Goal: Information Seeking & Learning: Check status

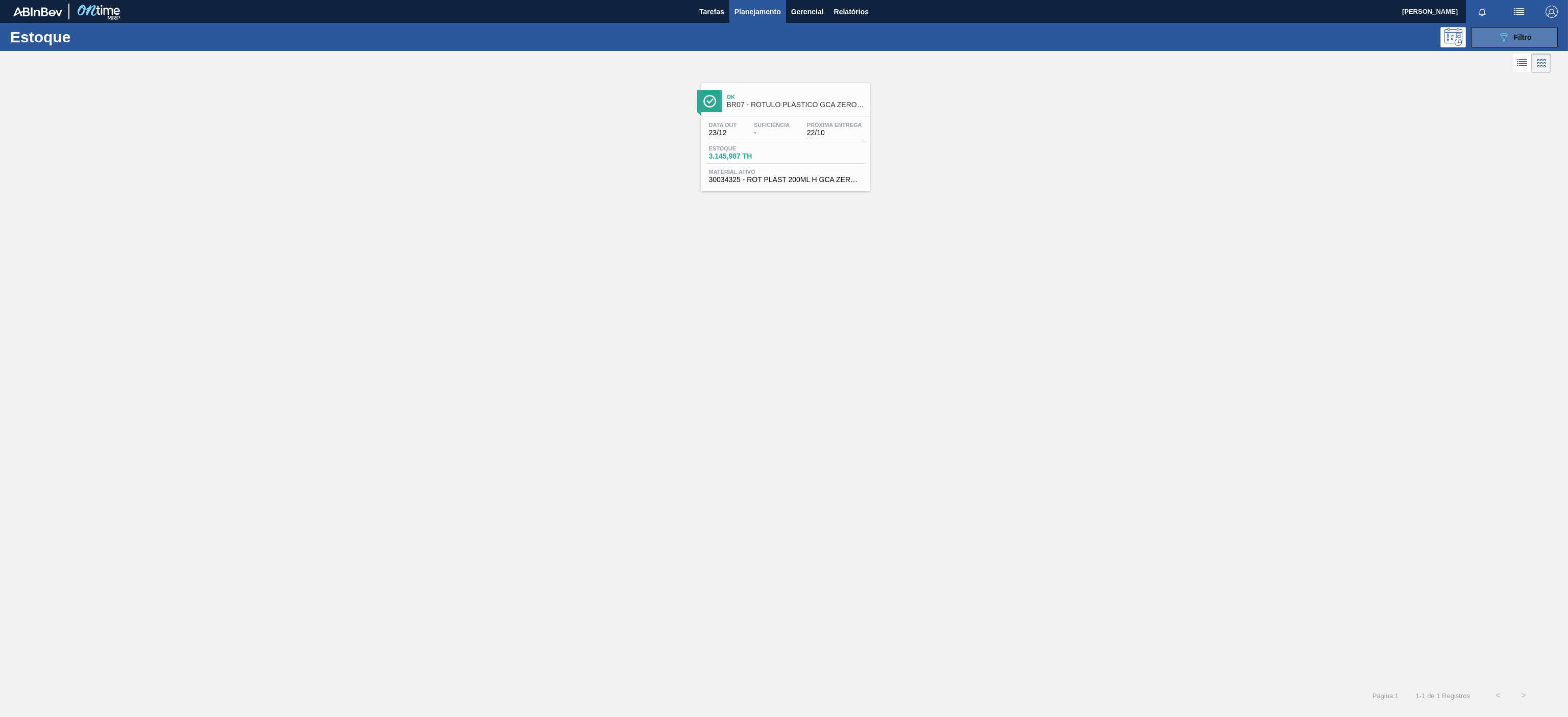
click at [1498, 38] on icon "089F7B8B-B2A5-4AFE-B5C0-19BA573D28AC" at bounding box center [1503, 36] width 12 height 12
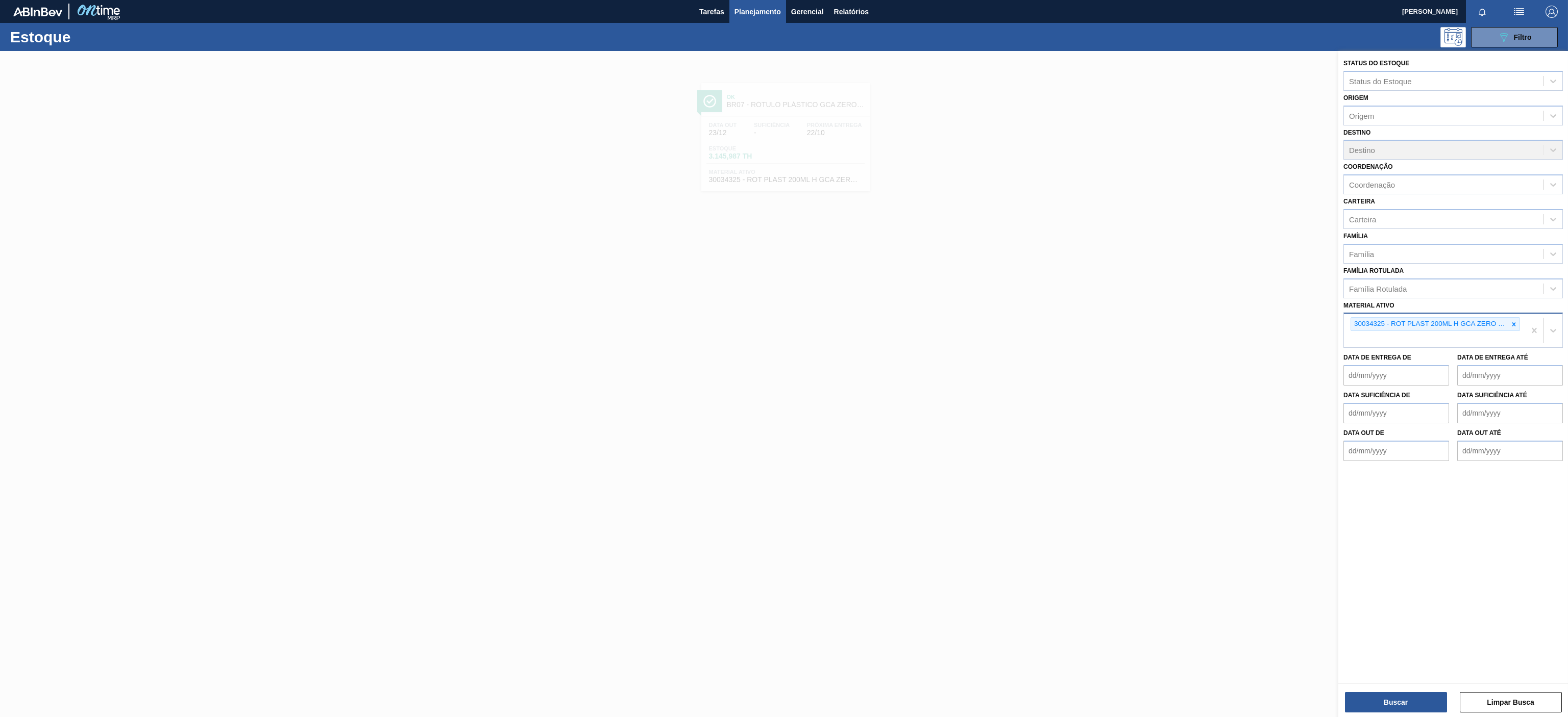
click at [1503, 330] on div "30034325 - ROT PLAST 200ML H GCA ZERO S CL NIV25" at bounding box center [1429, 325] width 157 height 13
click at [1521, 326] on div "30034325 - ROT PLAST 200ML H GCA ZERO S CL NIV25" at bounding box center [1434, 330] width 181 height 33
click at [1511, 327] on icon at bounding box center [1514, 325] width 7 height 7
paste ativo "30012508"
type ativo "30012508"
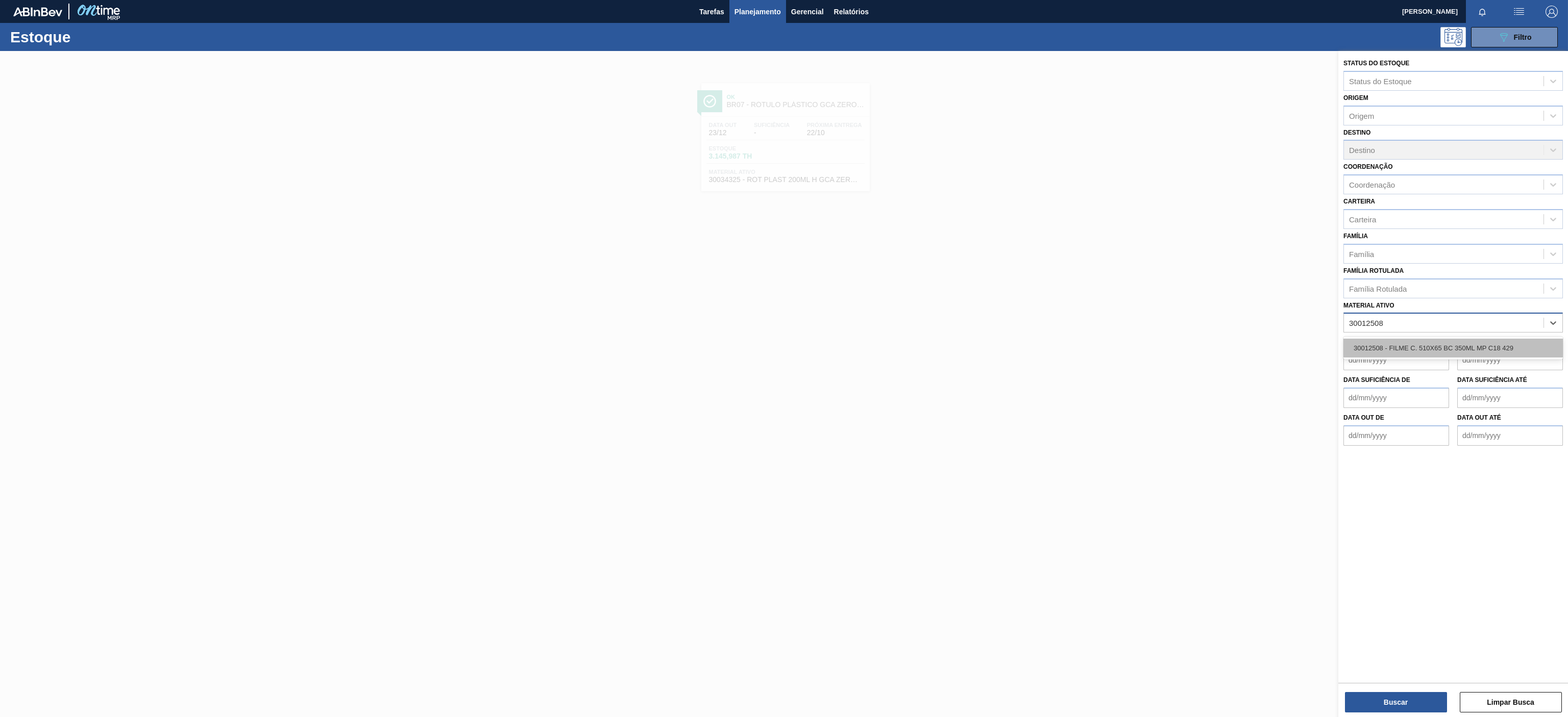
click at [1403, 348] on div "30012508 - FILME C. 510X65 BC 350ML MP C18 429" at bounding box center [1454, 348] width 220 height 19
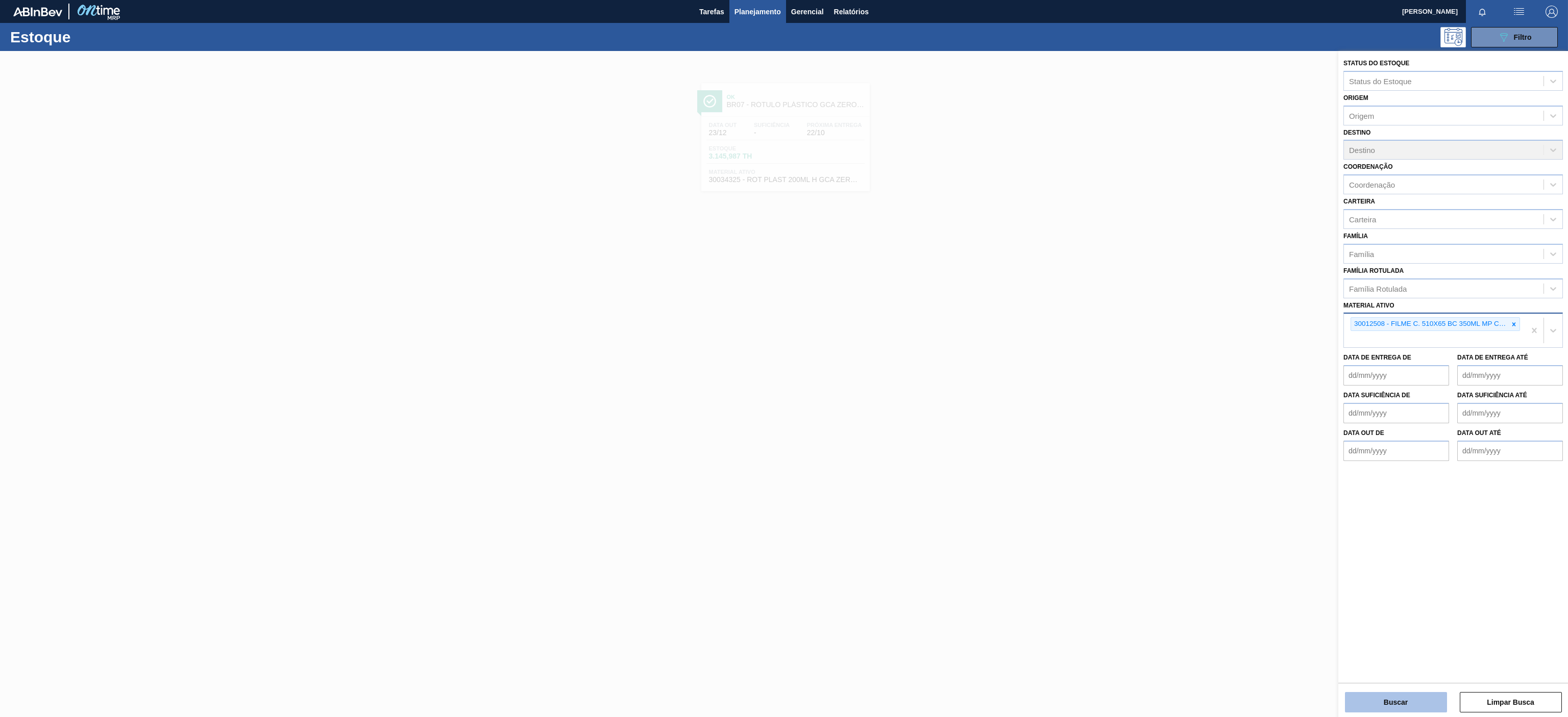
click at [1379, 710] on button "Buscar" at bounding box center [1396, 702] width 102 height 20
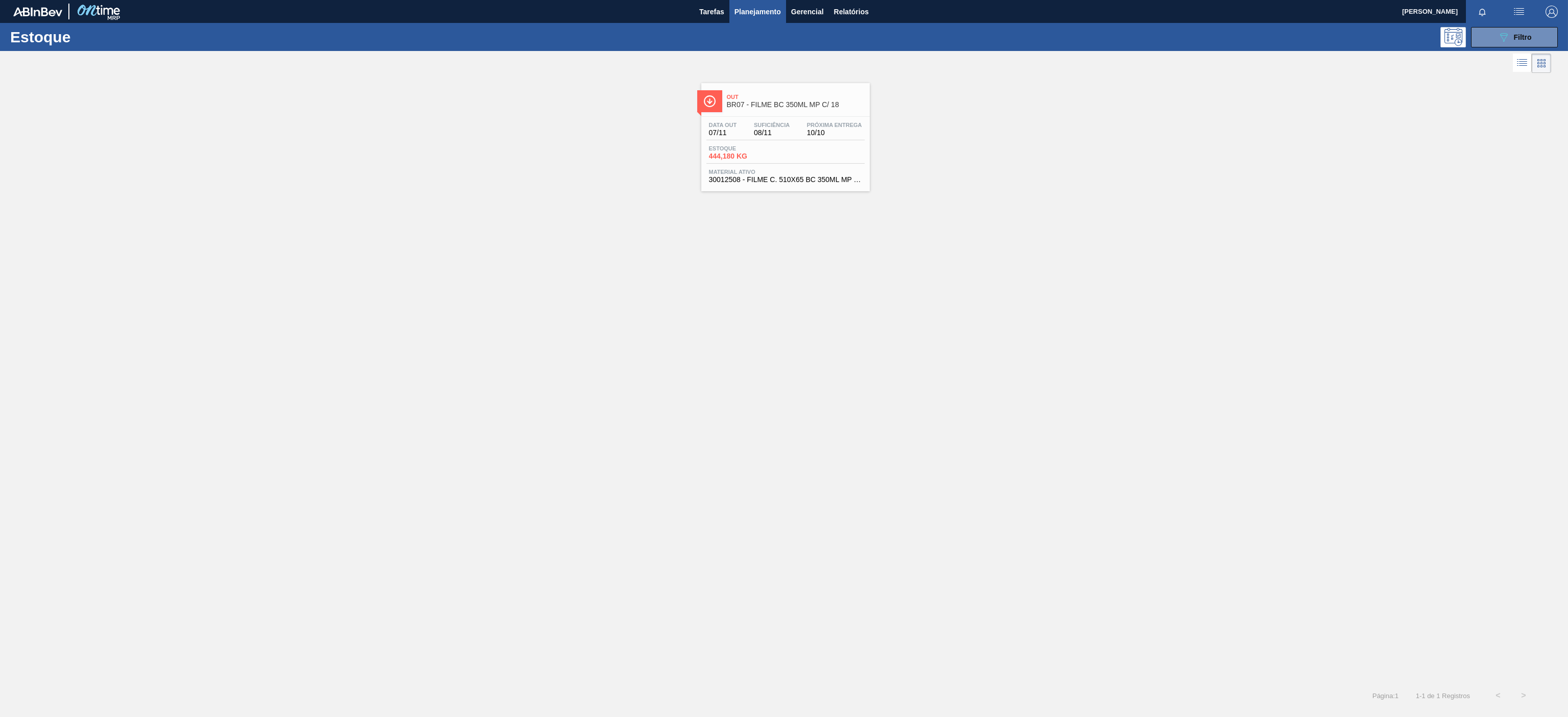
click at [846, 108] on span "BR07 - FILME BC 350ML MP C/ 18" at bounding box center [796, 105] width 138 height 7
click at [1535, 28] on button "089F7B8B-B2A5-4AFE-B5C0-19BA573D28AC Filtro" at bounding box center [1514, 37] width 87 height 20
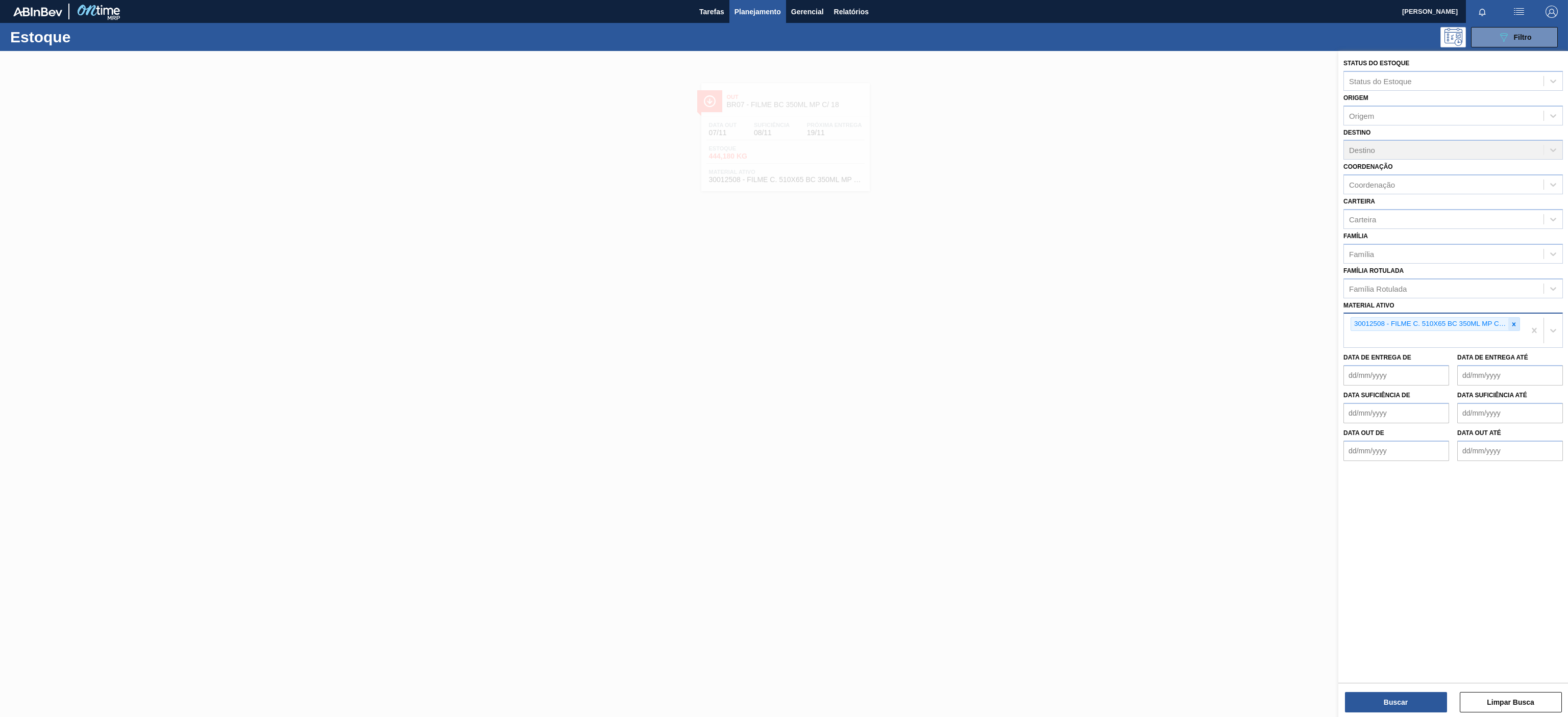
click at [1510, 326] on icon at bounding box center [1514, 325] width 7 height 7
paste ativo "30034310"
type ativo "30034310"
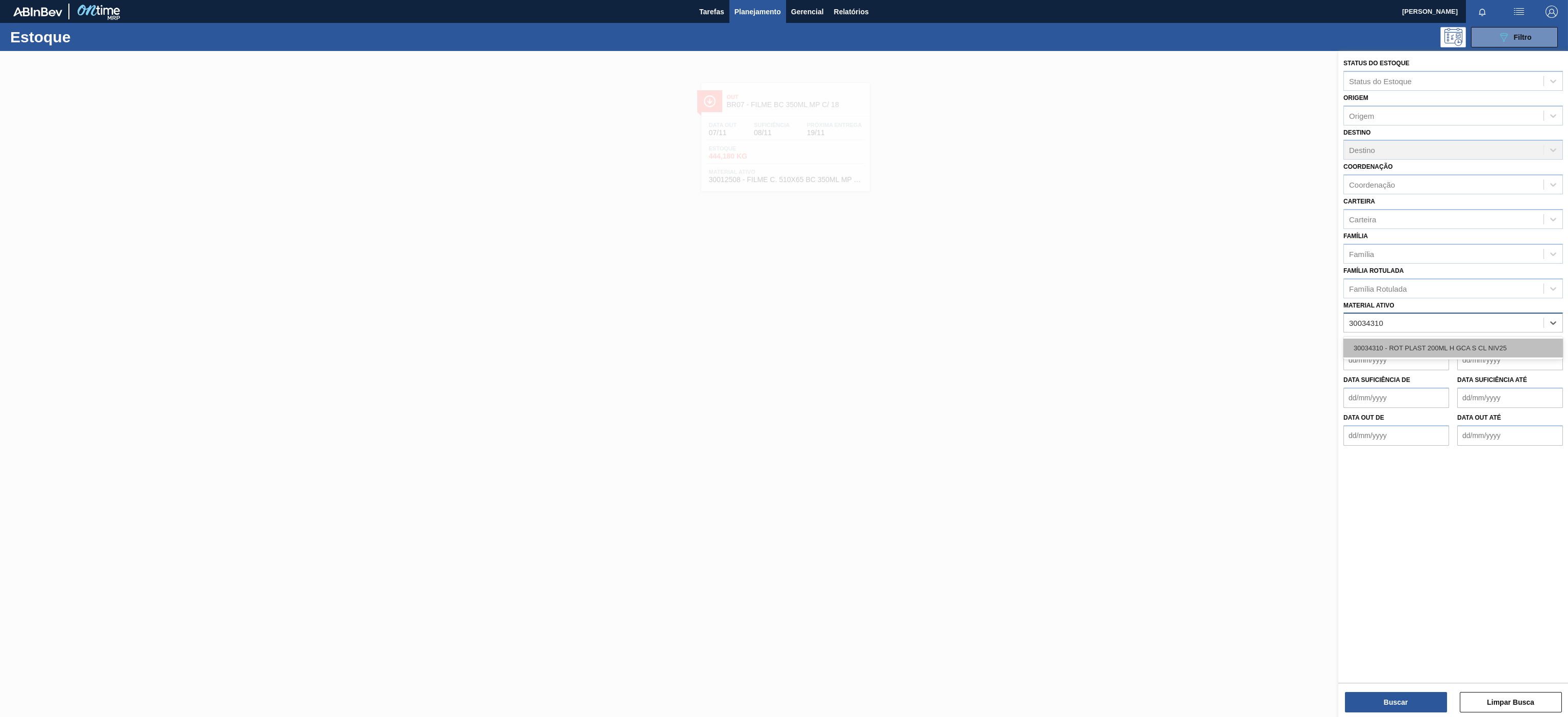
click at [1416, 353] on div "30034310 - ROT PLAST 200ML H GCA S CL NIV25" at bounding box center [1454, 348] width 220 height 19
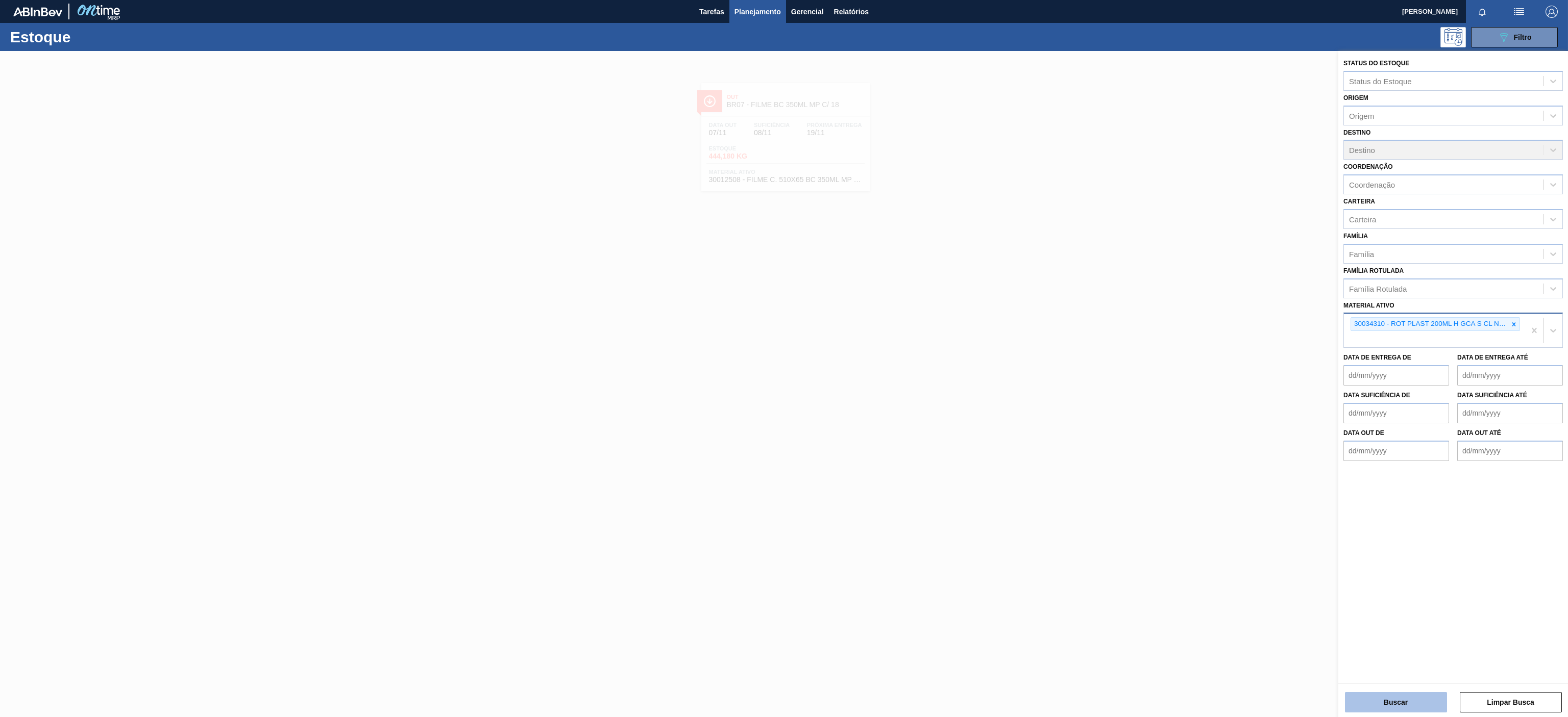
click at [1376, 696] on button "Buscar" at bounding box center [1396, 702] width 102 height 20
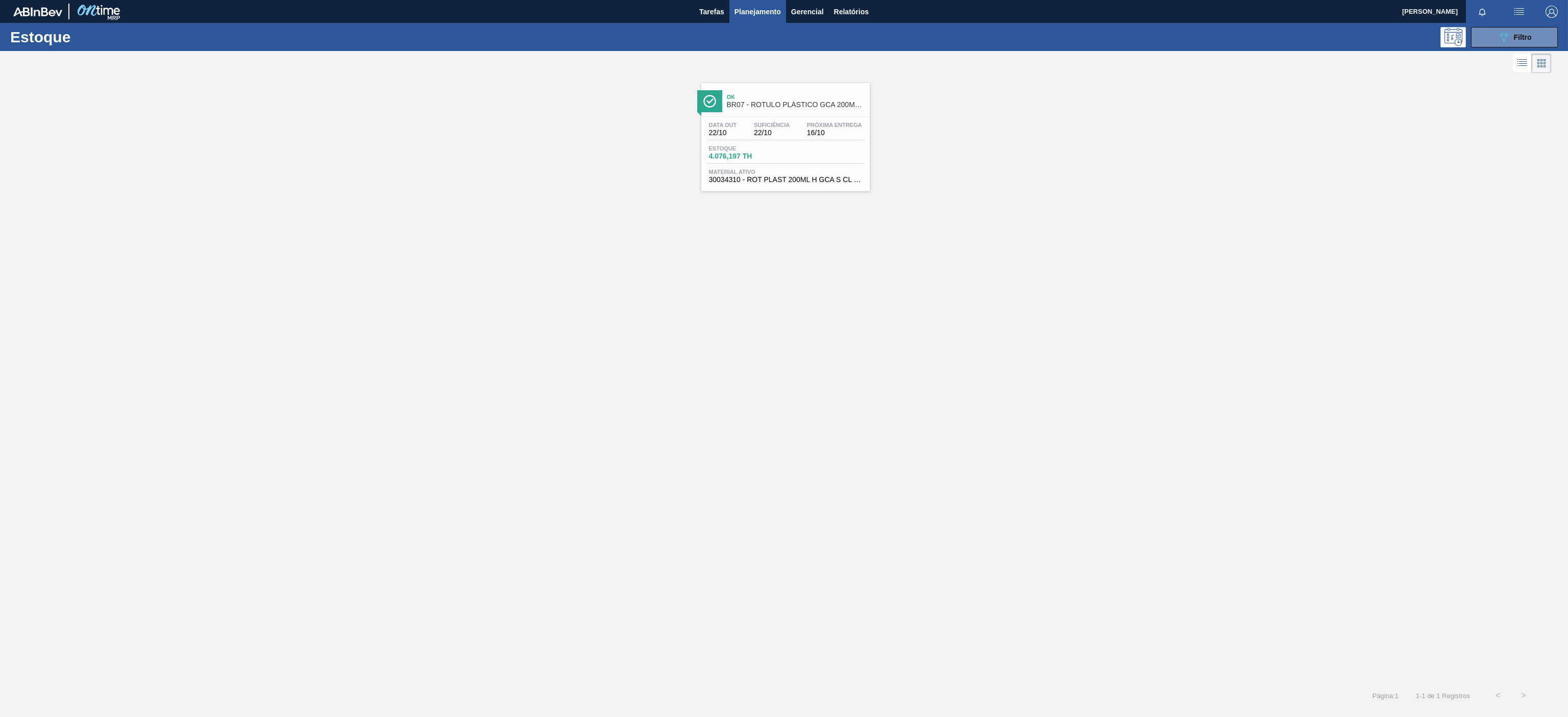
click at [817, 102] on div "Ok BR07 - RÓTULO PLÁSTICO GCA 200ML H" at bounding box center [796, 101] width 138 height 23
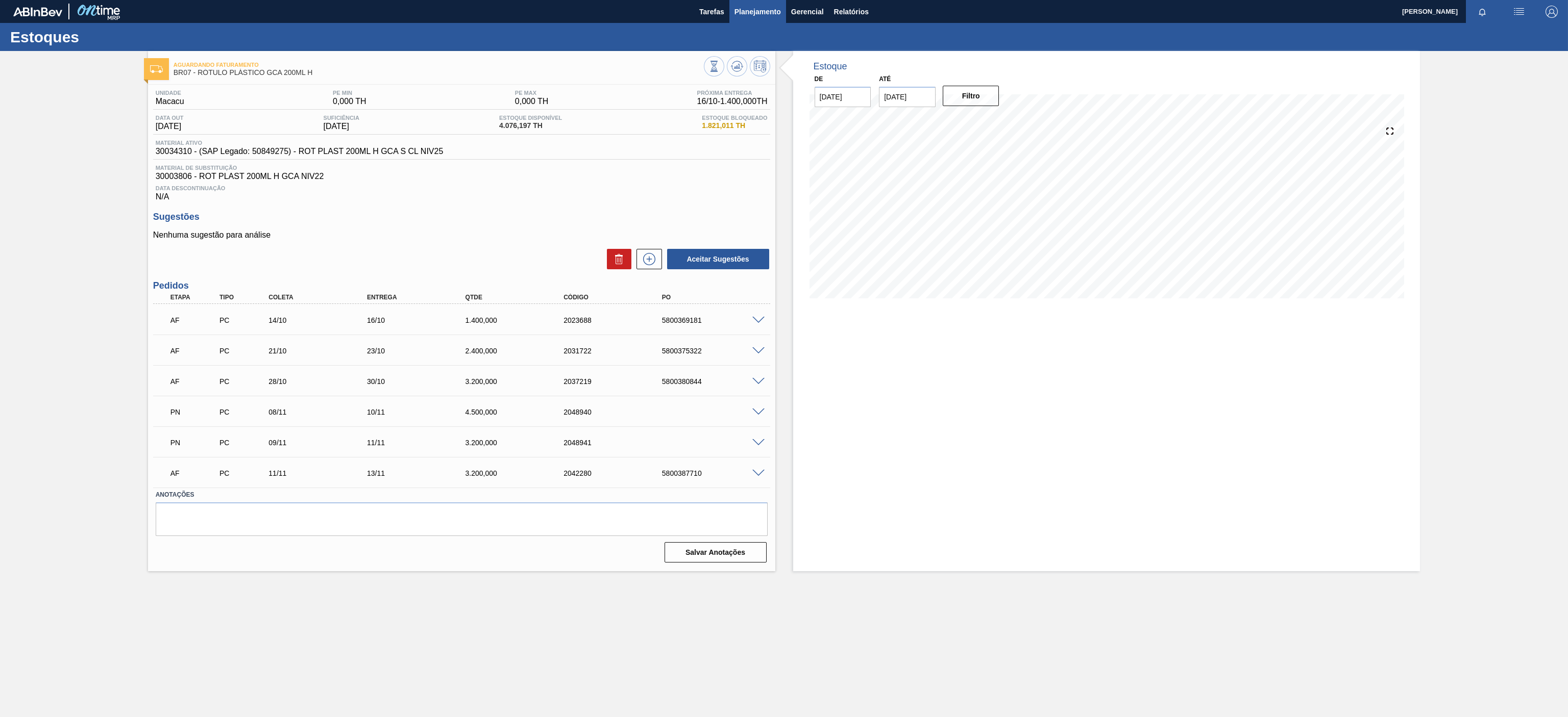
click at [756, 1] on button "Planejamento" at bounding box center [757, 11] width 57 height 23
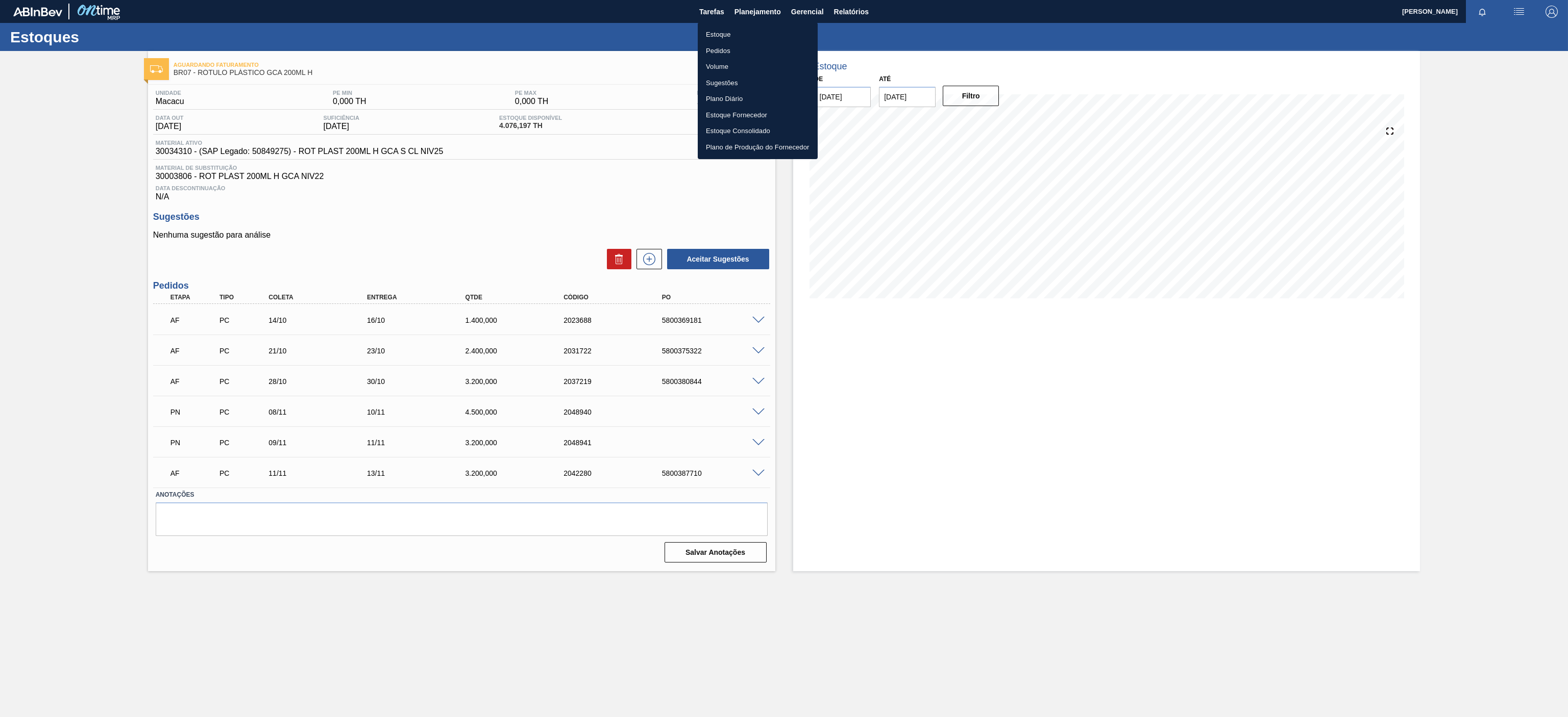
click at [726, 28] on li "Estoque" at bounding box center [757, 35] width 120 height 17
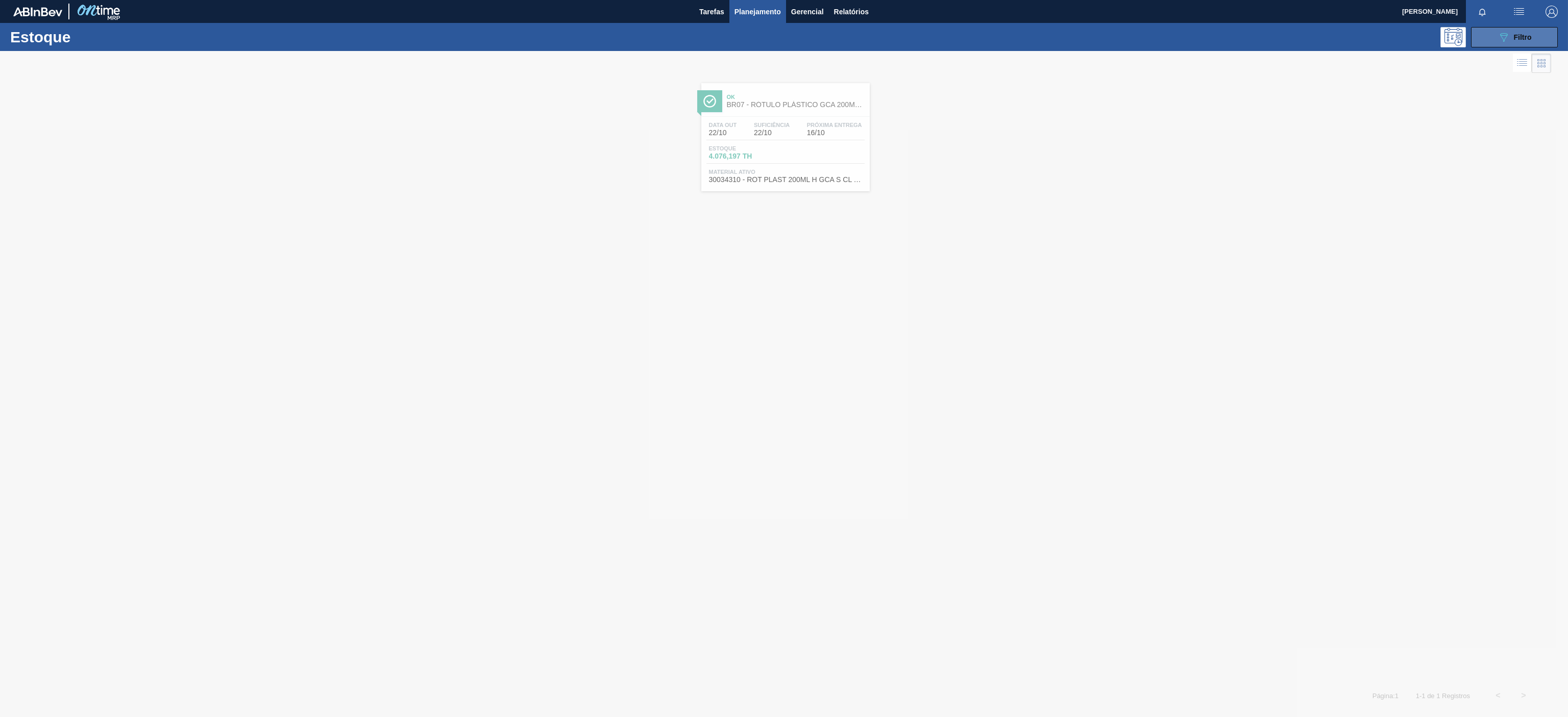
click at [1508, 28] on button "089F7B8B-B2A5-4AFE-B5C0-19BA573D28AC Filtro" at bounding box center [1514, 37] width 87 height 20
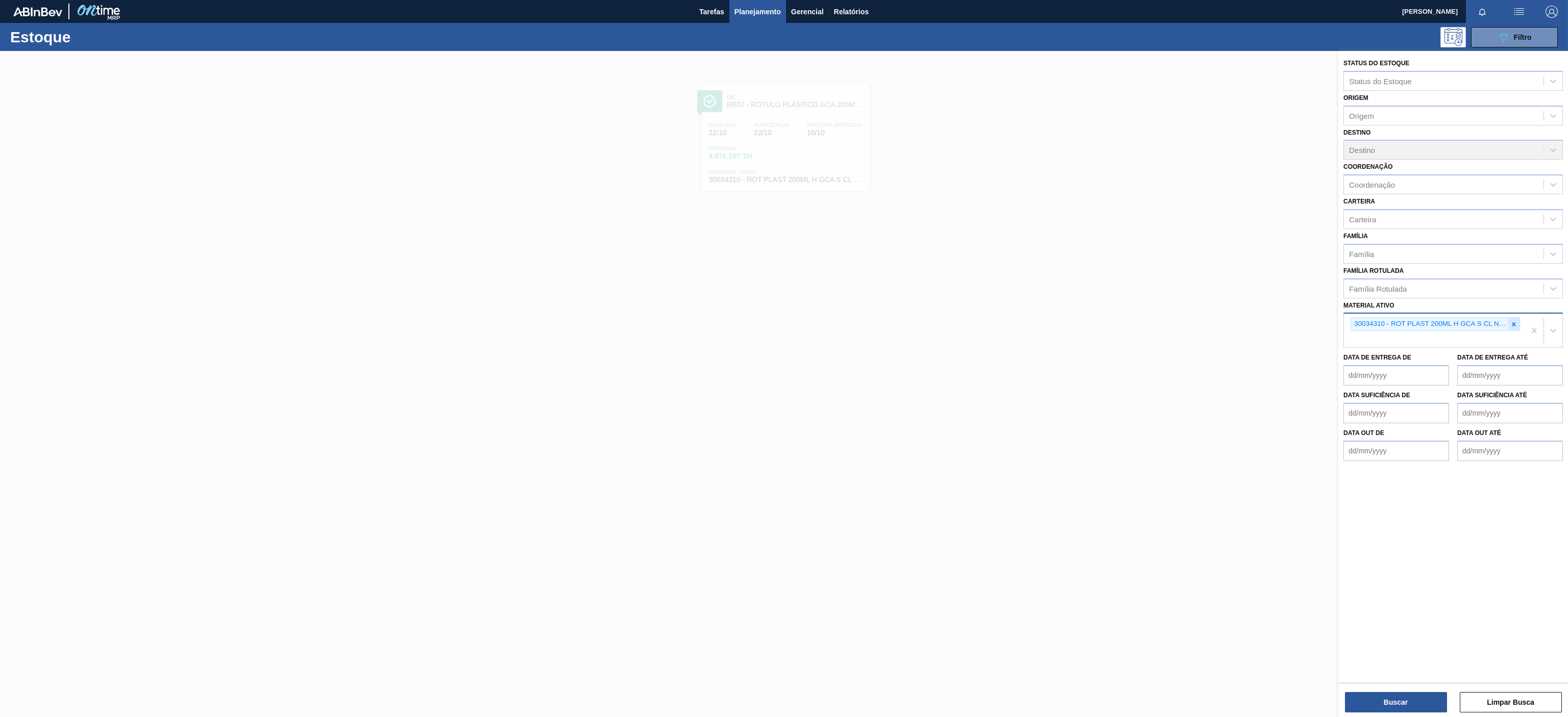
click at [1510, 325] on icon at bounding box center [1514, 325] width 7 height 7
paste ativo "ACUCAR;CRISTAL;;"
type ativo "ACUCAR;CRISTAL;;"
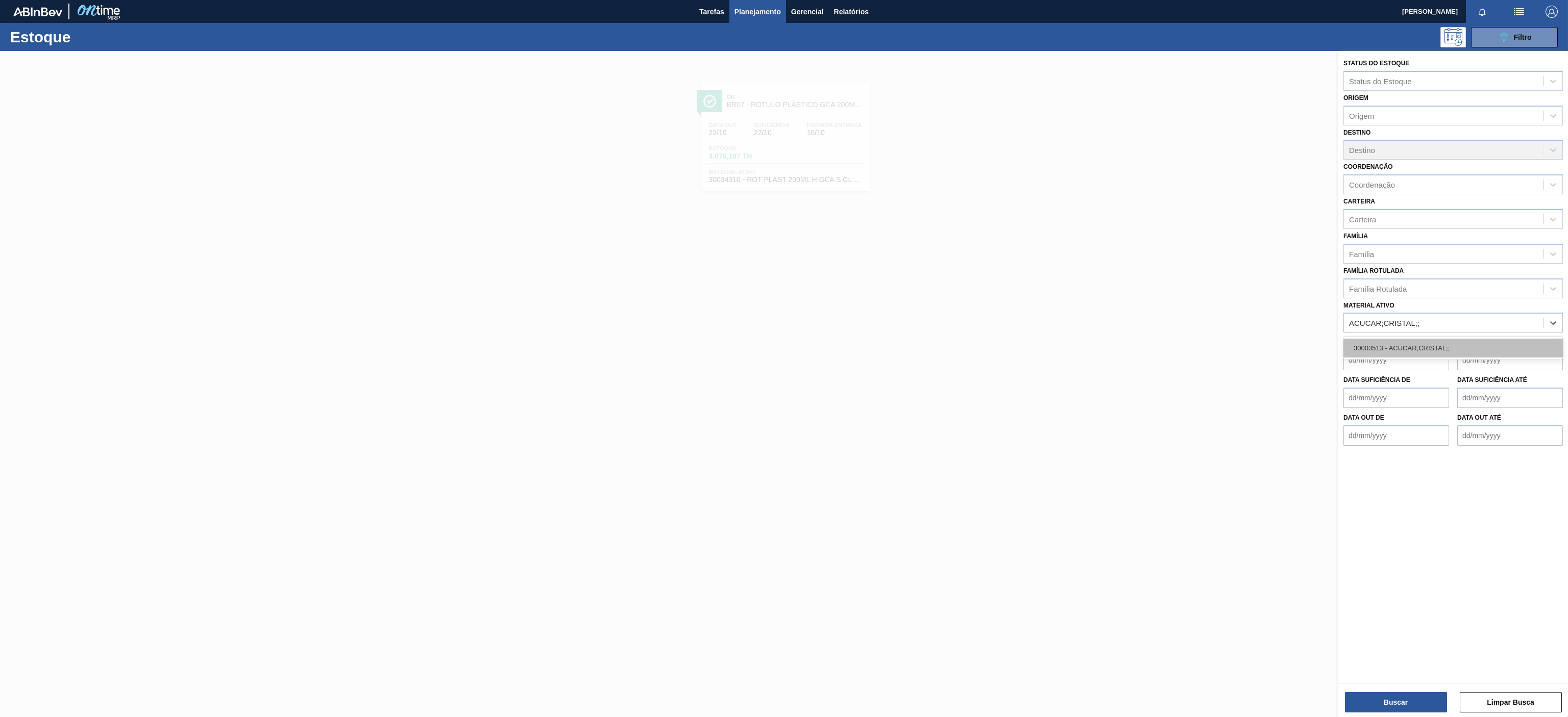
click at [1375, 352] on div "30003513 - ACUCAR;CRISTAL;;" at bounding box center [1454, 348] width 220 height 19
click at [1373, 700] on button "Buscar" at bounding box center [1396, 702] width 102 height 20
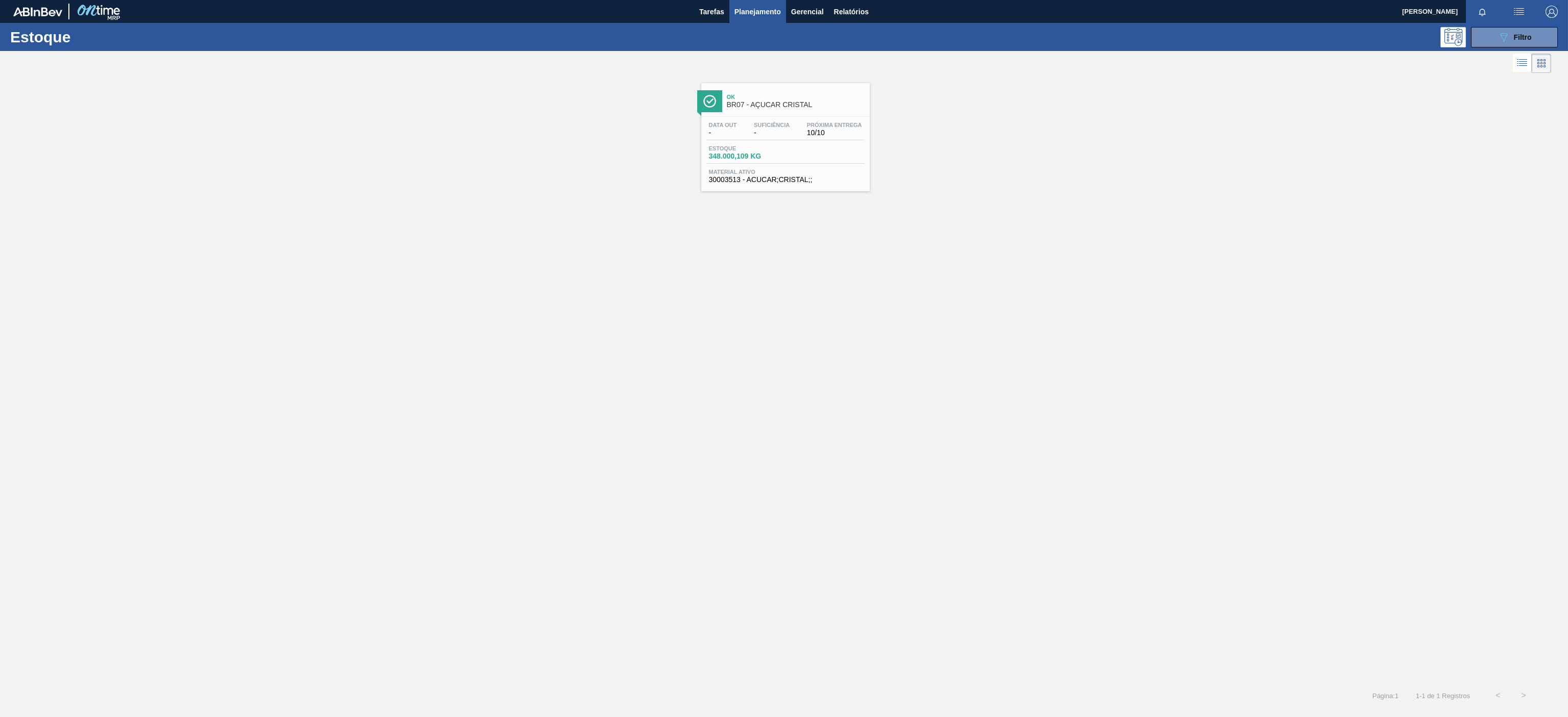
click at [803, 81] on link "Ok BR07 - AÇÚCAR CRISTAL Data out - Suficiência - Próxima Entrega 10/10 Estoque…" at bounding box center [784, 133] width 181 height 116
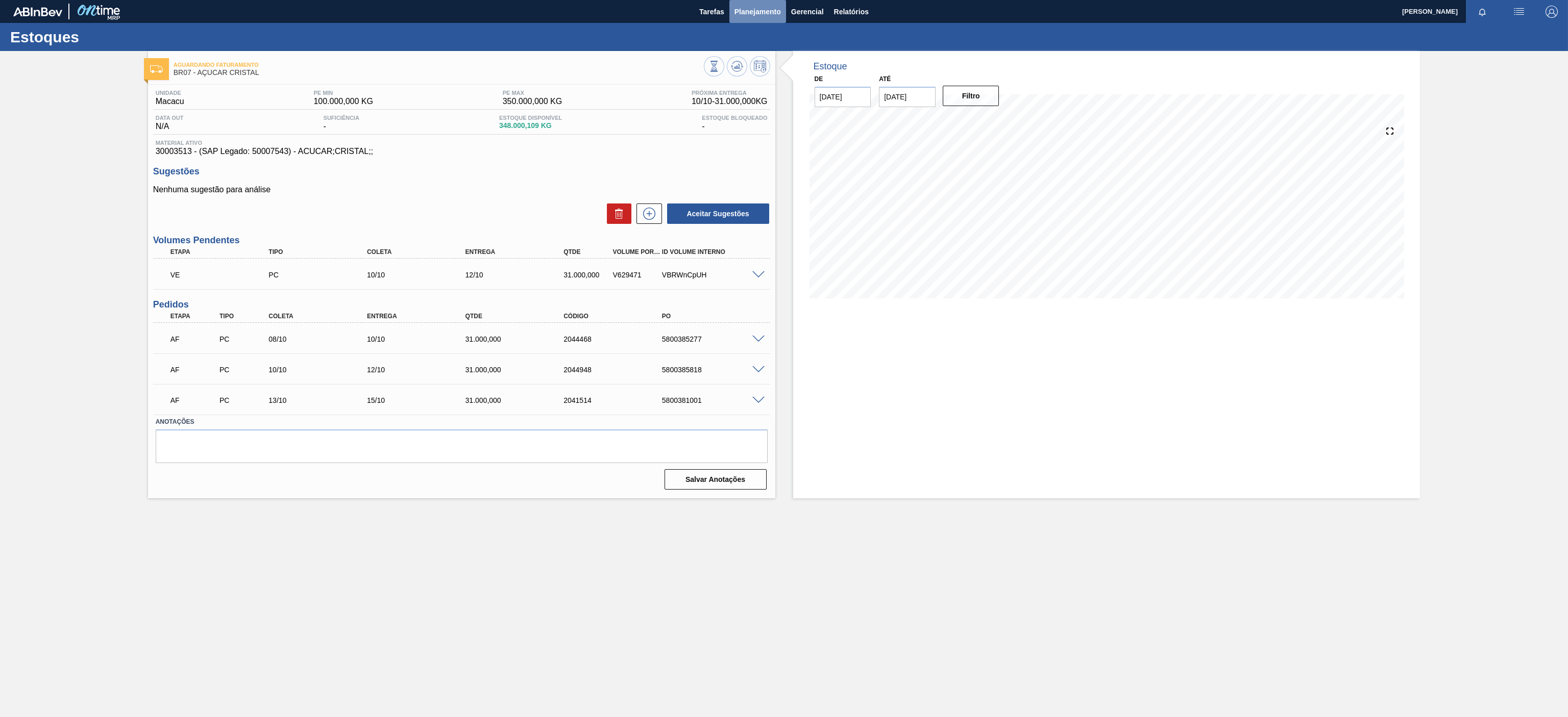
click at [778, 14] on span "Planejamento" at bounding box center [757, 11] width 47 height 12
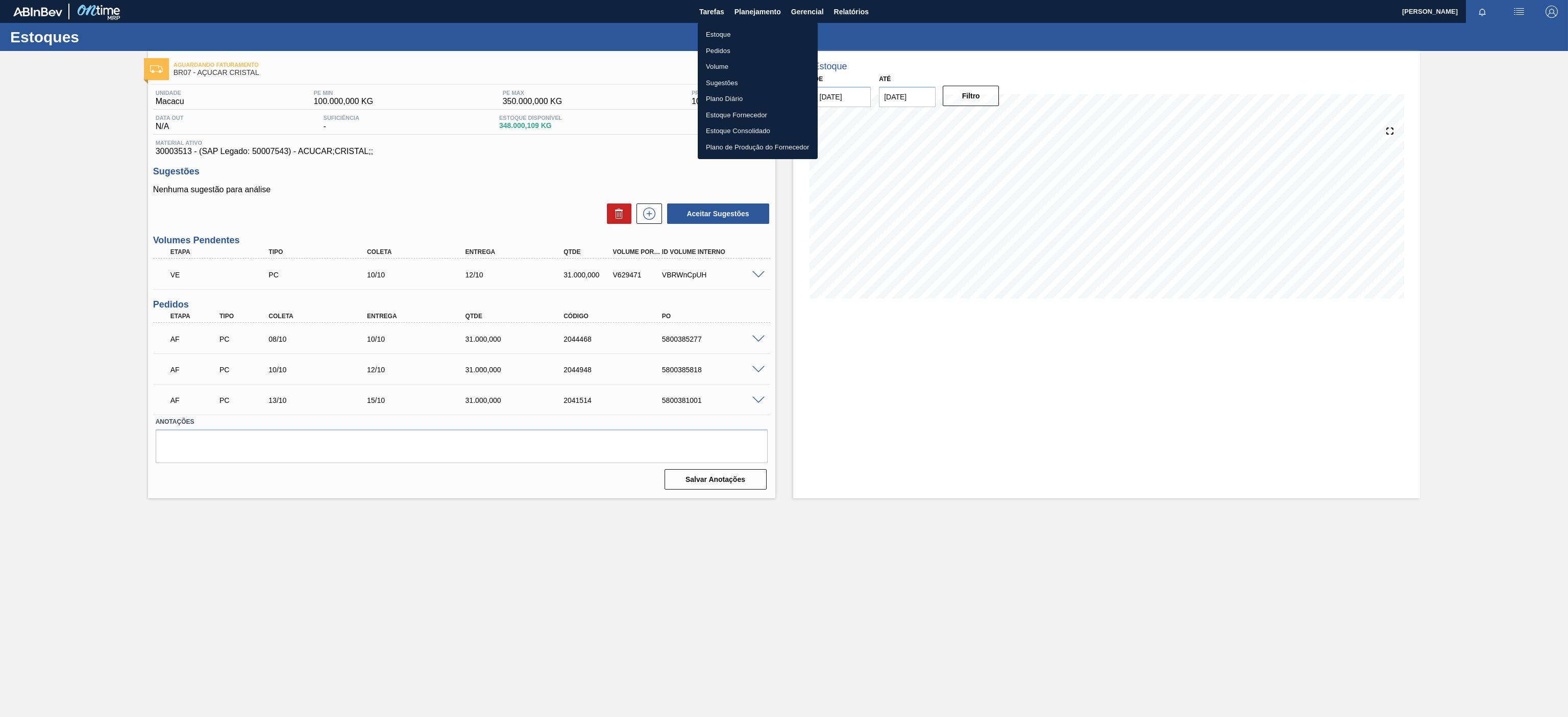
click at [740, 31] on li "Estoque" at bounding box center [757, 35] width 120 height 17
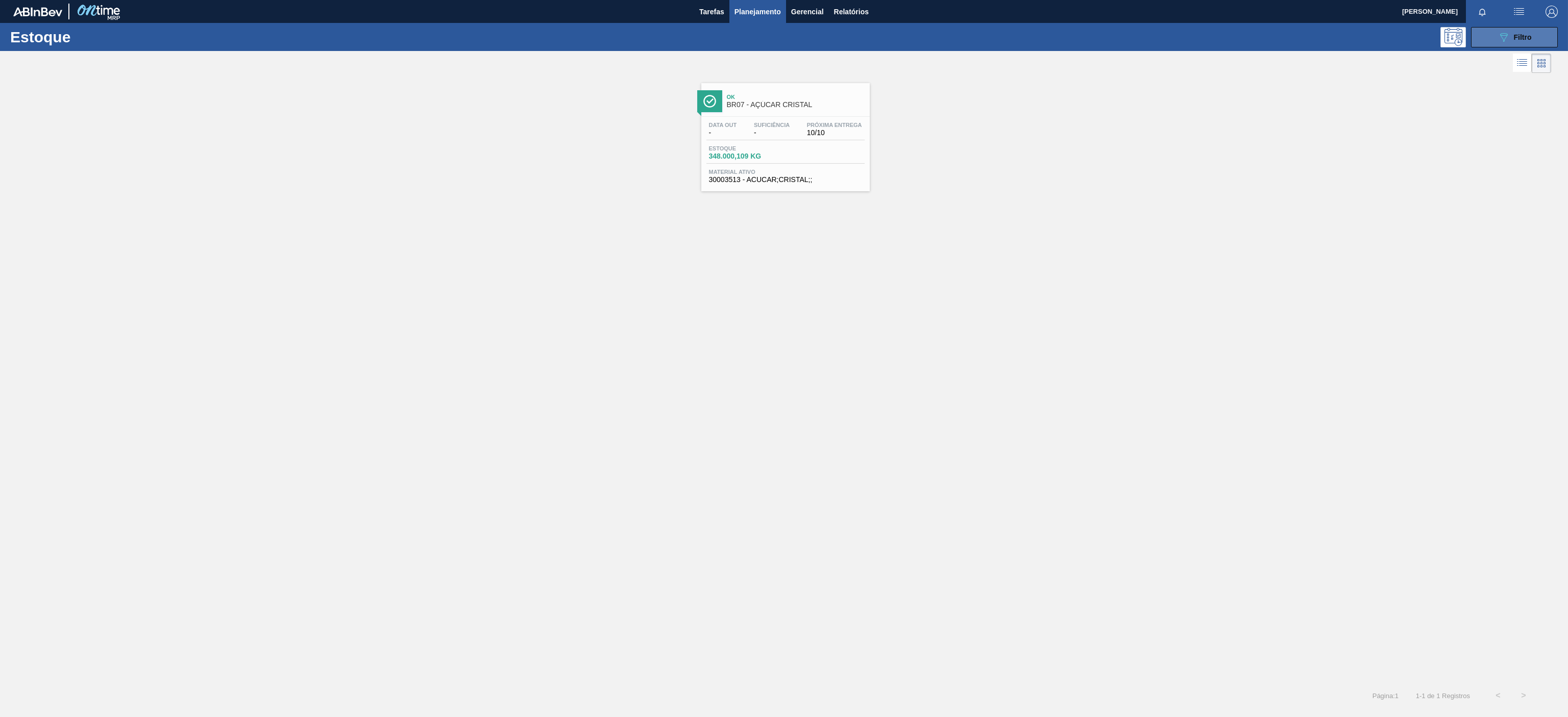
click at [1507, 31] on icon "089F7B8B-B2A5-4AFE-B5C0-19BA573D28AC" at bounding box center [1503, 36] width 12 height 12
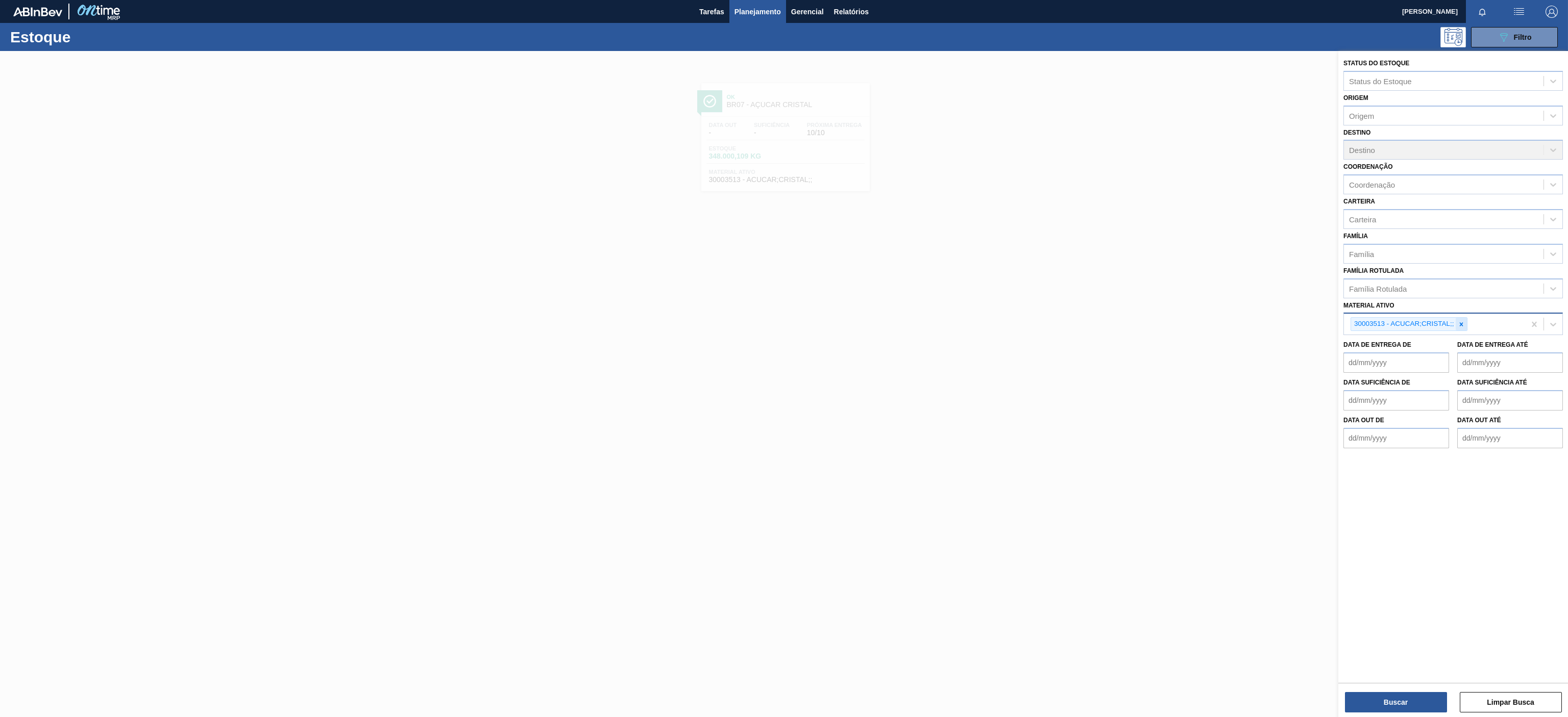
click at [1462, 324] on icon at bounding box center [1462, 325] width 7 height 7
paste ativo "30003821"
type ativo "30003821"
click at [1414, 345] on div "30003821 - FILME CONTR. 390X60 GCA 350ML NIV22" at bounding box center [1454, 348] width 220 height 19
click at [1394, 701] on button "Buscar" at bounding box center [1396, 702] width 102 height 20
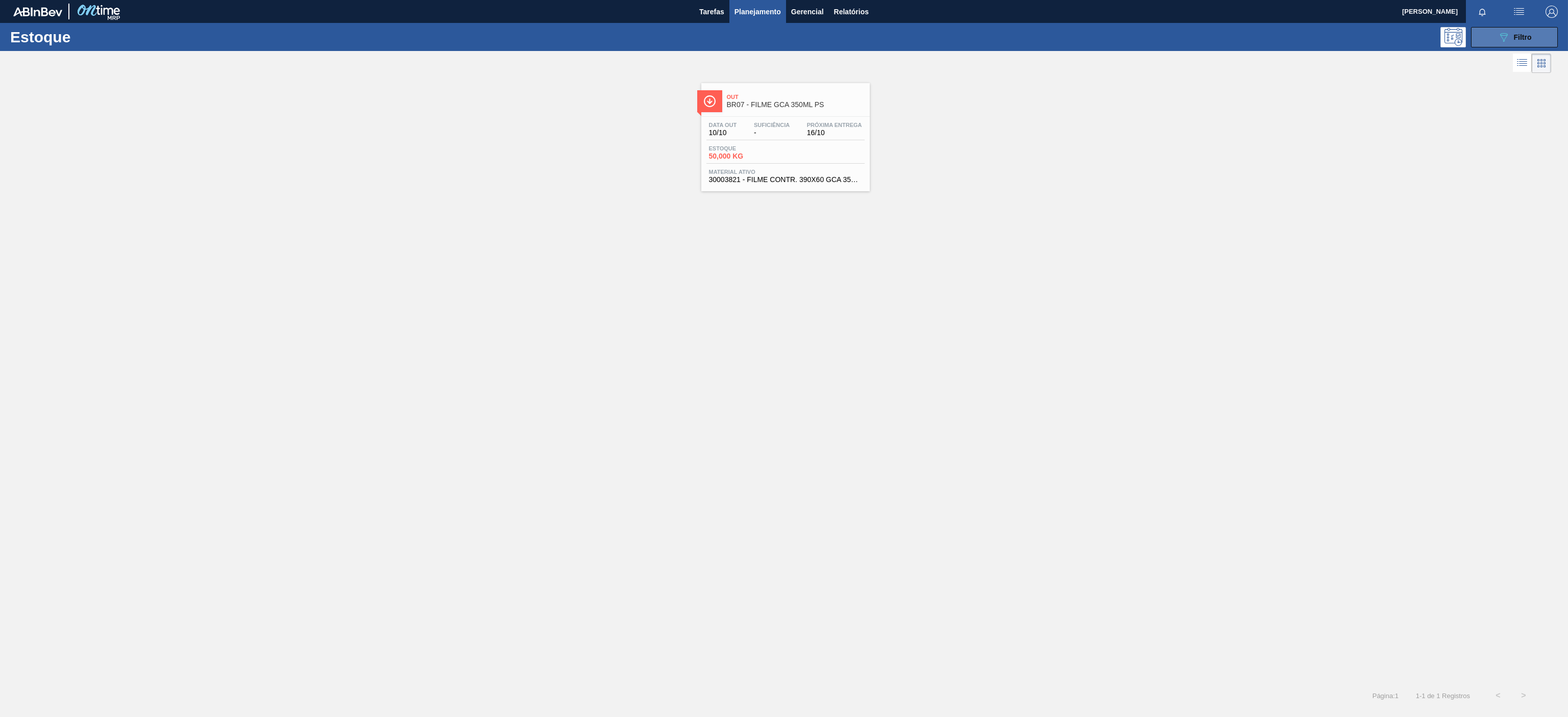
click at [1507, 40] on icon "089F7B8B-B2A5-4AFE-B5C0-19BA573D28AC" at bounding box center [1503, 36] width 12 height 12
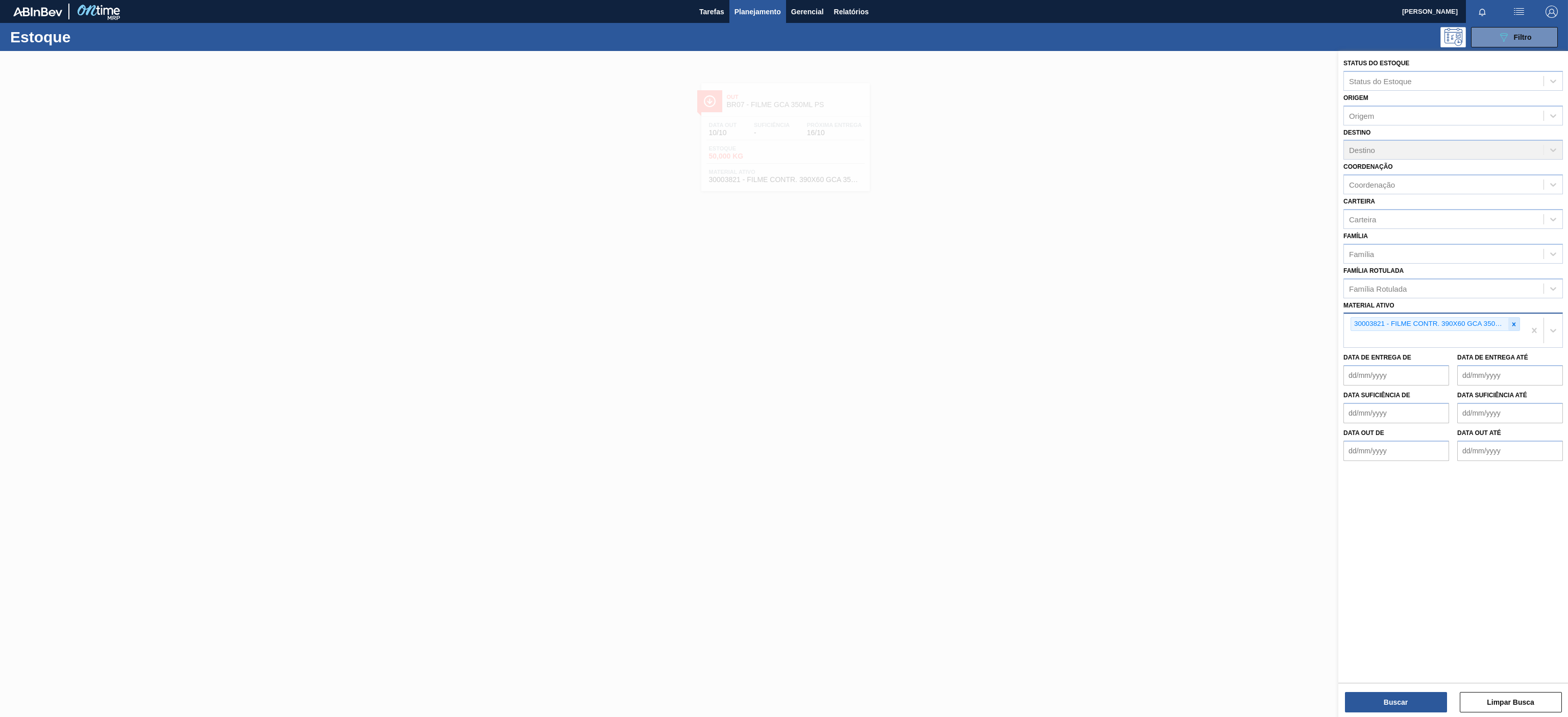
click at [1512, 322] on icon at bounding box center [1514, 325] width 7 height 7
paste ativo "30030372"
type ativo "30030372"
click at [1431, 353] on div "30030372 - ROT PLAST 200ML H PC NIV24" at bounding box center [1454, 348] width 220 height 19
click at [1385, 697] on button "Buscar" at bounding box center [1396, 702] width 102 height 20
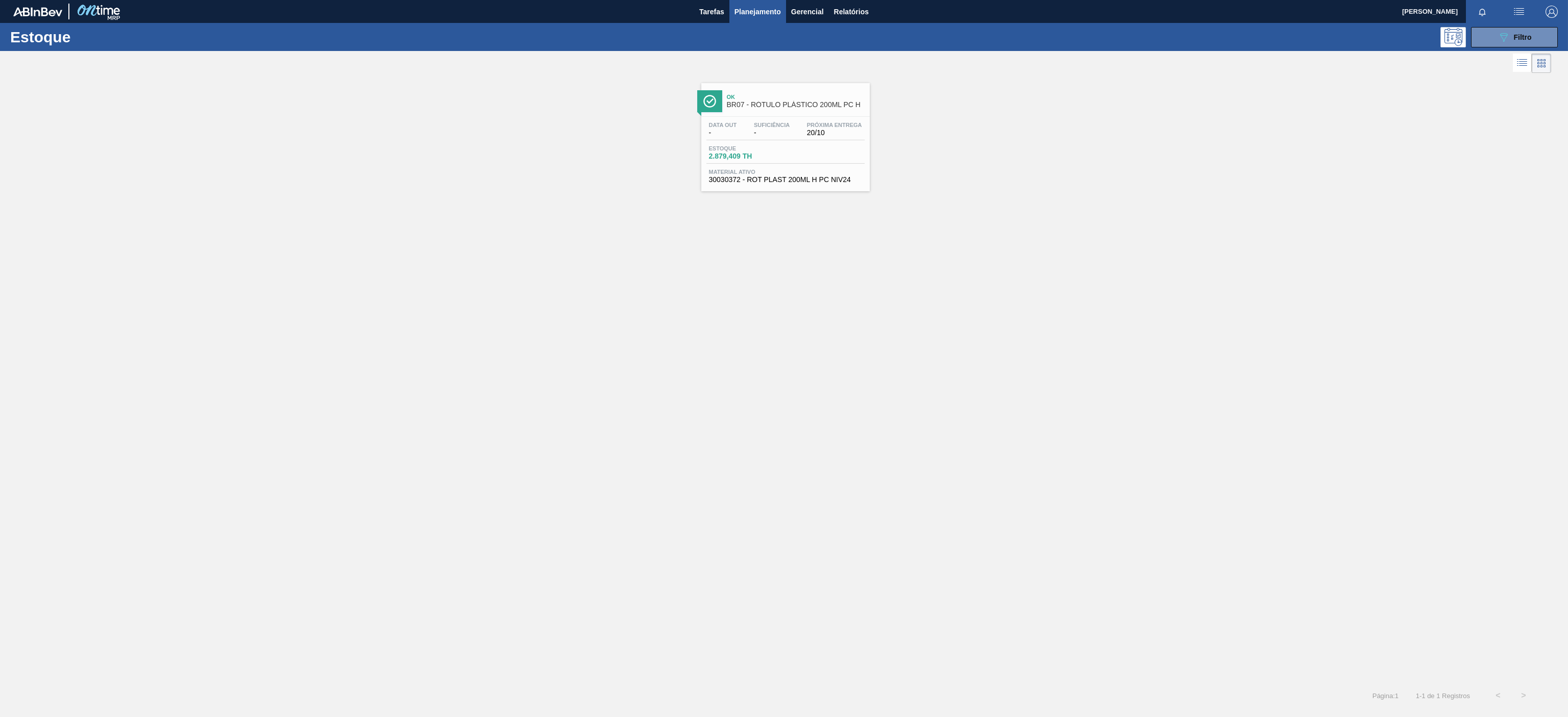
click at [822, 105] on span "BR07 - RÓTULO PLÁSTICO 200ML PC H" at bounding box center [796, 105] width 138 height 7
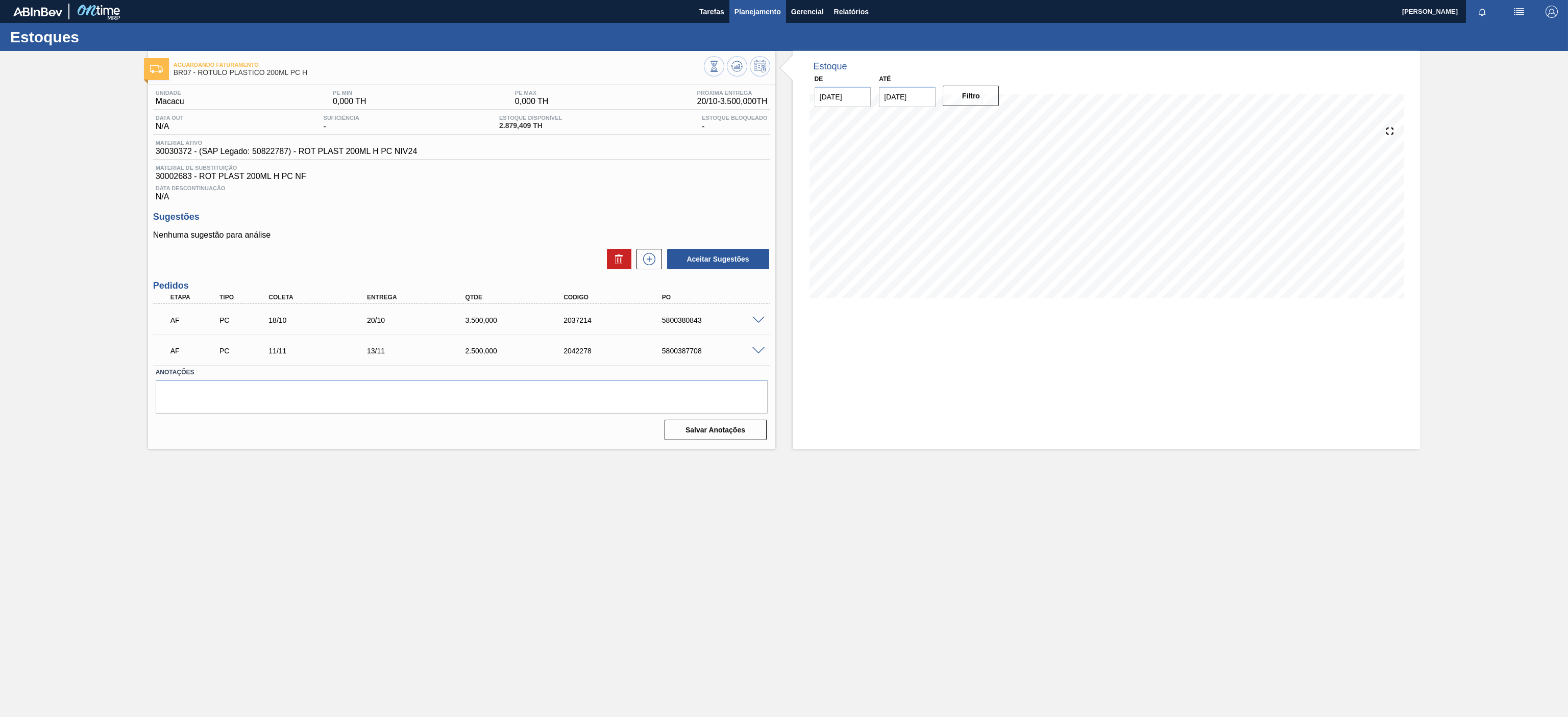
click at [763, 13] on span "Planejamento" at bounding box center [757, 11] width 47 height 12
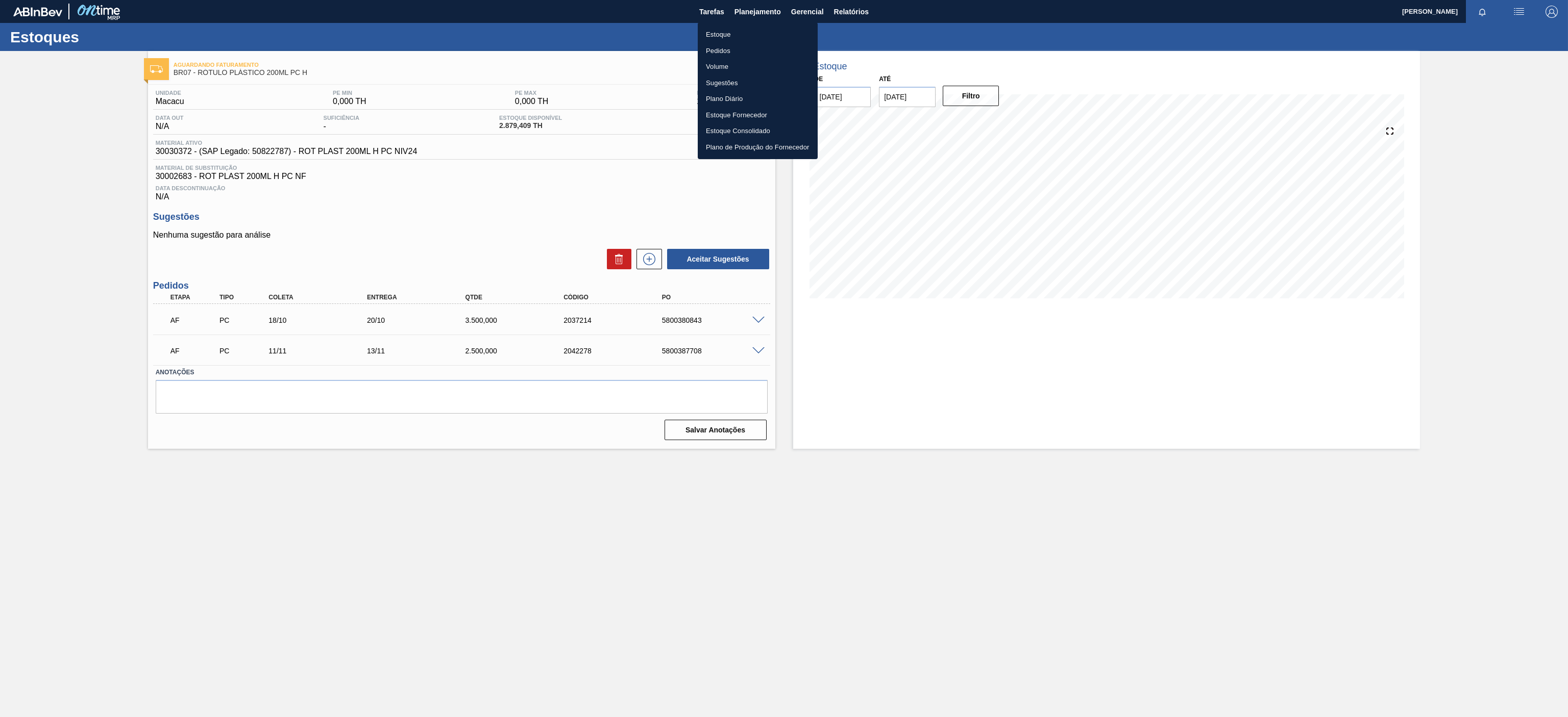
click at [741, 29] on li "Estoque" at bounding box center [757, 35] width 120 height 17
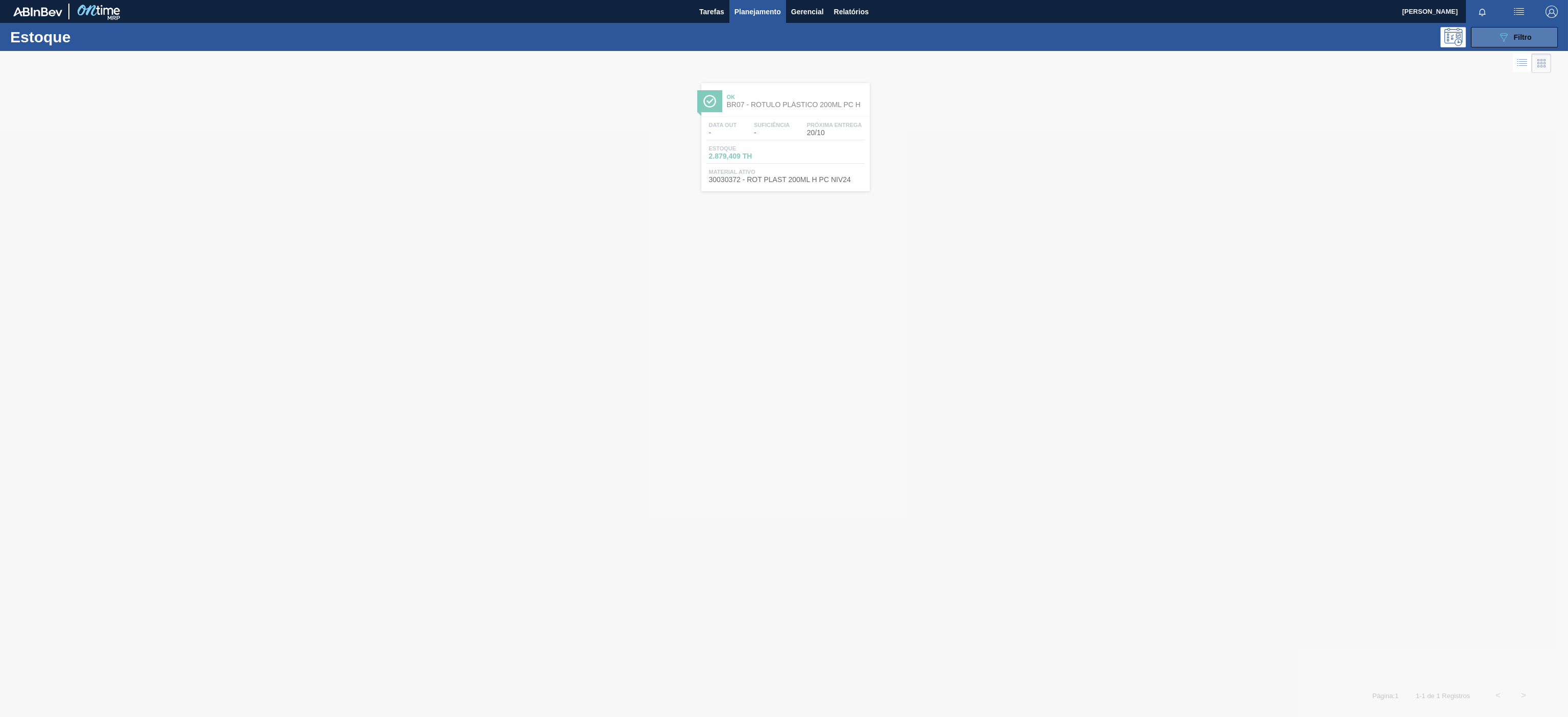
click at [1501, 46] on button "089F7B8B-B2A5-4AFE-B5C0-19BA573D28AC Filtro" at bounding box center [1514, 37] width 87 height 20
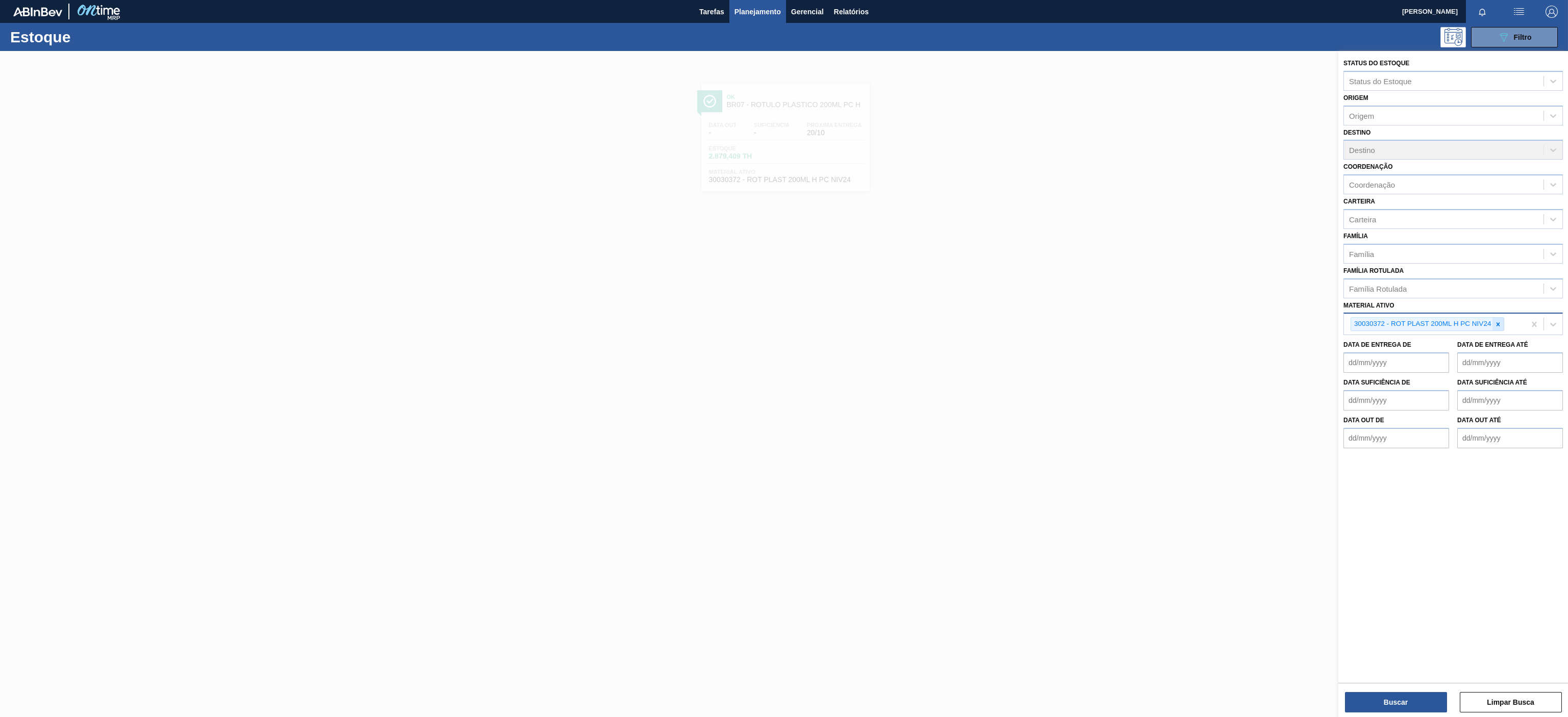
click at [1495, 327] on icon at bounding box center [1498, 325] width 7 height 7
paste ativo "30030718"
type ativo "30030718"
click at [1414, 345] on div "30030718 - FILME CONTR 390X60 PC BLACK 350ML NIV24" at bounding box center [1454, 348] width 220 height 19
click at [1372, 695] on button "Buscar" at bounding box center [1396, 702] width 102 height 20
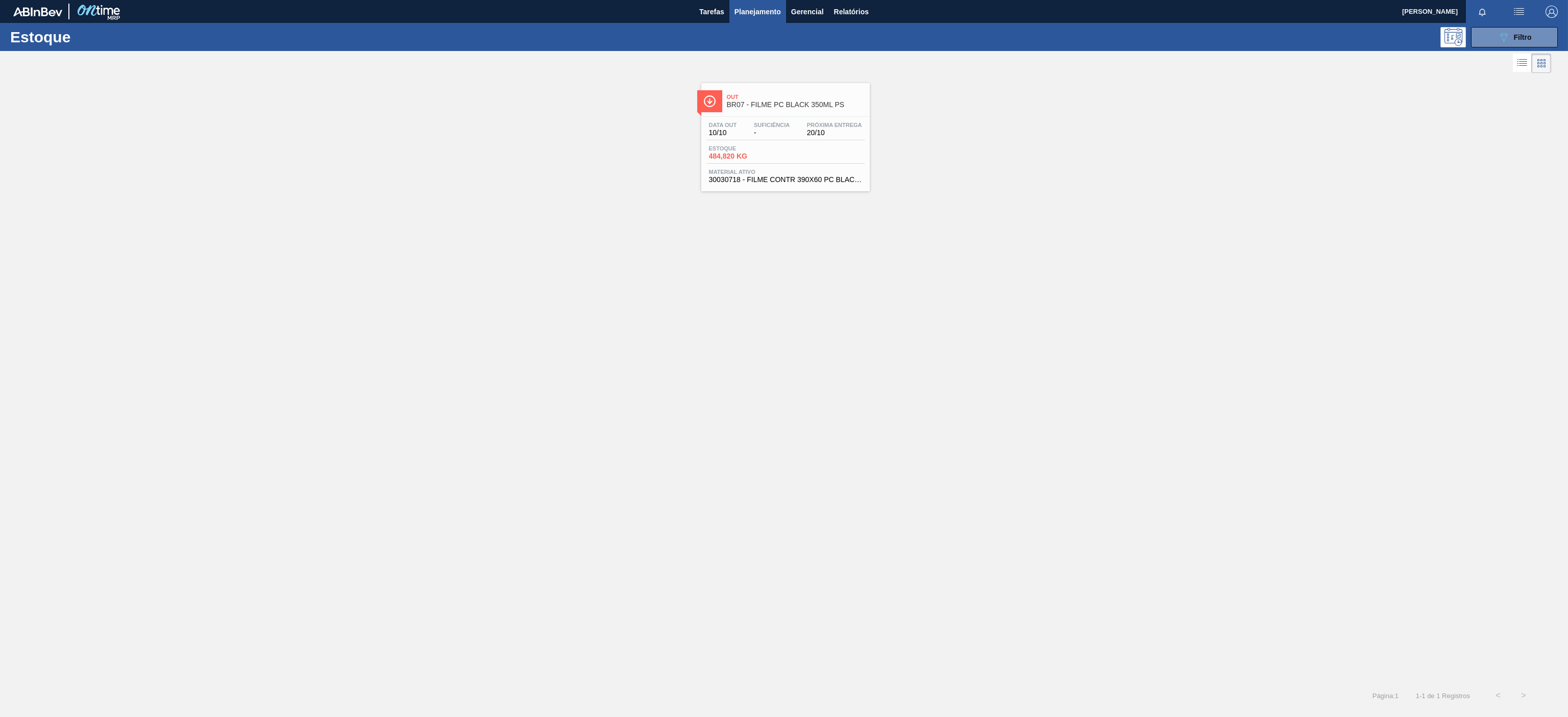
click at [816, 130] on span "20/10" at bounding box center [834, 133] width 55 height 7
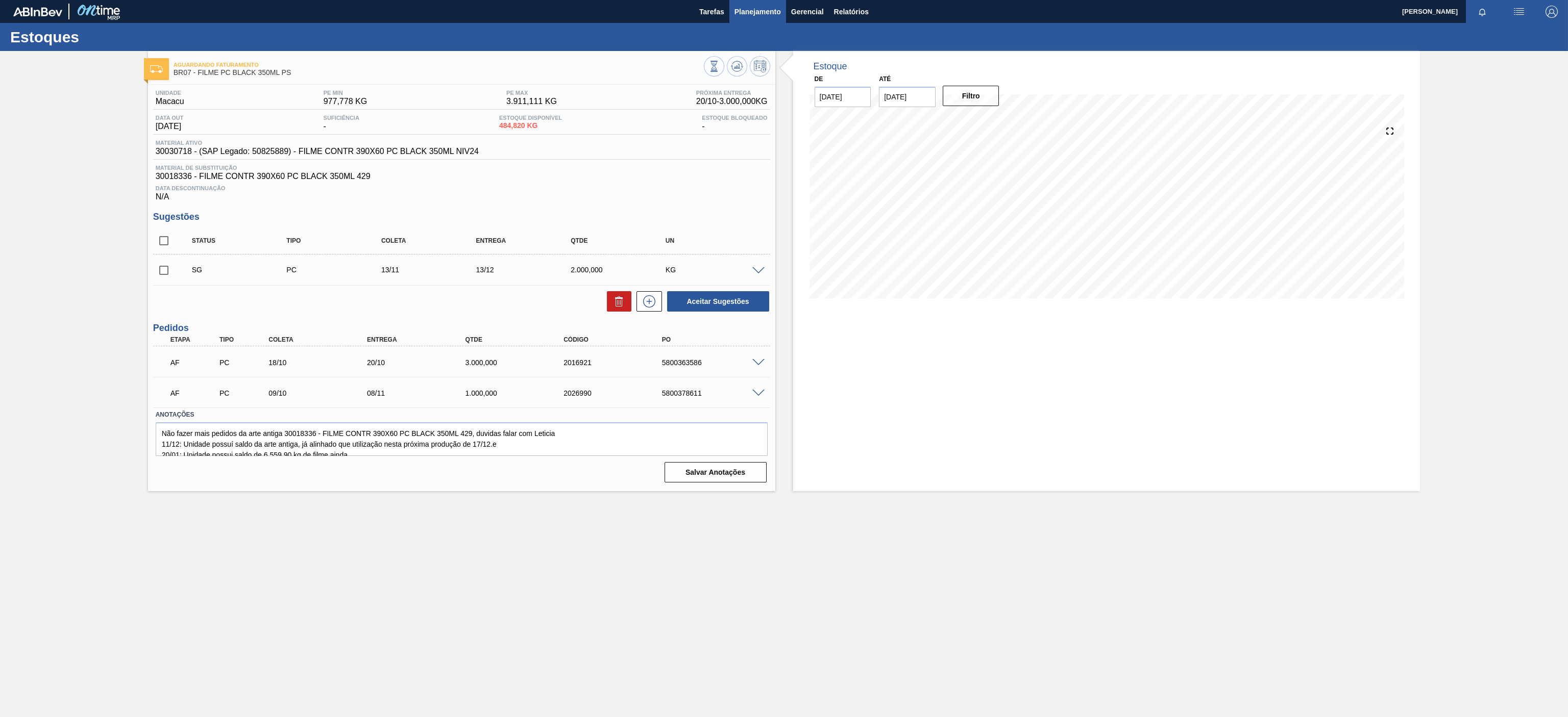
click at [755, 7] on span "Planejamento" at bounding box center [757, 11] width 47 height 12
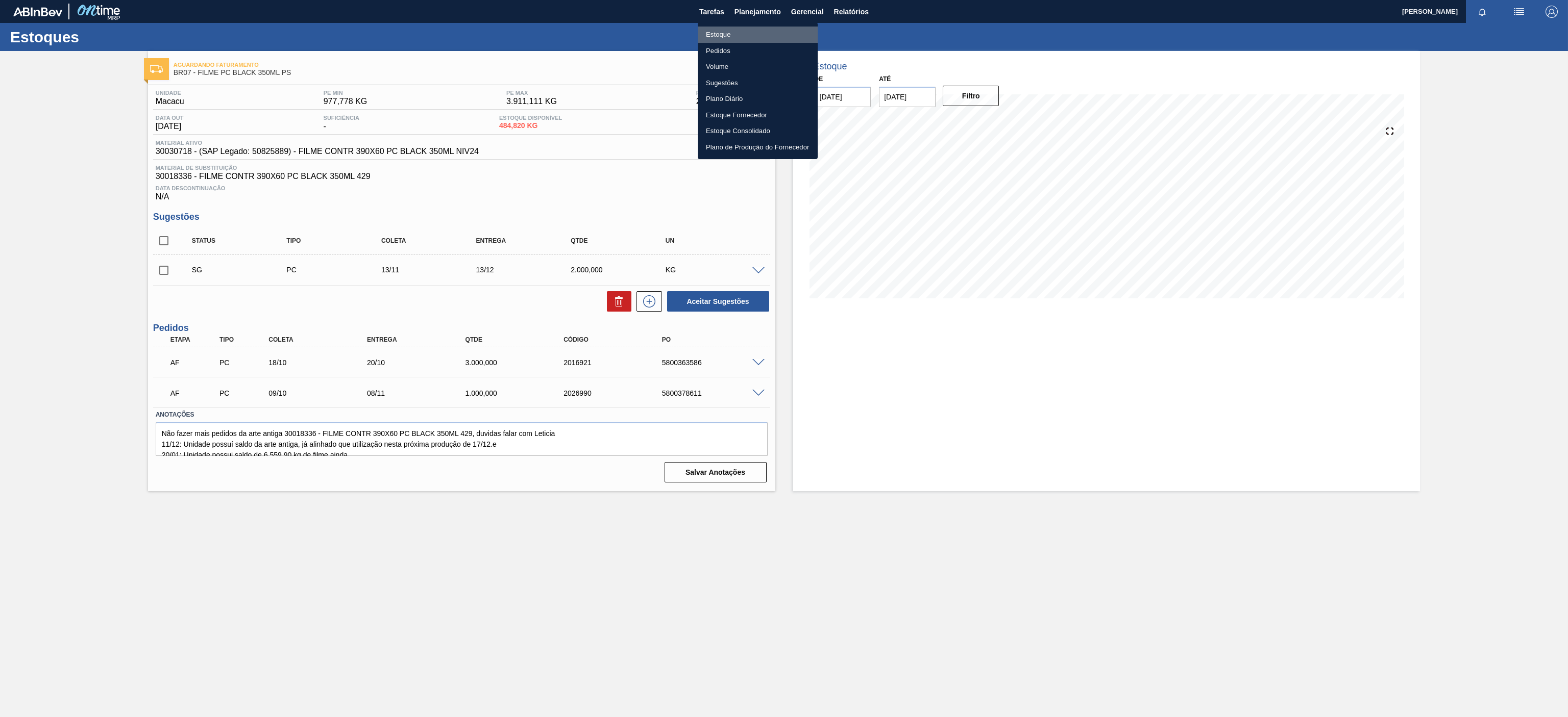
click at [735, 31] on li "Estoque" at bounding box center [757, 35] width 120 height 17
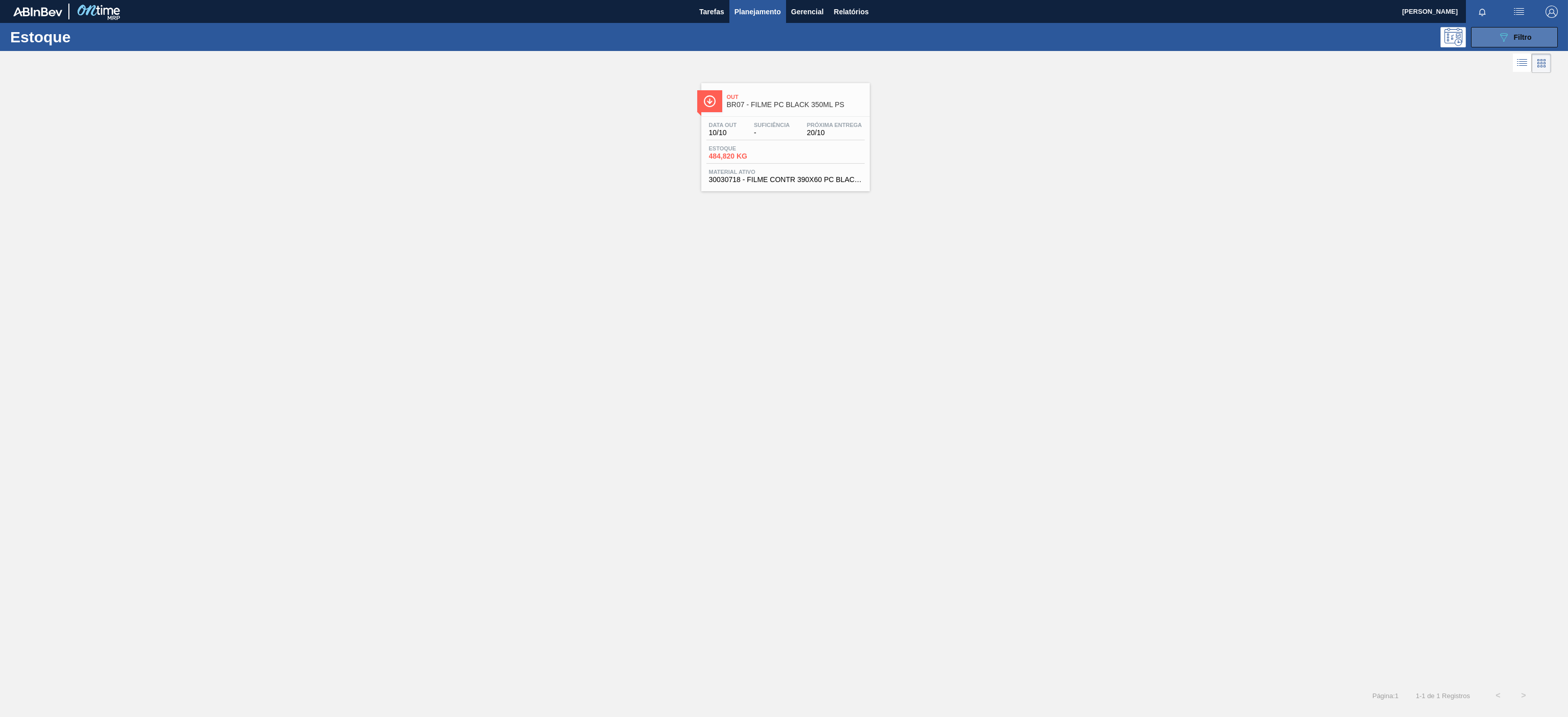
click at [1499, 29] on button "089F7B8B-B2A5-4AFE-B5C0-19BA573D28AC Filtro" at bounding box center [1514, 37] width 87 height 20
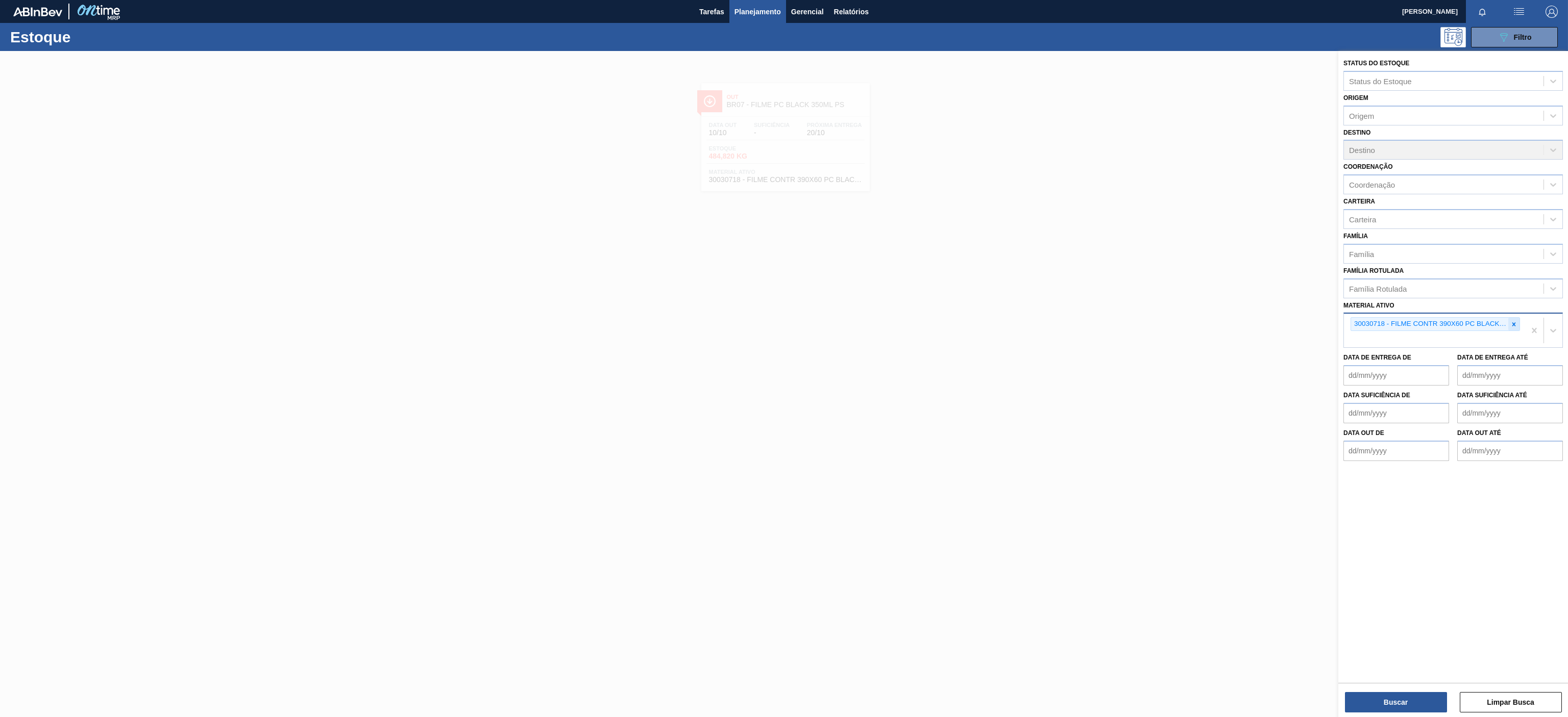
click at [1511, 319] on div at bounding box center [1514, 325] width 11 height 13
paste ativo "30034065"
type ativo "30034065"
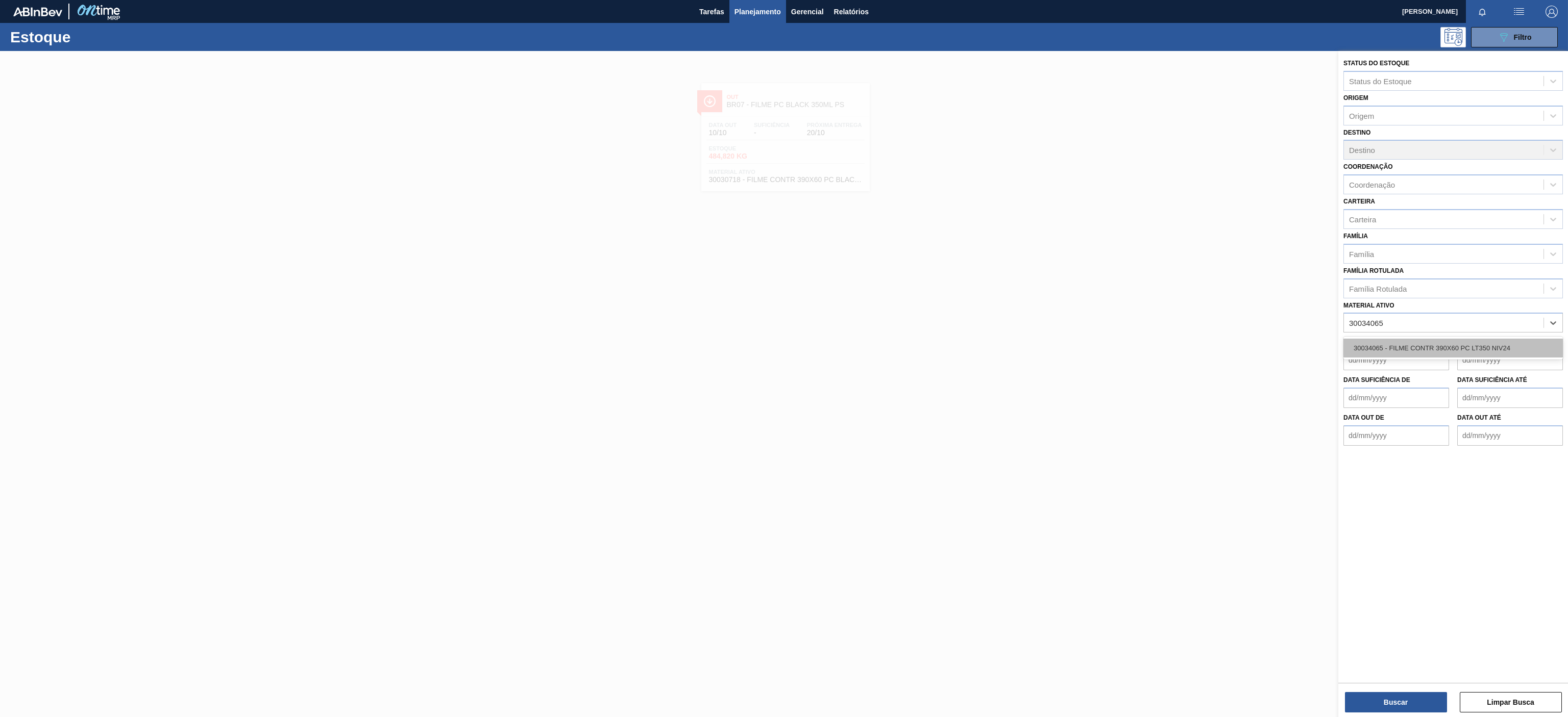
click at [1408, 344] on div "30034065 - FILME CONTR 390X60 PC LT350 NIV24" at bounding box center [1454, 348] width 220 height 19
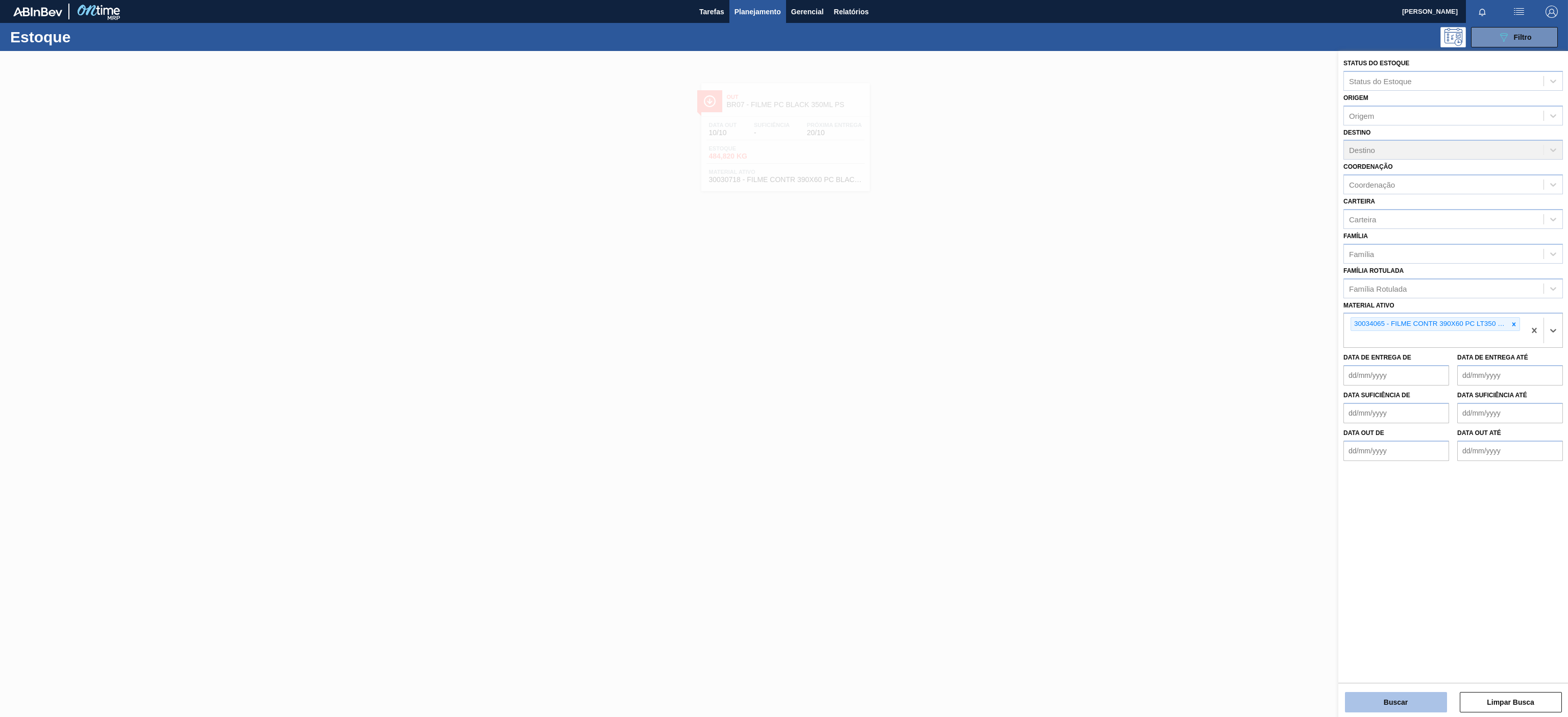
click at [1390, 701] on button "Buscar" at bounding box center [1396, 702] width 102 height 20
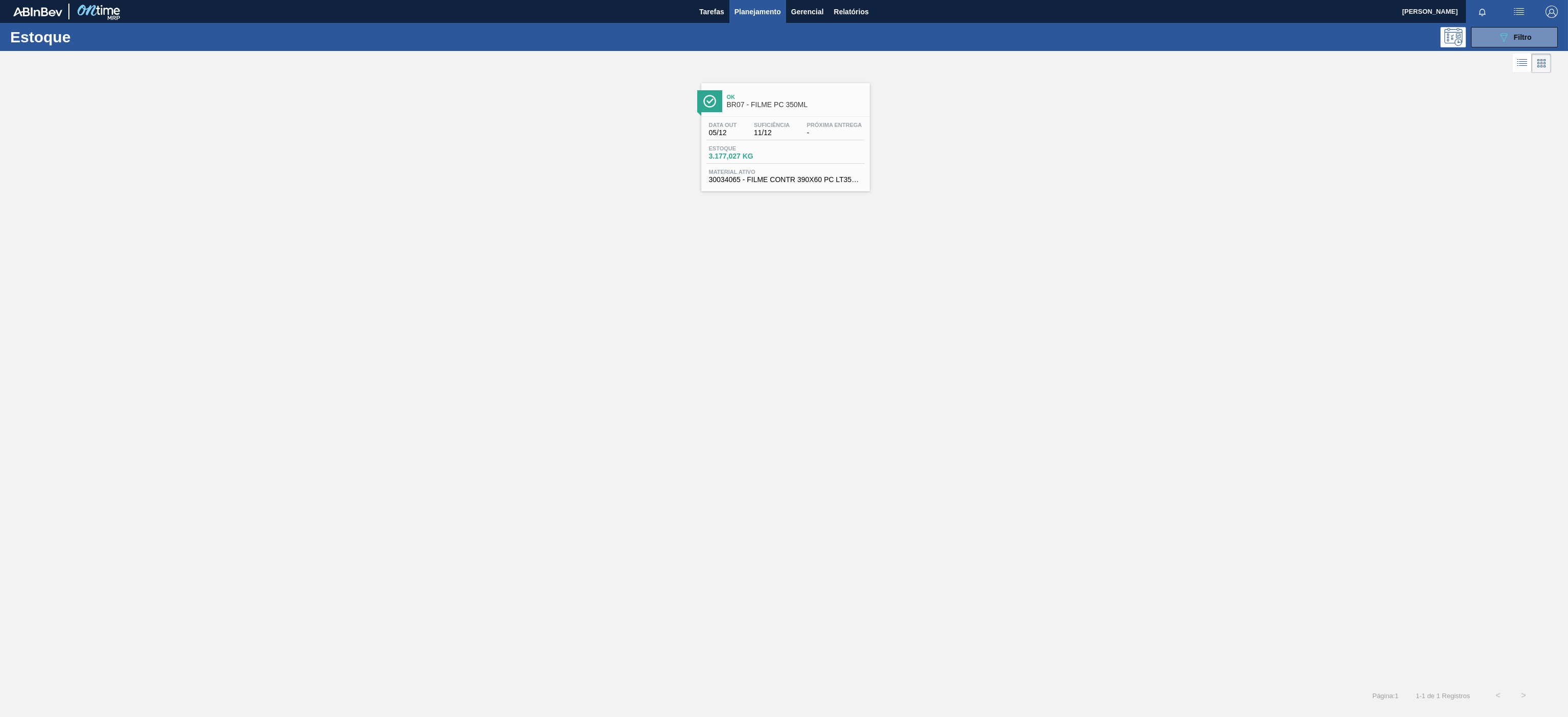
click at [783, 103] on span "BR07 - FILME PC 350ML" at bounding box center [796, 105] width 138 height 7
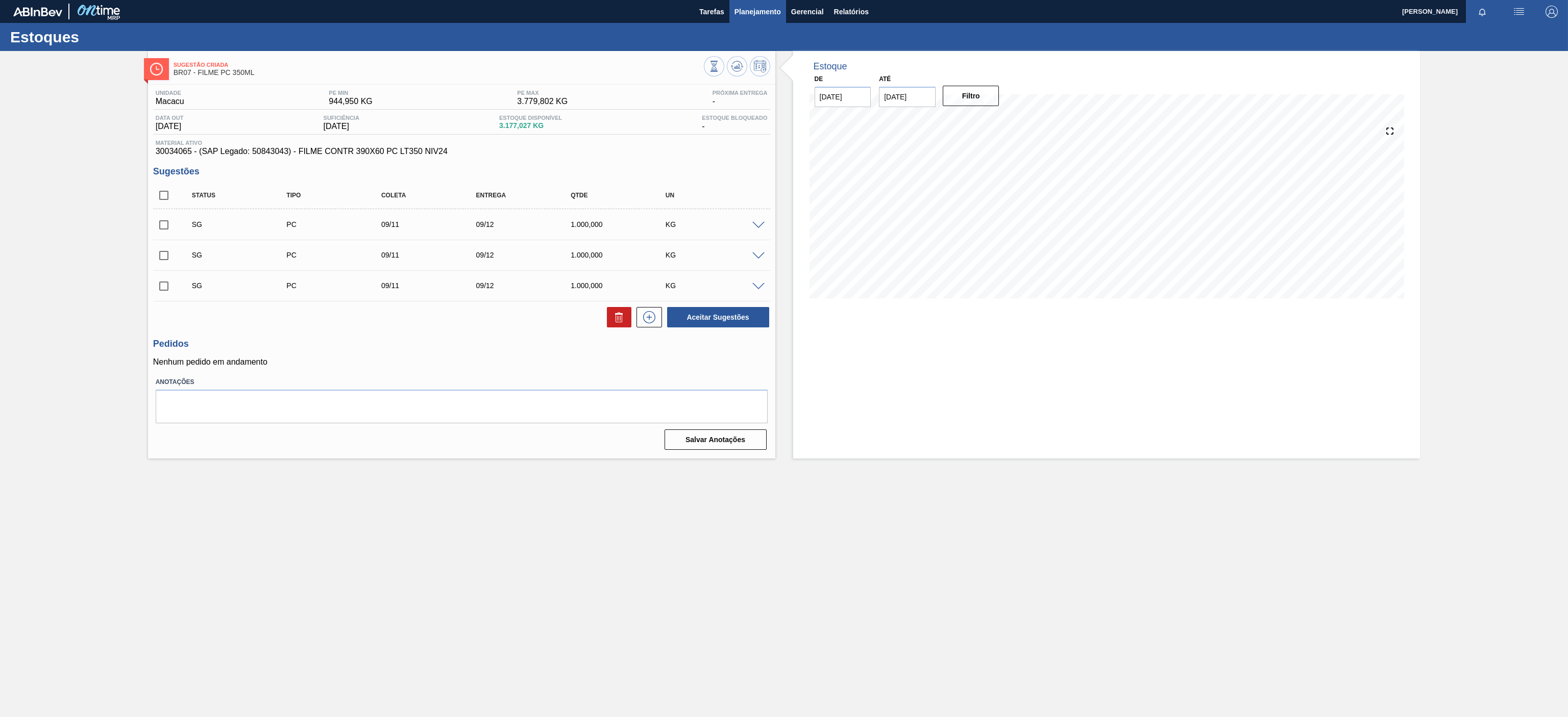
click at [758, 9] on span "Planejamento" at bounding box center [757, 11] width 47 height 12
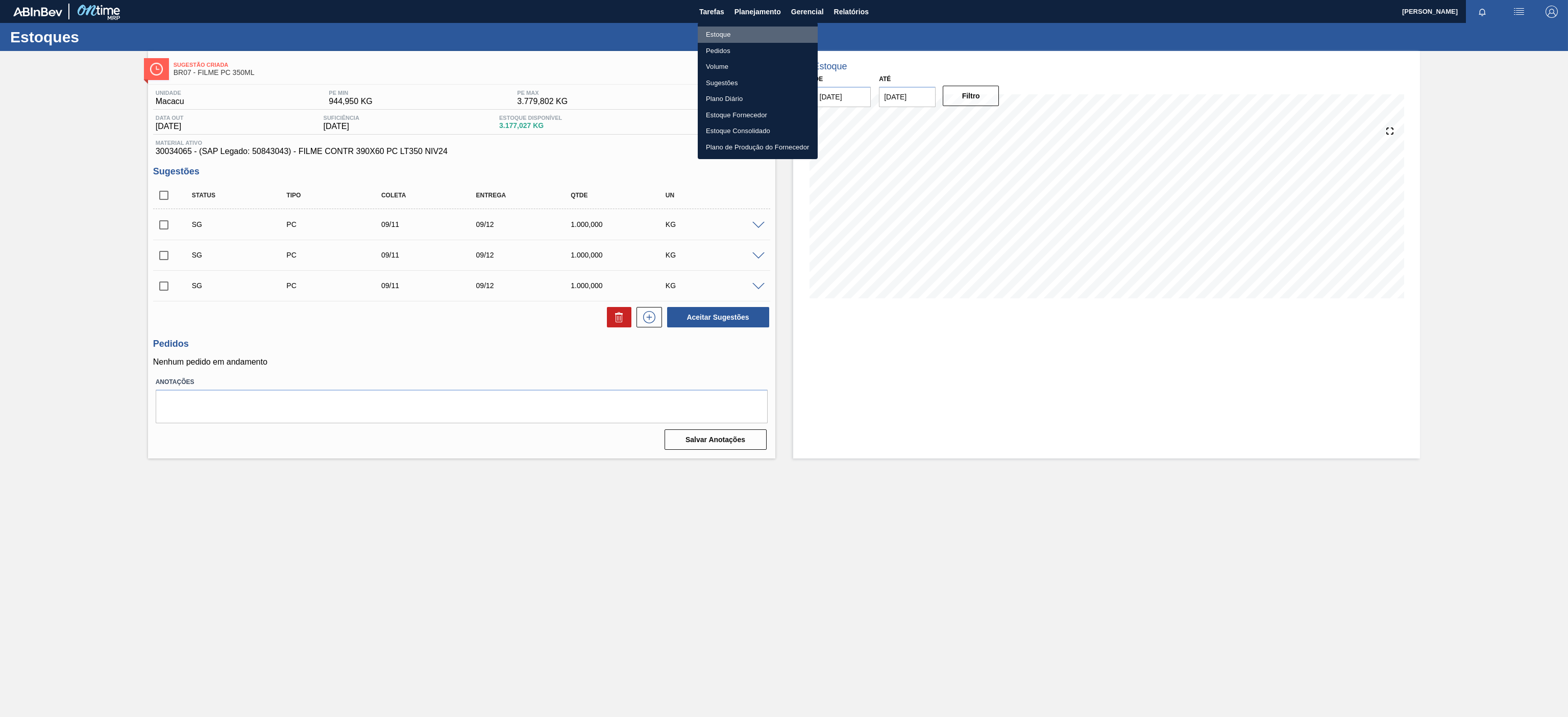
click at [729, 33] on li "Estoque" at bounding box center [757, 35] width 120 height 17
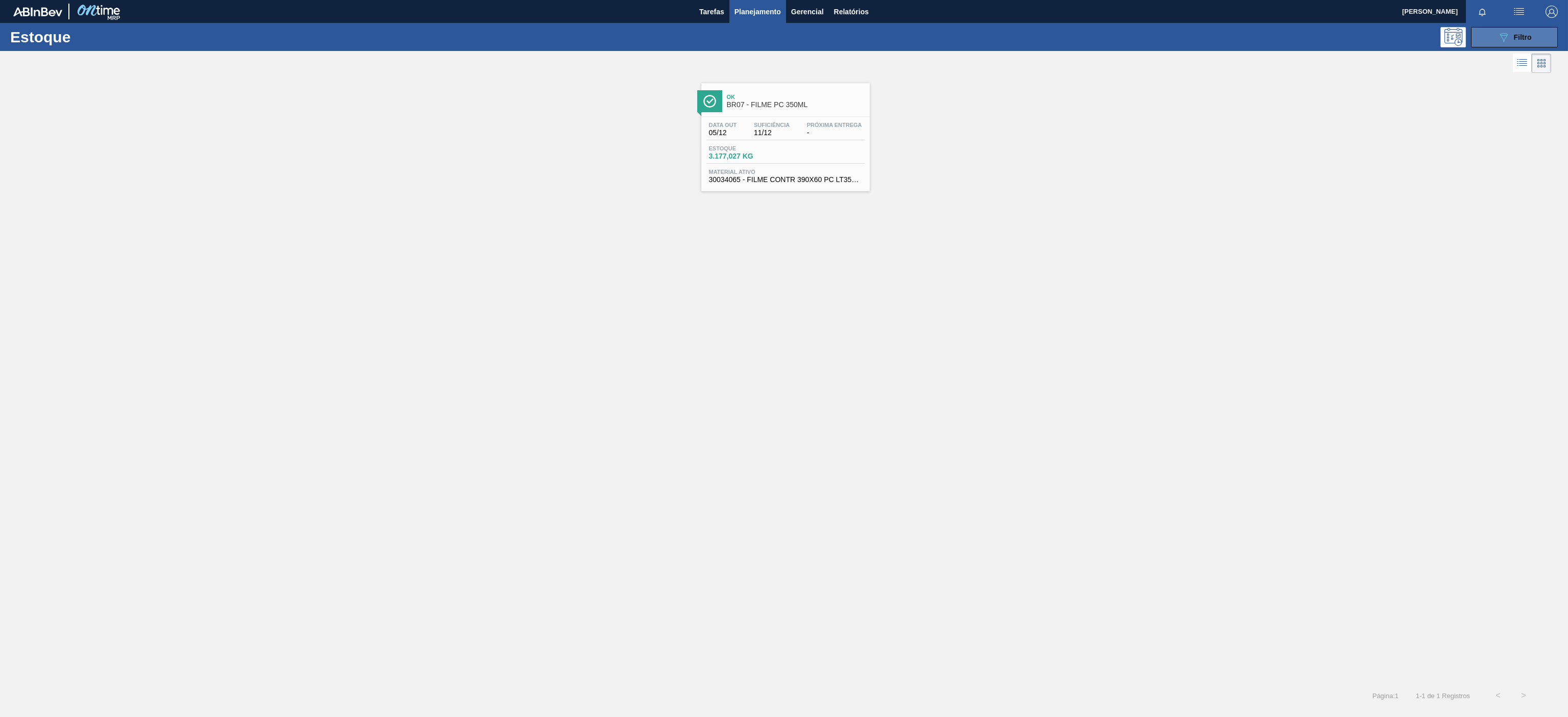
click at [1495, 33] on button "089F7B8B-B2A5-4AFE-B5C0-19BA573D28AC Filtro" at bounding box center [1514, 37] width 87 height 20
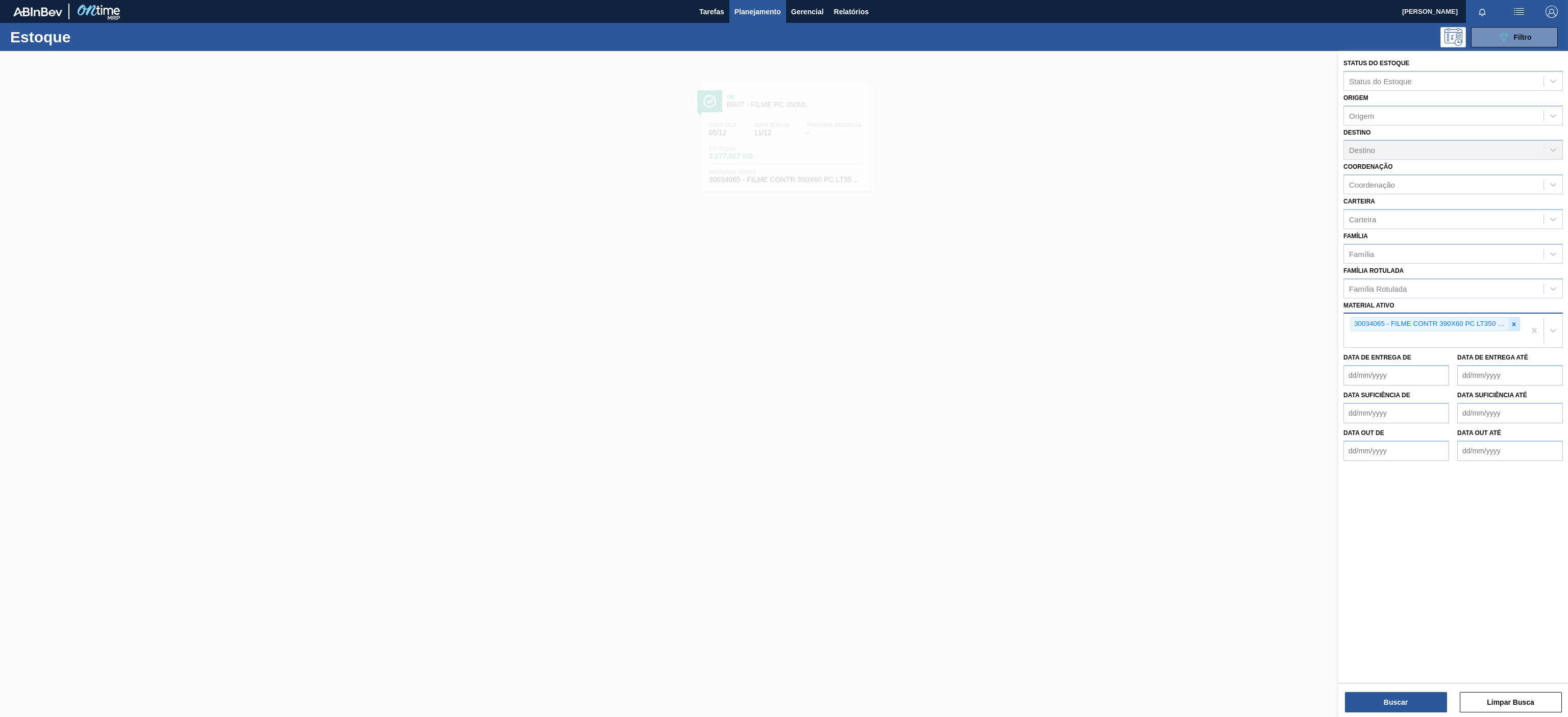
click at [1513, 325] on icon at bounding box center [1514, 325] width 4 height 4
paste ativo "30008614"
type ativo "30008614"
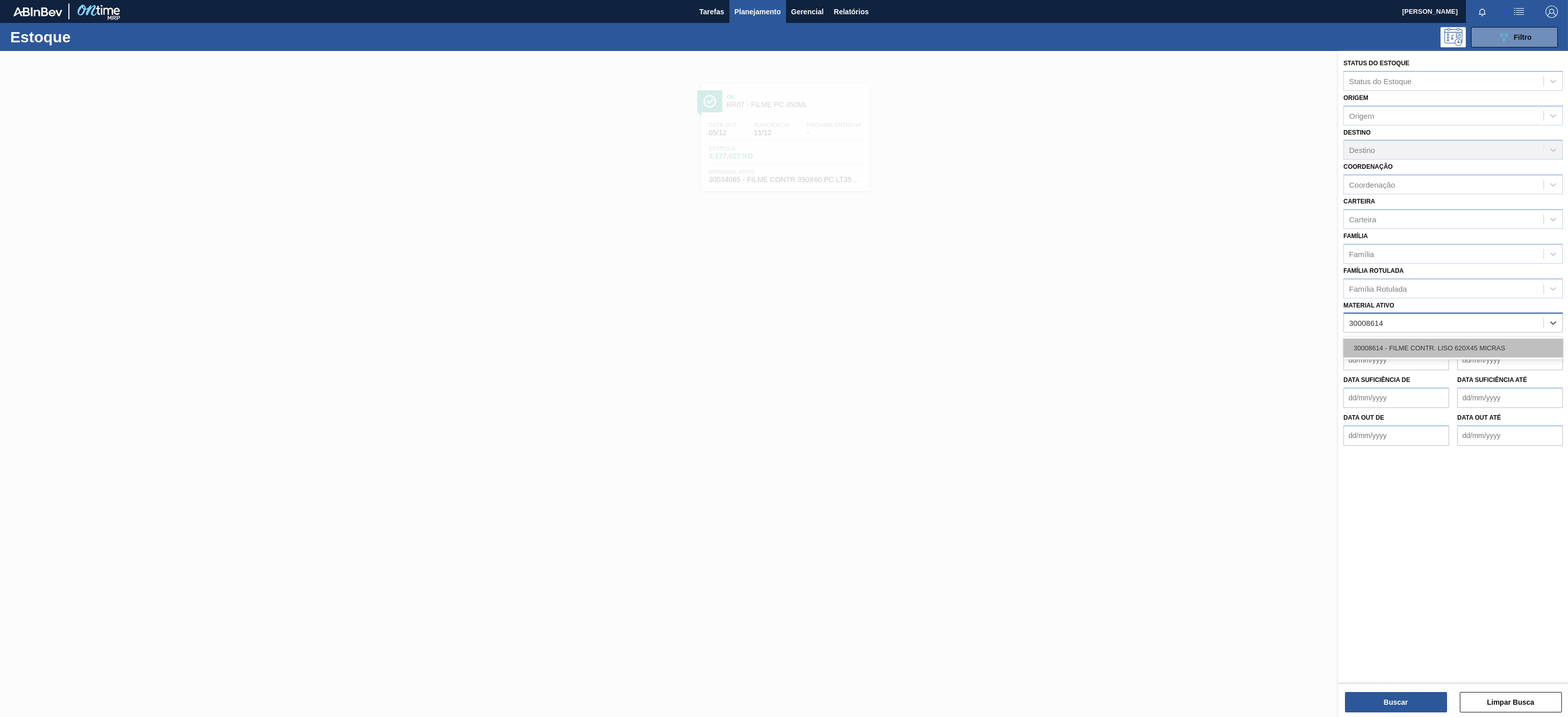
click at [1414, 351] on div "30008614 - FILME CONTR. LISO 620X45 MICRAS" at bounding box center [1454, 348] width 220 height 19
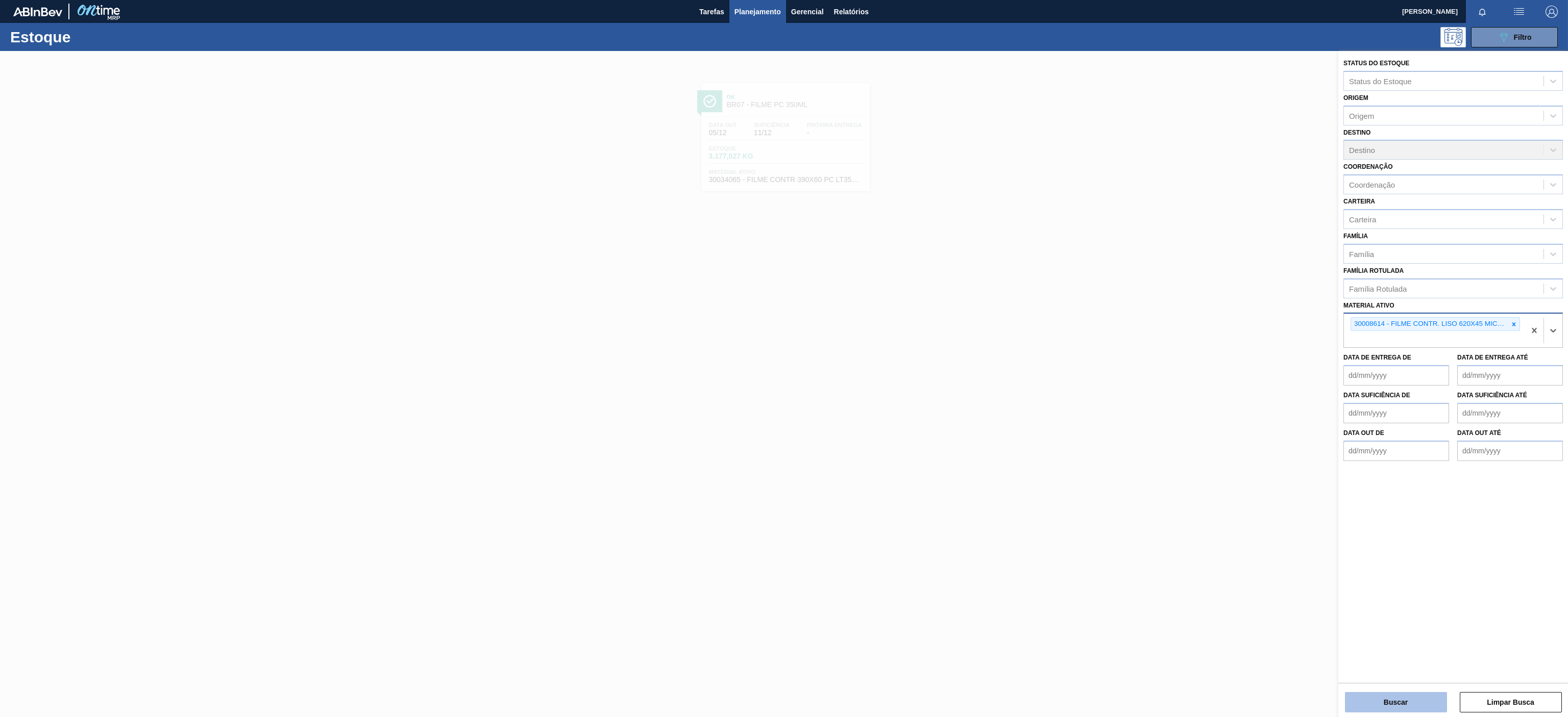
click at [1363, 698] on button "Buscar" at bounding box center [1396, 702] width 102 height 20
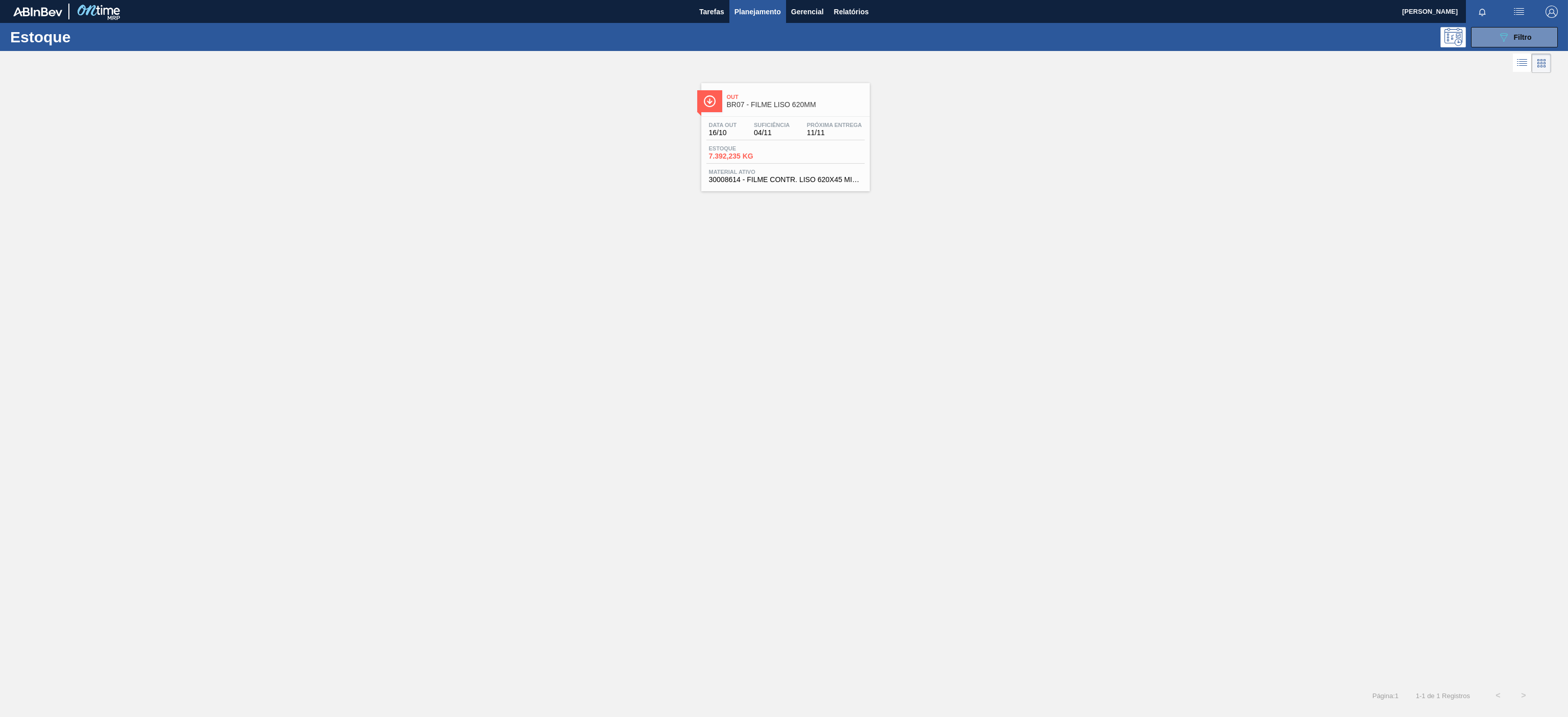
click at [797, 98] on span "Out" at bounding box center [796, 97] width 138 height 7
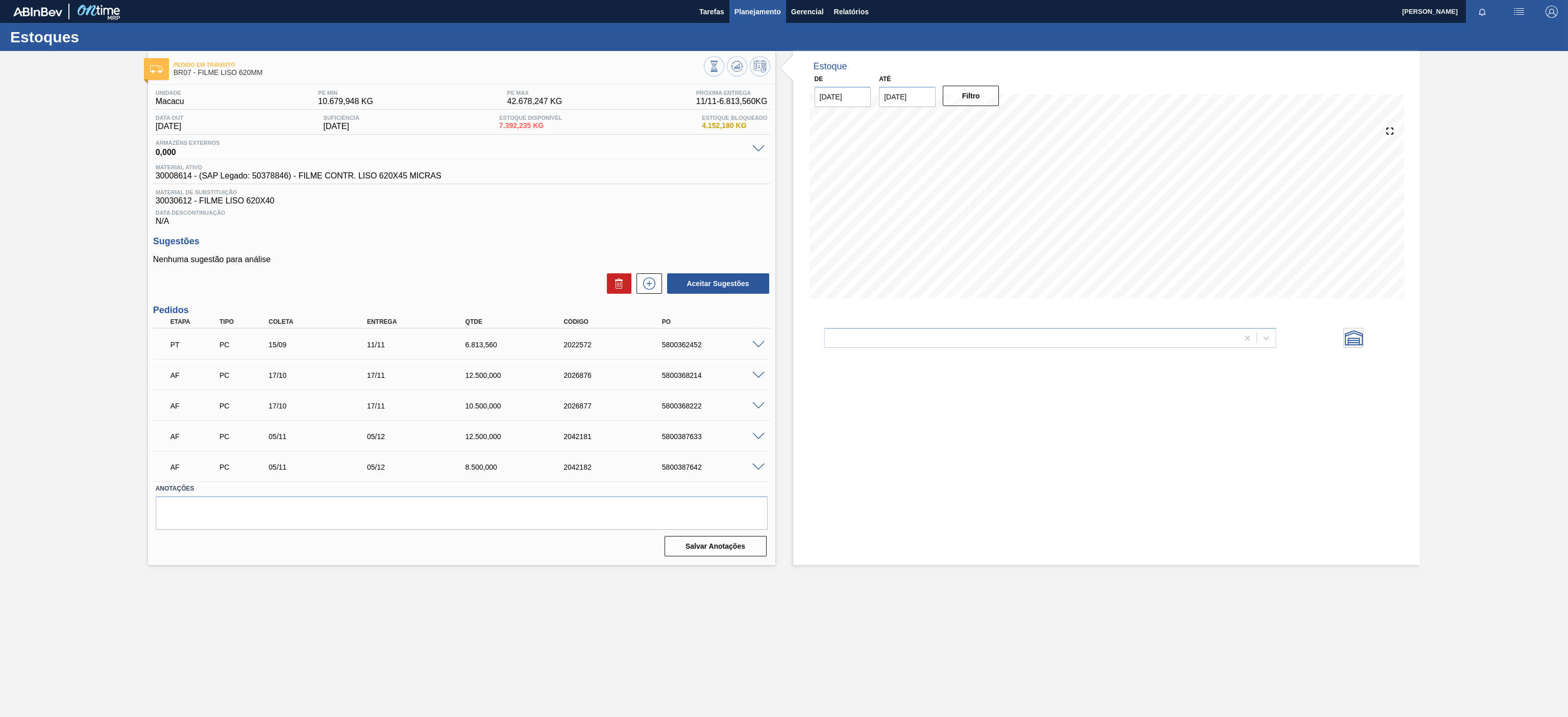
click at [760, 14] on span "Planejamento" at bounding box center [757, 11] width 47 height 12
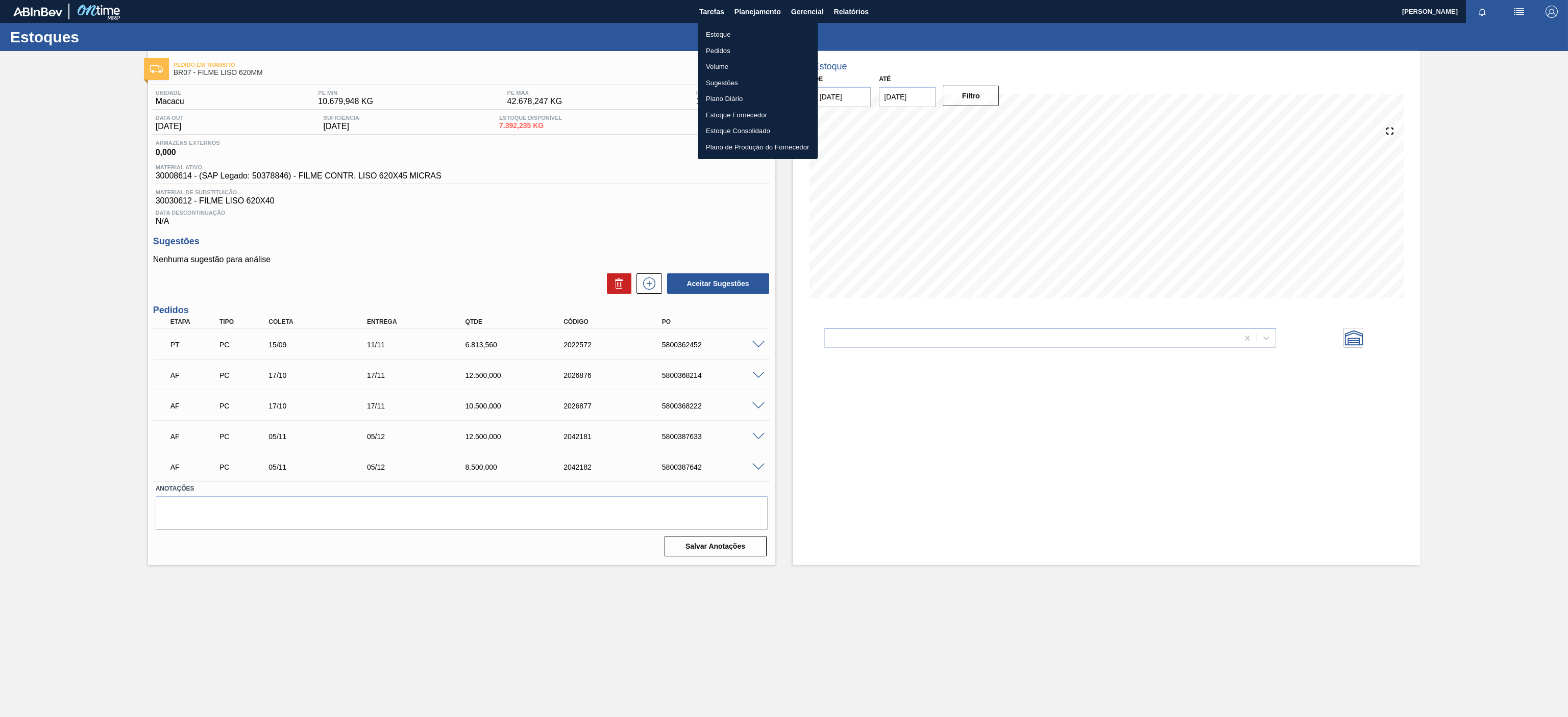
click at [718, 27] on ul "Estoque Pedidos Volume Sugestões Plano Diário Estoque Fornecedor Estoque Consol…" at bounding box center [757, 90] width 120 height 137
click at [713, 31] on li "Estoque" at bounding box center [757, 35] width 120 height 17
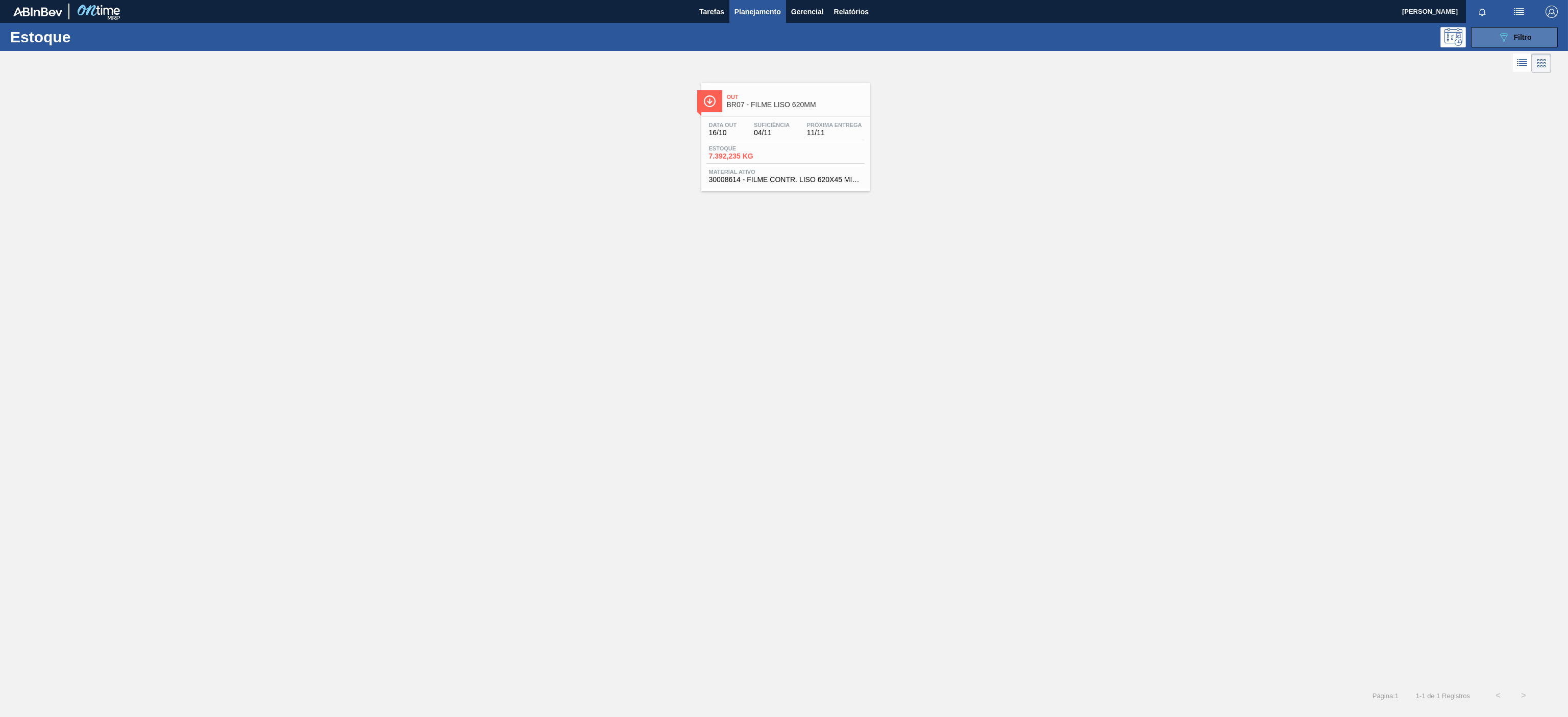
click at [1496, 39] on button "089F7B8B-B2A5-4AFE-B5C0-19BA573D28AC Filtro" at bounding box center [1514, 37] width 87 height 20
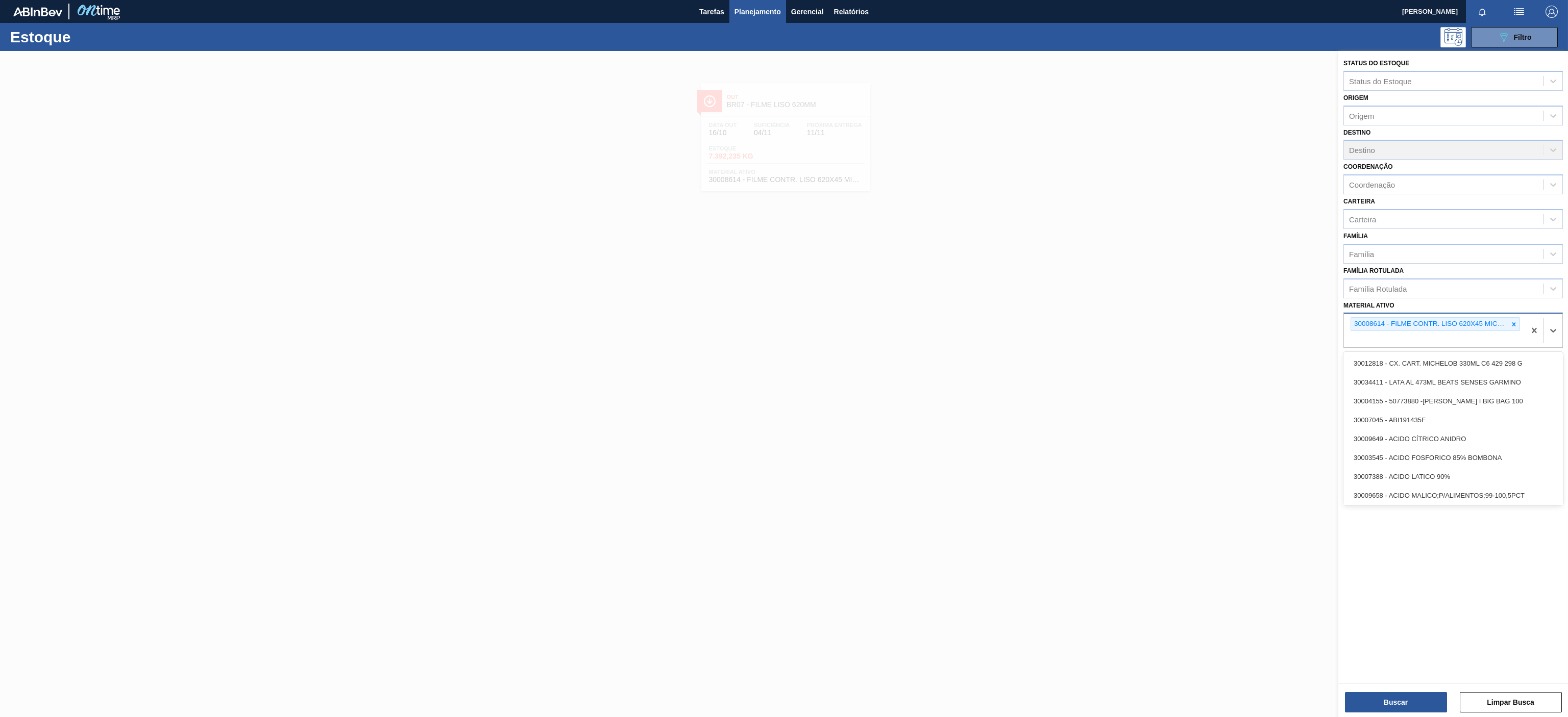
click at [1511, 331] on div "30008614 - FILME CONTR. LISO 620X45 MICRAS" at bounding box center [1435, 324] width 169 height 14
click at [1516, 322] on icon at bounding box center [1514, 325] width 7 height 7
paste ativo "30034325"
type ativo "30034325"
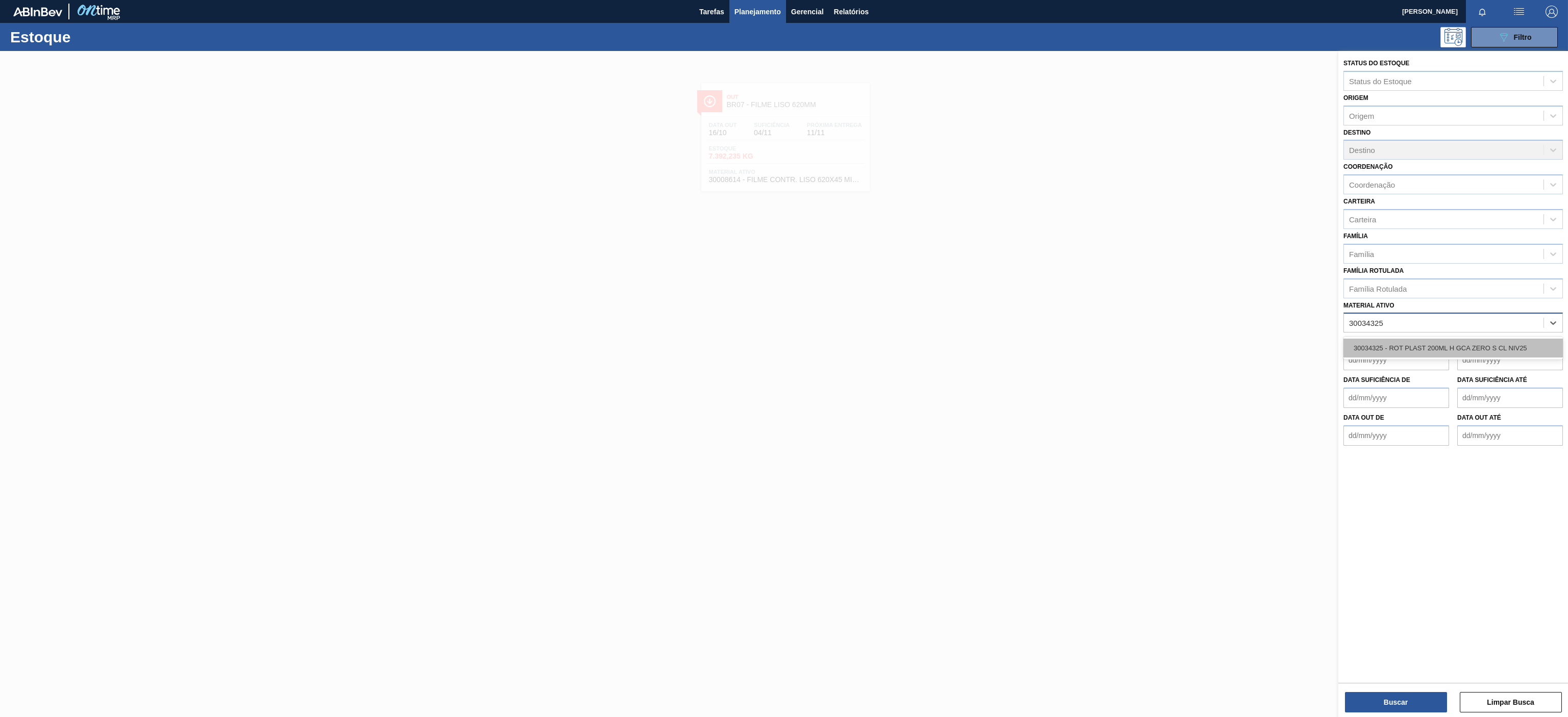
click at [1428, 358] on div "30034325 - ROT PLAST 200ML H GCA ZERO S CL NIV25" at bounding box center [1454, 348] width 220 height 19
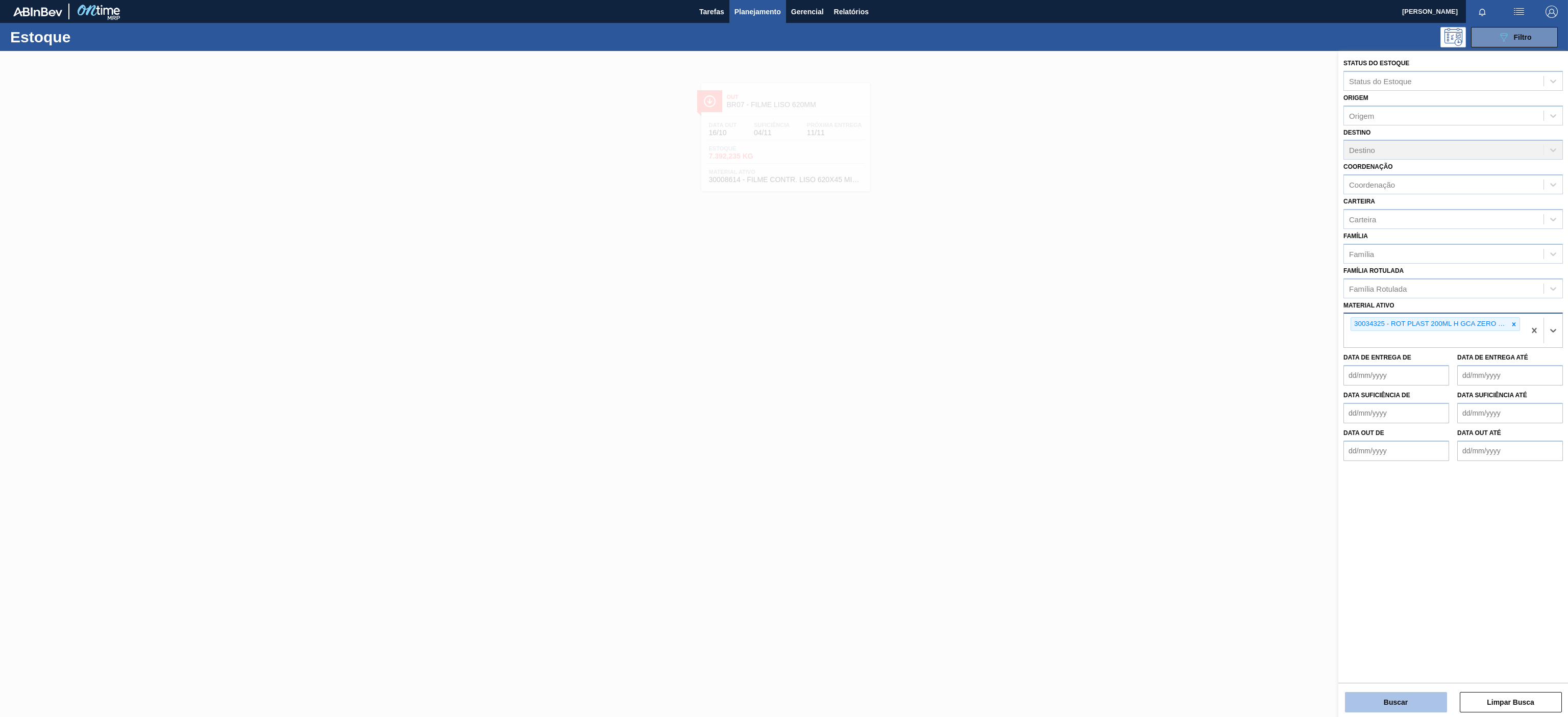
click at [1398, 697] on button "Buscar" at bounding box center [1396, 702] width 102 height 20
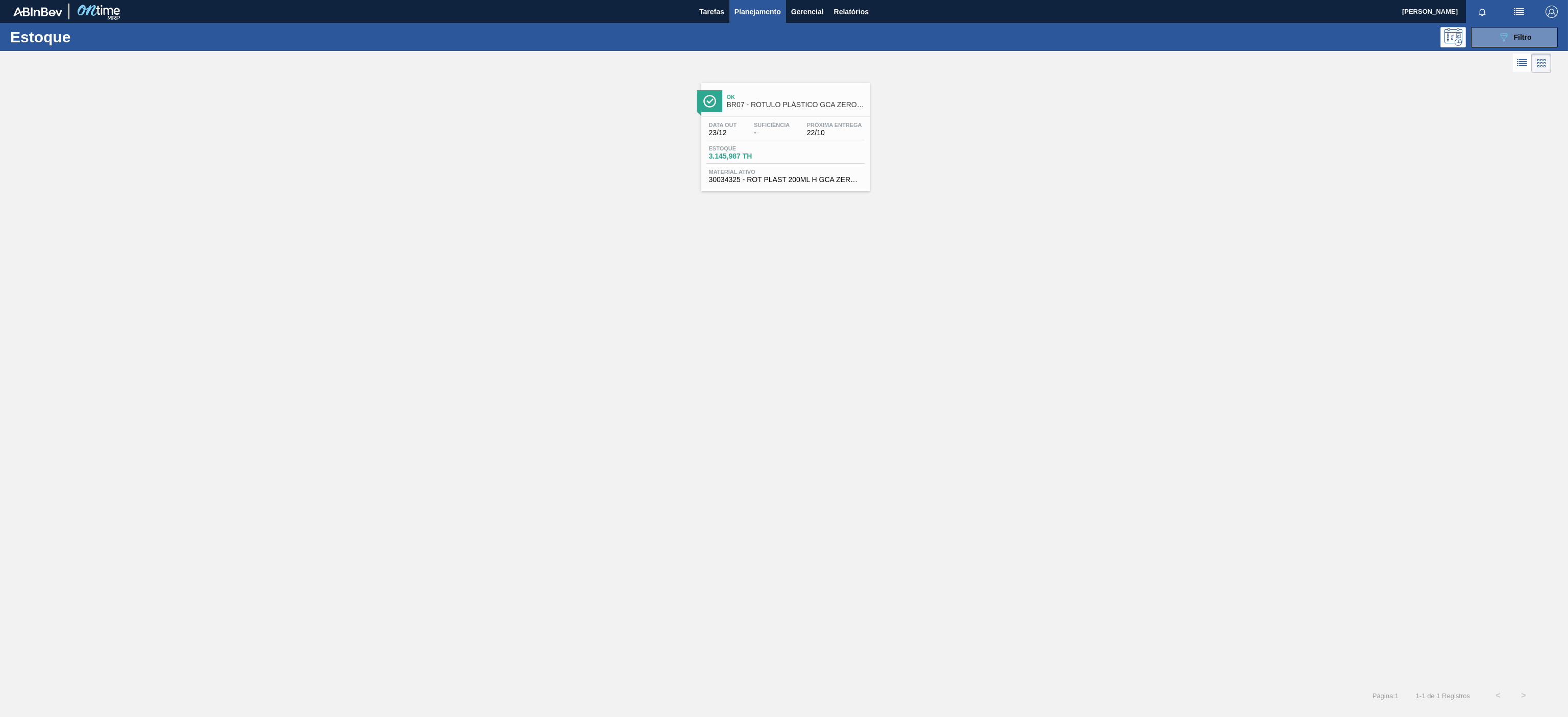
click at [790, 127] on div "Suficiência -" at bounding box center [771, 129] width 41 height 15
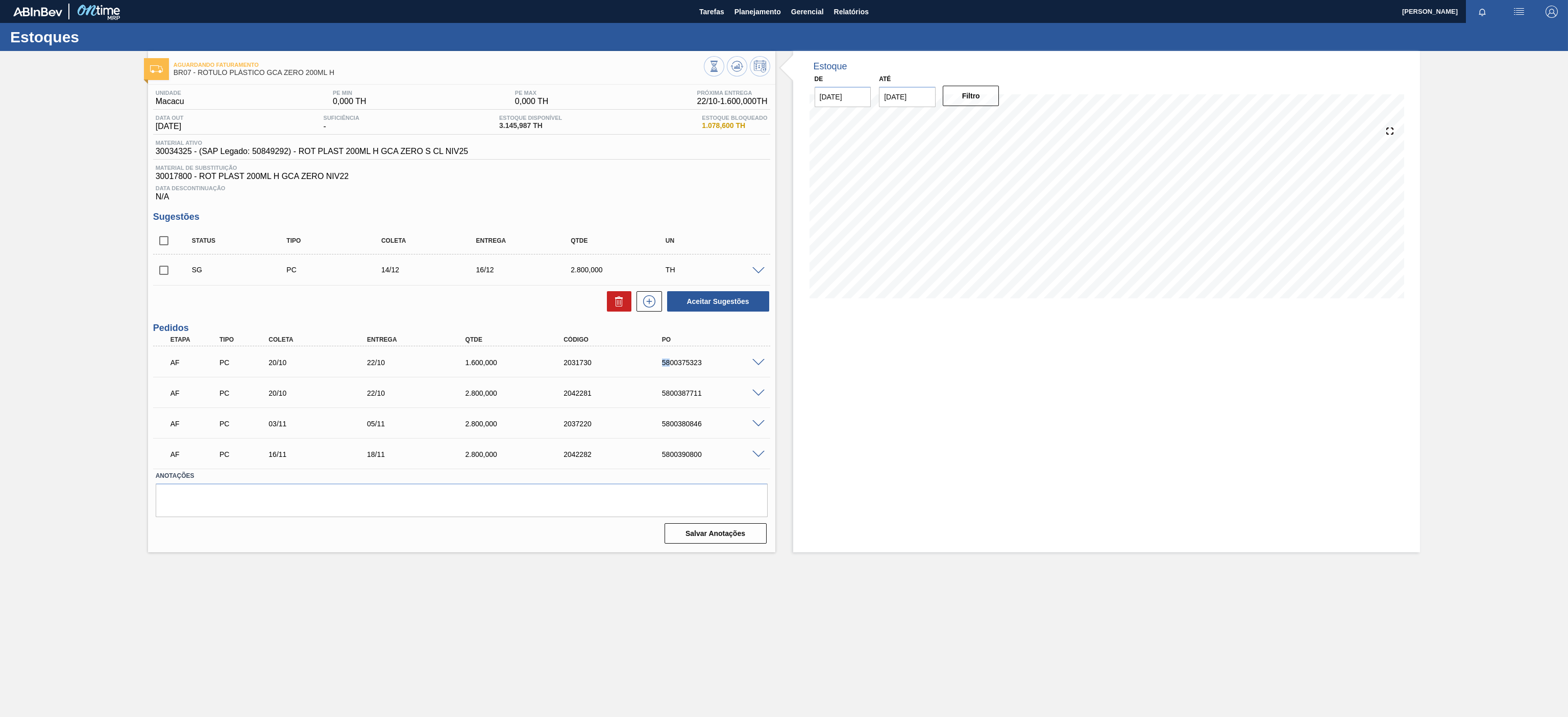
drag, startPoint x: 658, startPoint y: 364, endPoint x: 669, endPoint y: 361, distance: 11.4
click at [670, 365] on div "AF PC 20/10 22/10 1.600,000 2031730 5800375323" at bounding box center [459, 362] width 590 height 20
click at [759, 7] on span "Planejamento" at bounding box center [757, 11] width 47 height 12
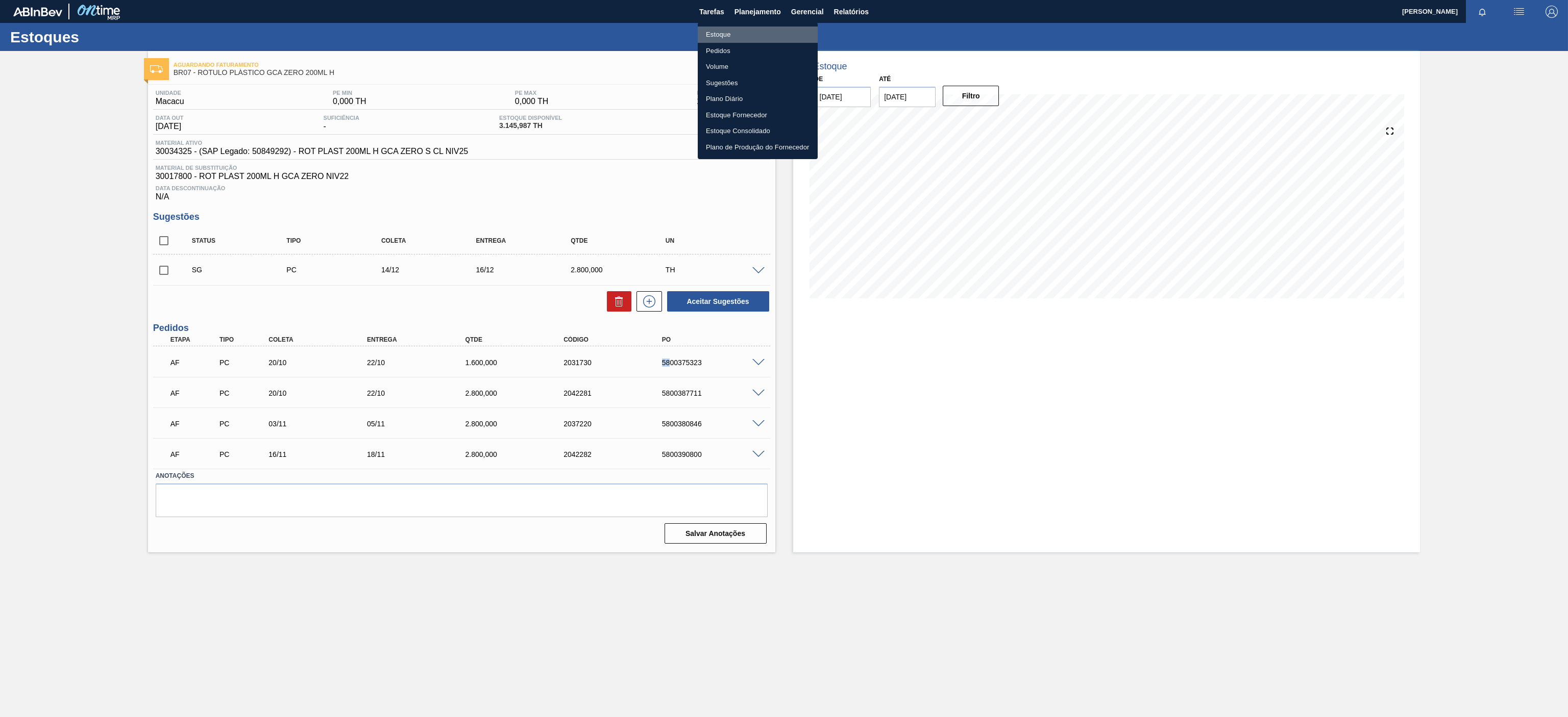
click at [719, 34] on li "Estoque" at bounding box center [757, 35] width 120 height 17
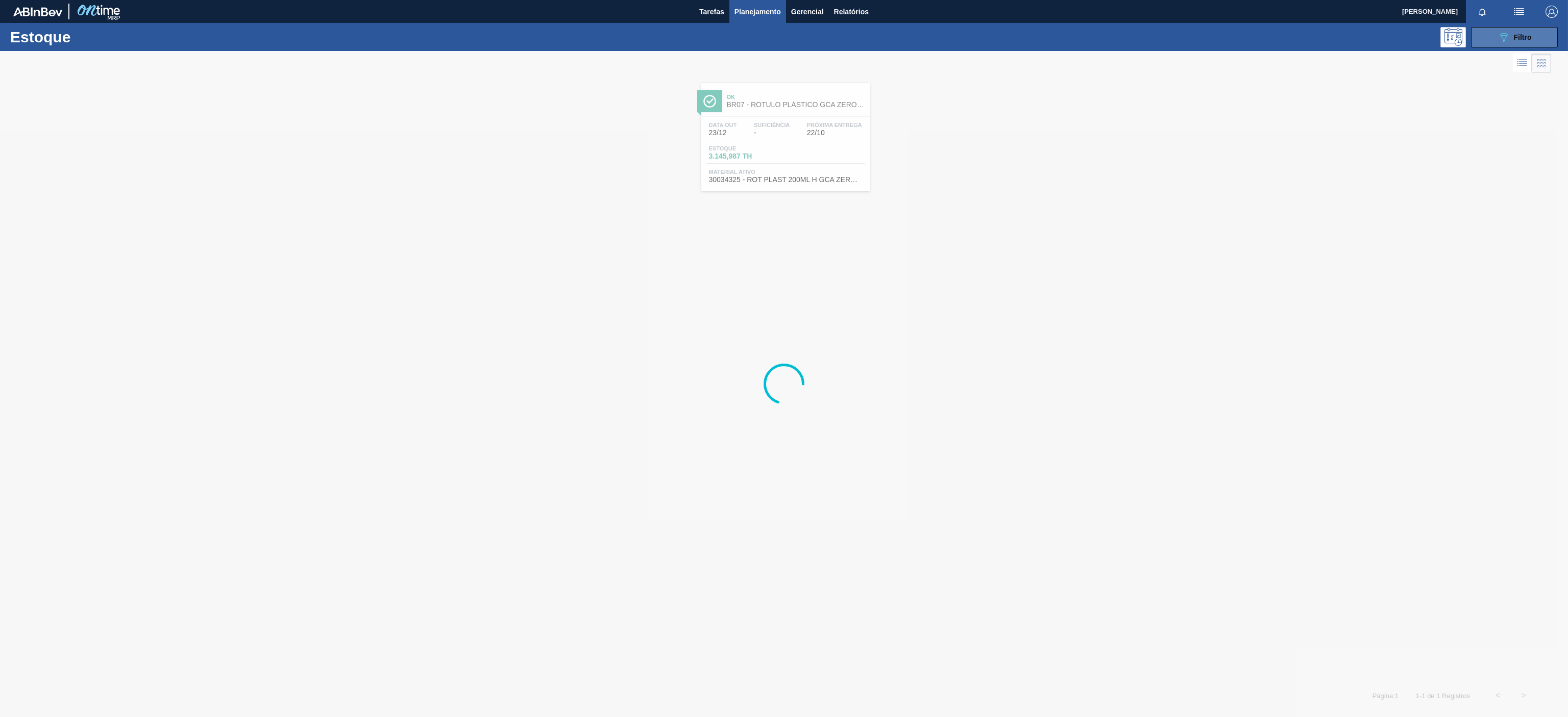
click at [1532, 31] on button "089F7B8B-B2A5-4AFE-B5C0-19BA573D28AC Filtro" at bounding box center [1514, 37] width 87 height 20
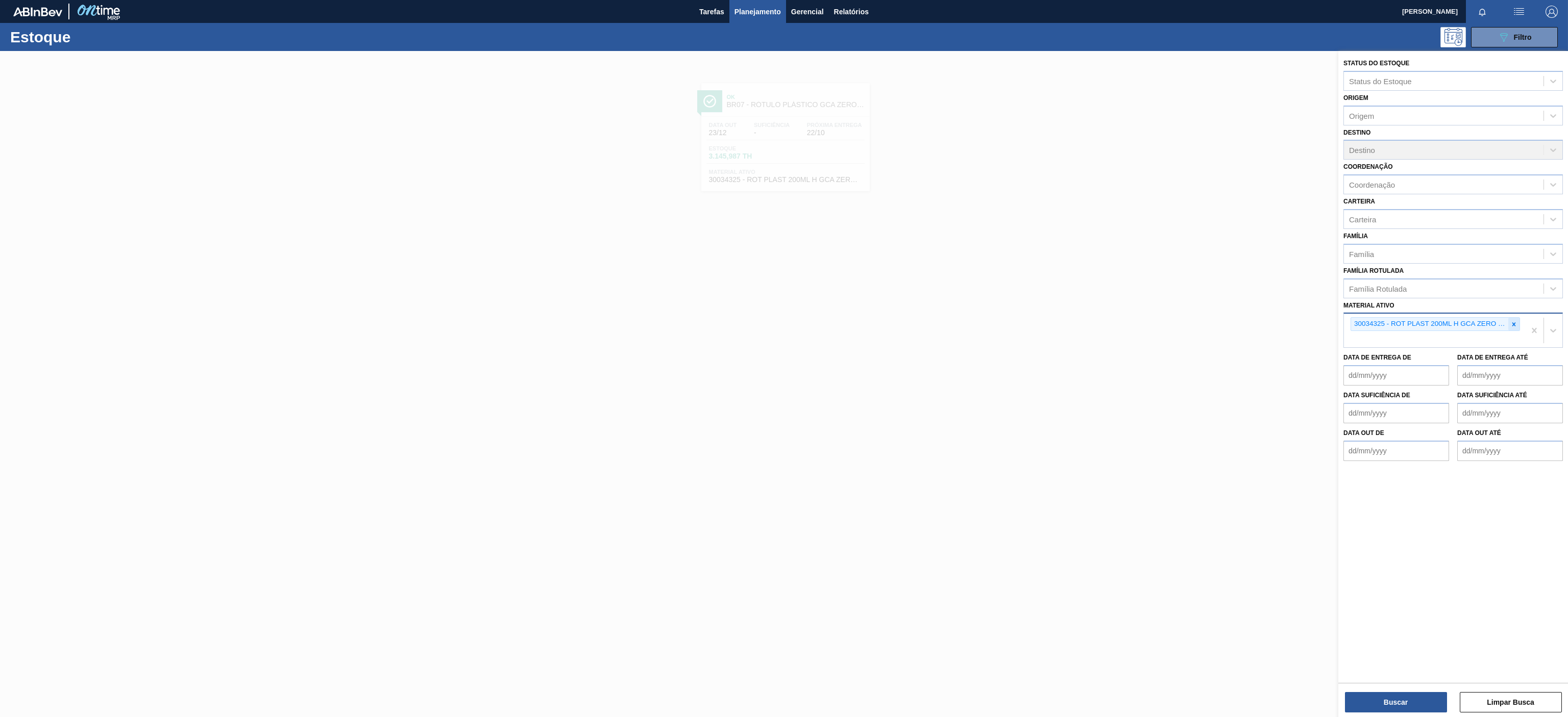
click at [1514, 328] on icon at bounding box center [1514, 325] width 7 height 7
paste ativo "30010210"
type ativo "30010210"
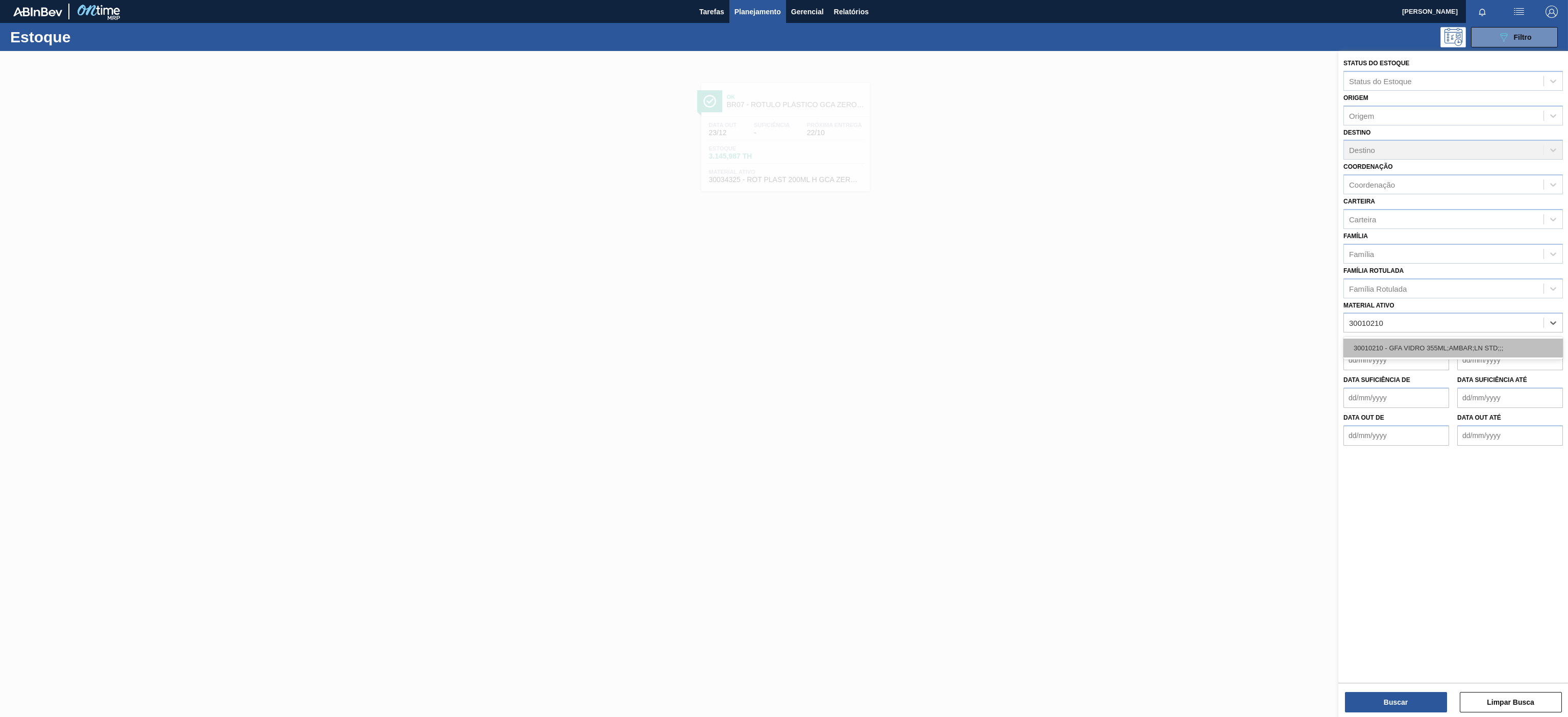
click at [1395, 352] on div "30010210 - GFA VIDRO 355ML;AMBAR;LN STD;;;" at bounding box center [1454, 348] width 220 height 19
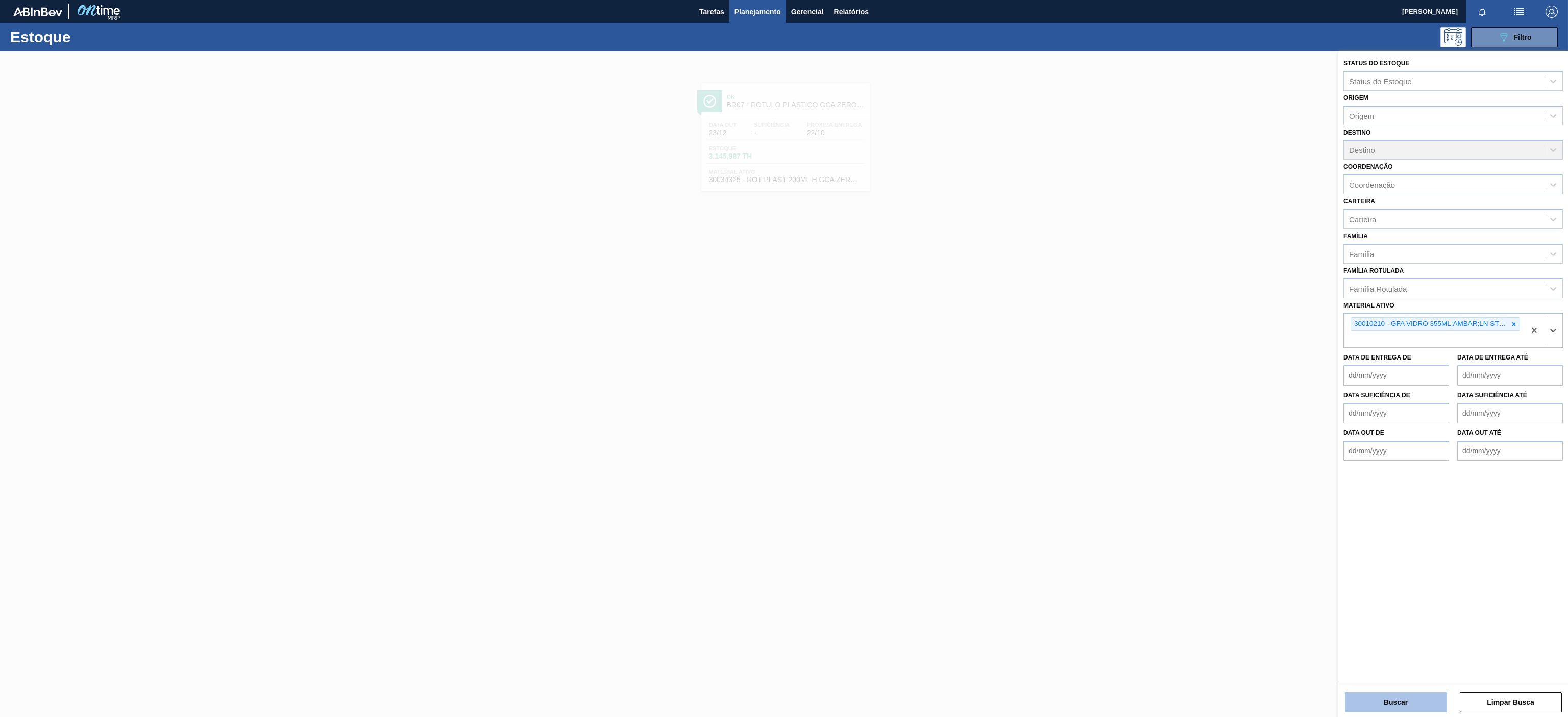
click at [1385, 707] on button "Buscar" at bounding box center [1396, 702] width 102 height 20
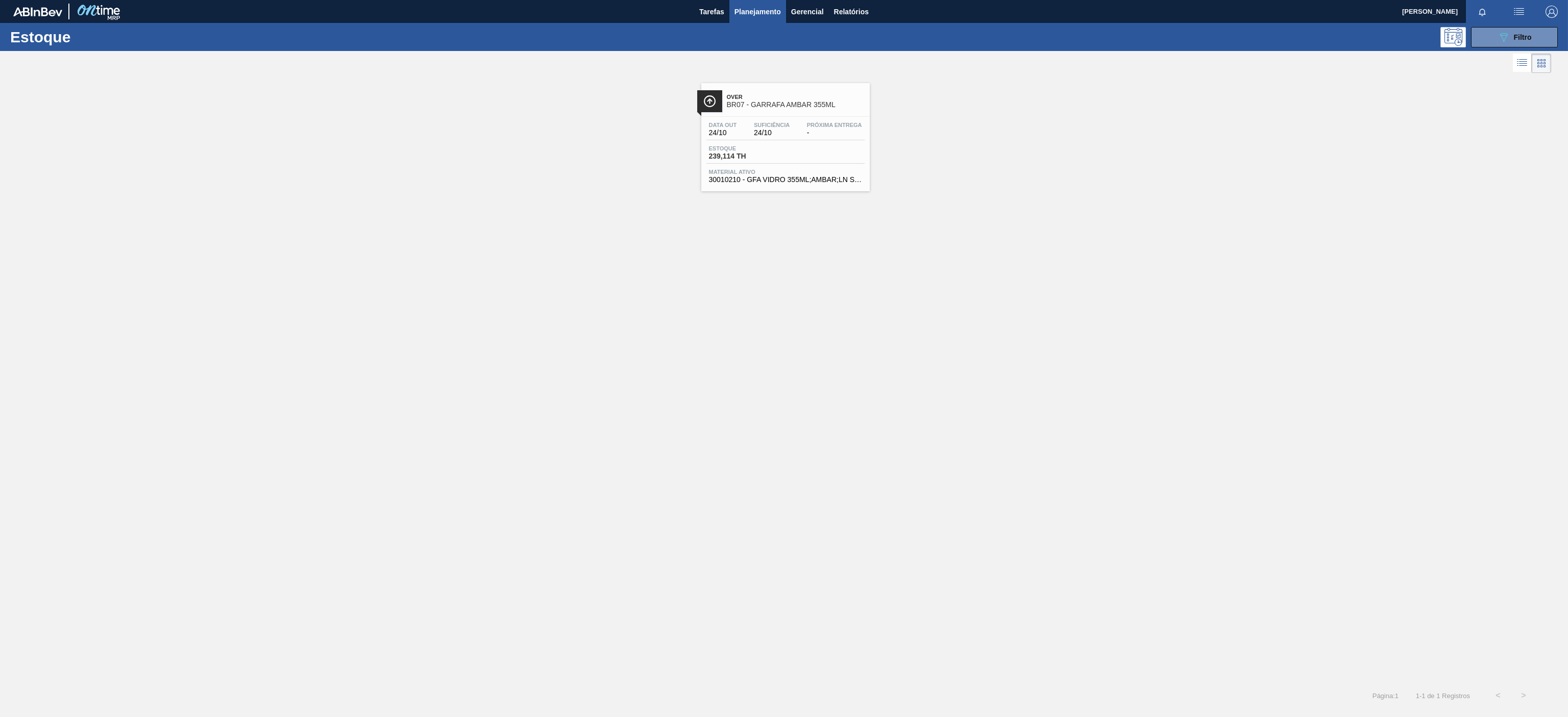
click at [783, 99] on span "Over" at bounding box center [796, 97] width 138 height 7
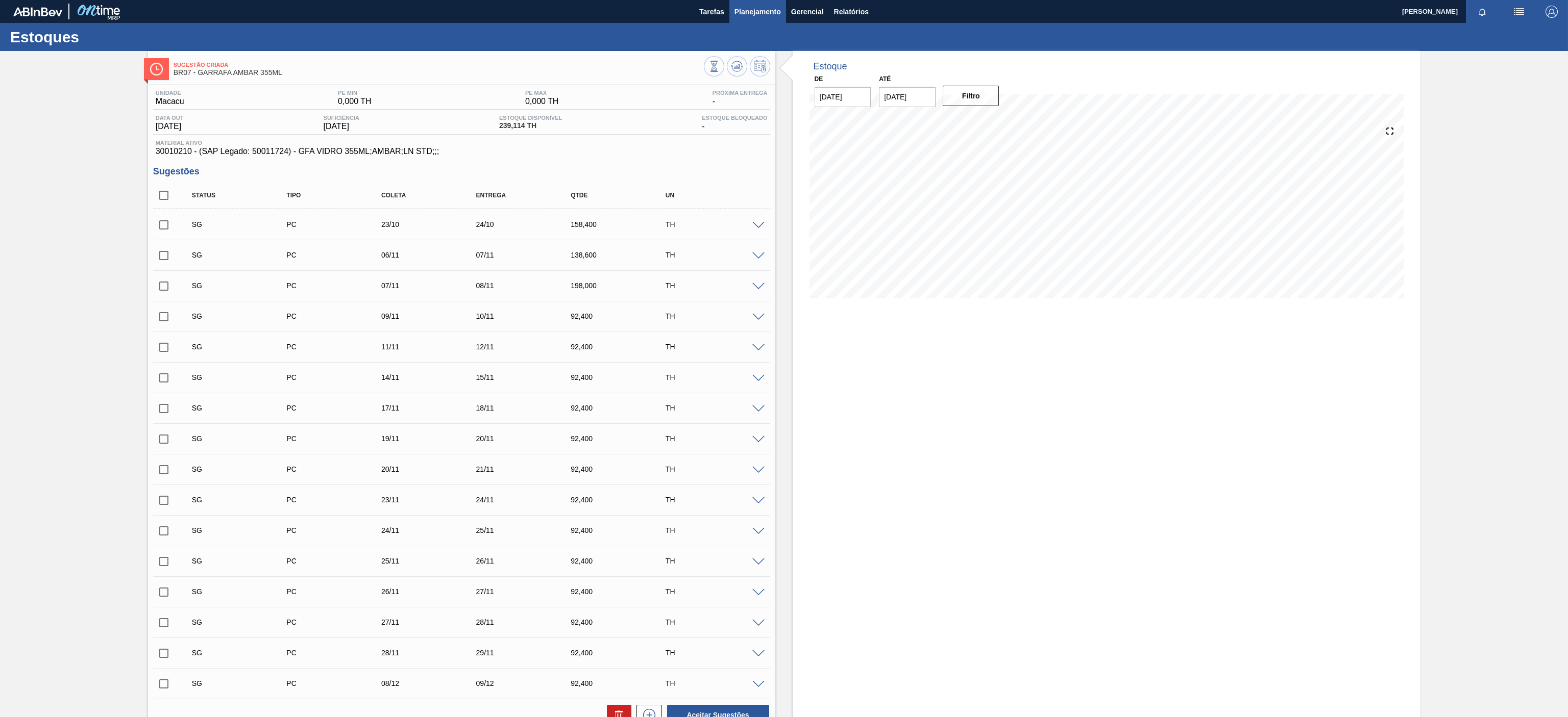
click at [763, 9] on span "Planejamento" at bounding box center [757, 11] width 47 height 12
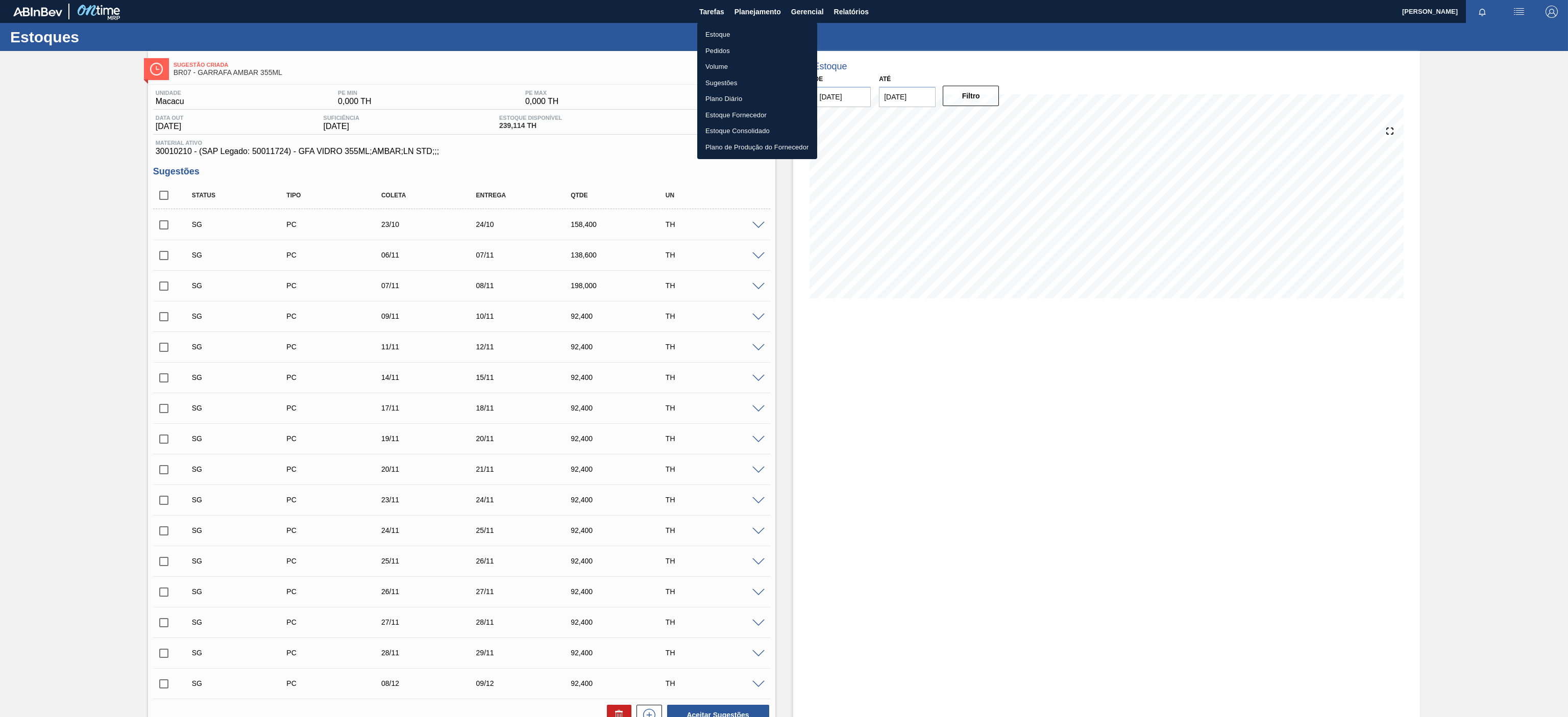
drag, startPoint x: 729, startPoint y: 27, endPoint x: 966, endPoint y: 48, distance: 237.9
click at [729, 28] on li "Estoque" at bounding box center [757, 35] width 120 height 17
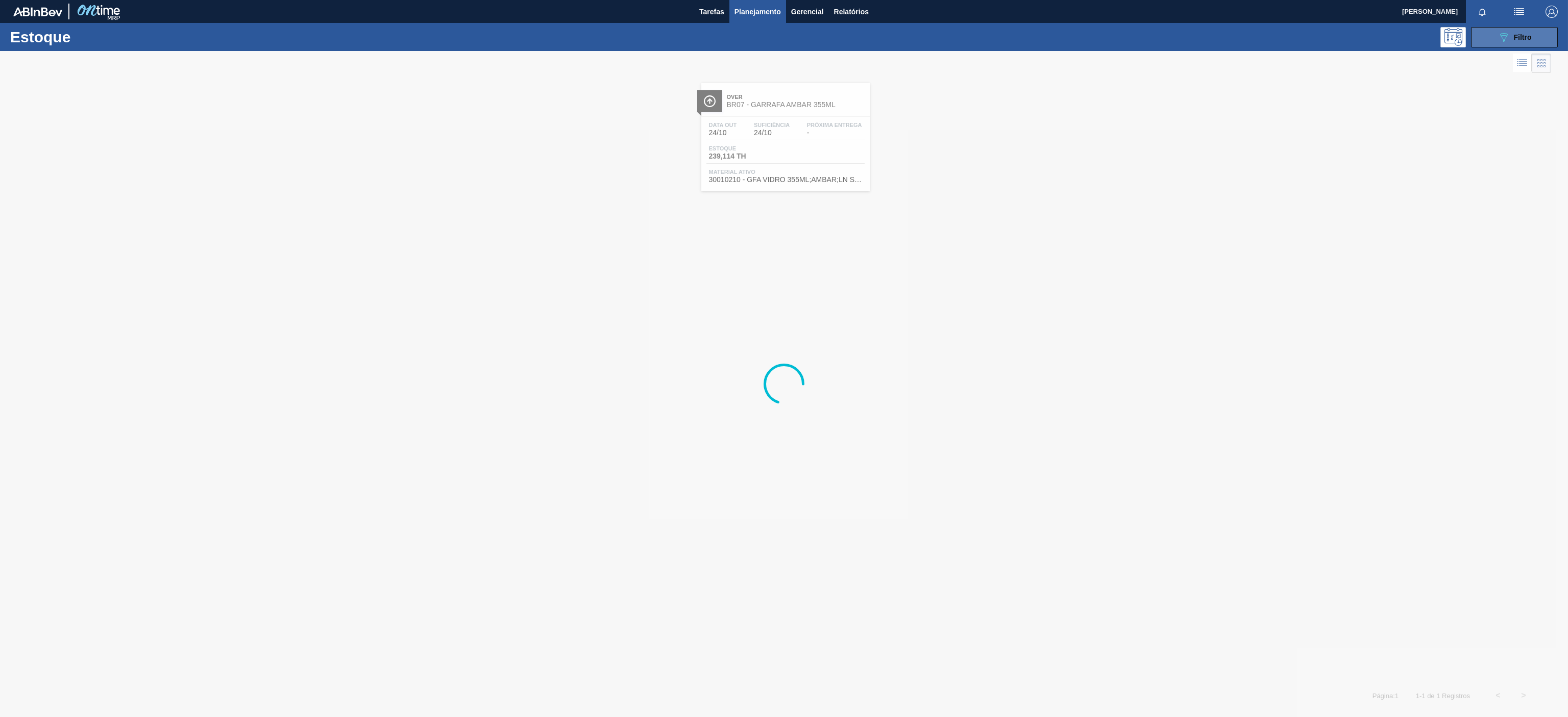
click at [1511, 30] on button "089F7B8B-B2A5-4AFE-B5C0-19BA573D28AC Filtro" at bounding box center [1514, 37] width 87 height 20
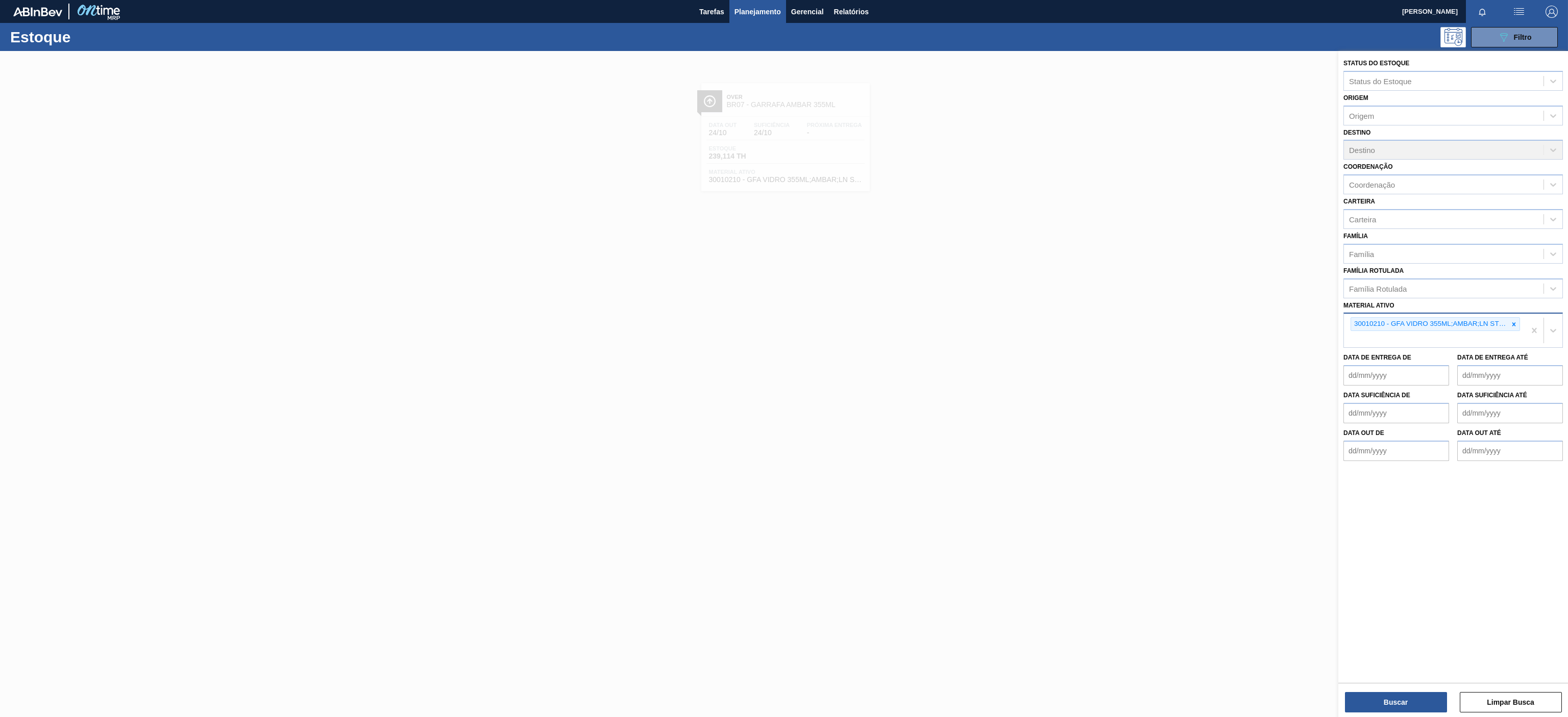
click at [1505, 329] on div "30010210 - GFA VIDRO 355ML;AMBAR;LN STD;;;" at bounding box center [1429, 325] width 157 height 13
click at [1512, 327] on icon at bounding box center [1514, 325] width 7 height 7
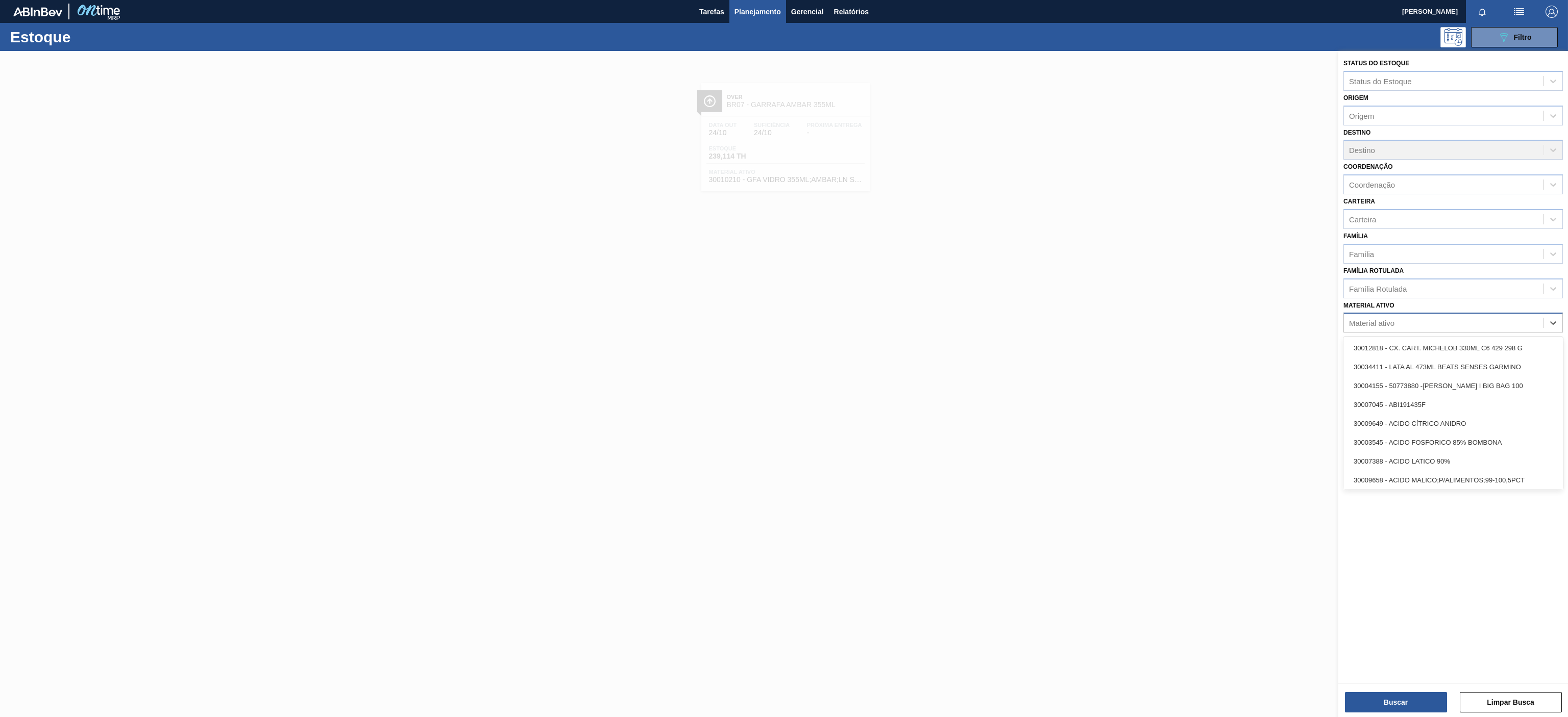
paste ativo "30029651"
type ativo "30029651"
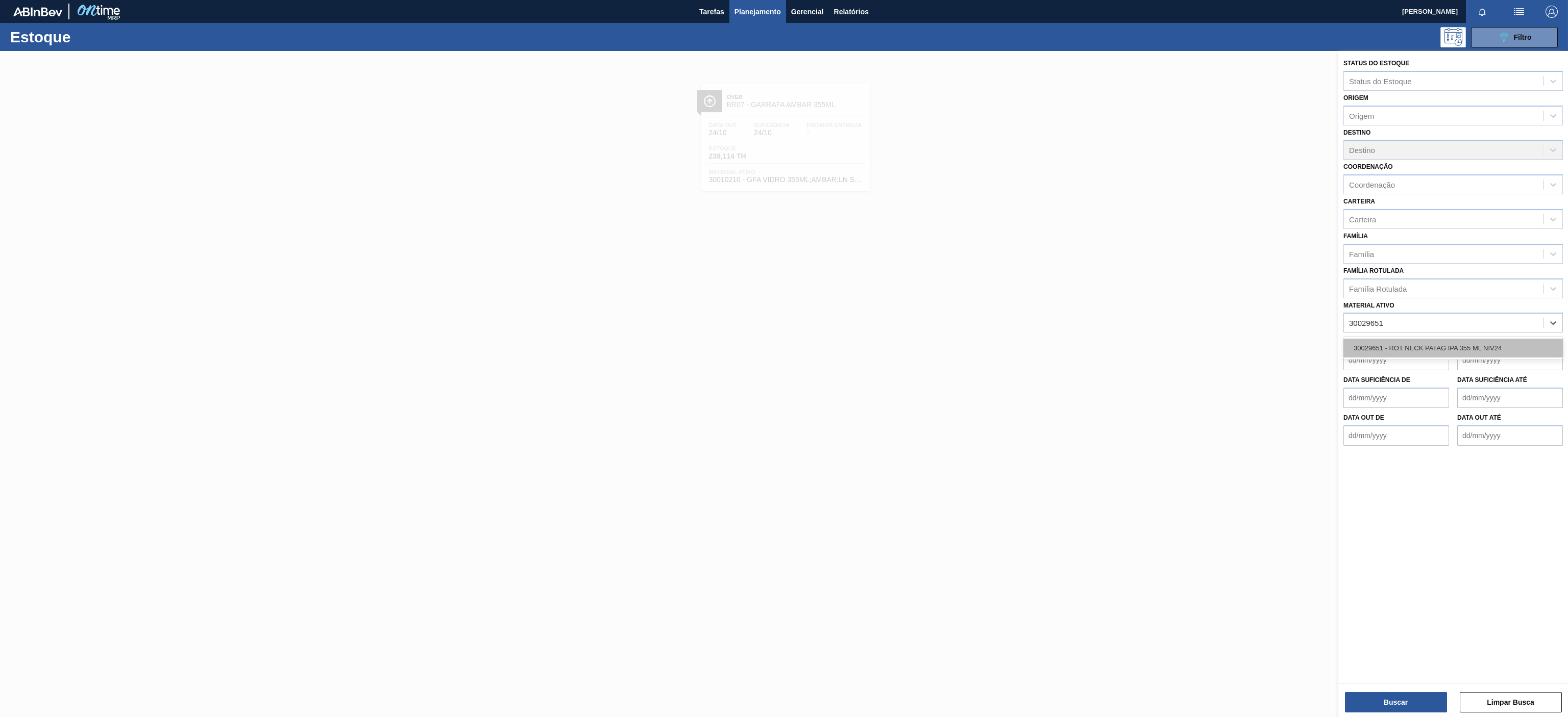
click at [1454, 348] on div "30029651 - ROT NECK PATAG IPA 355 ML NIV24" at bounding box center [1454, 348] width 220 height 19
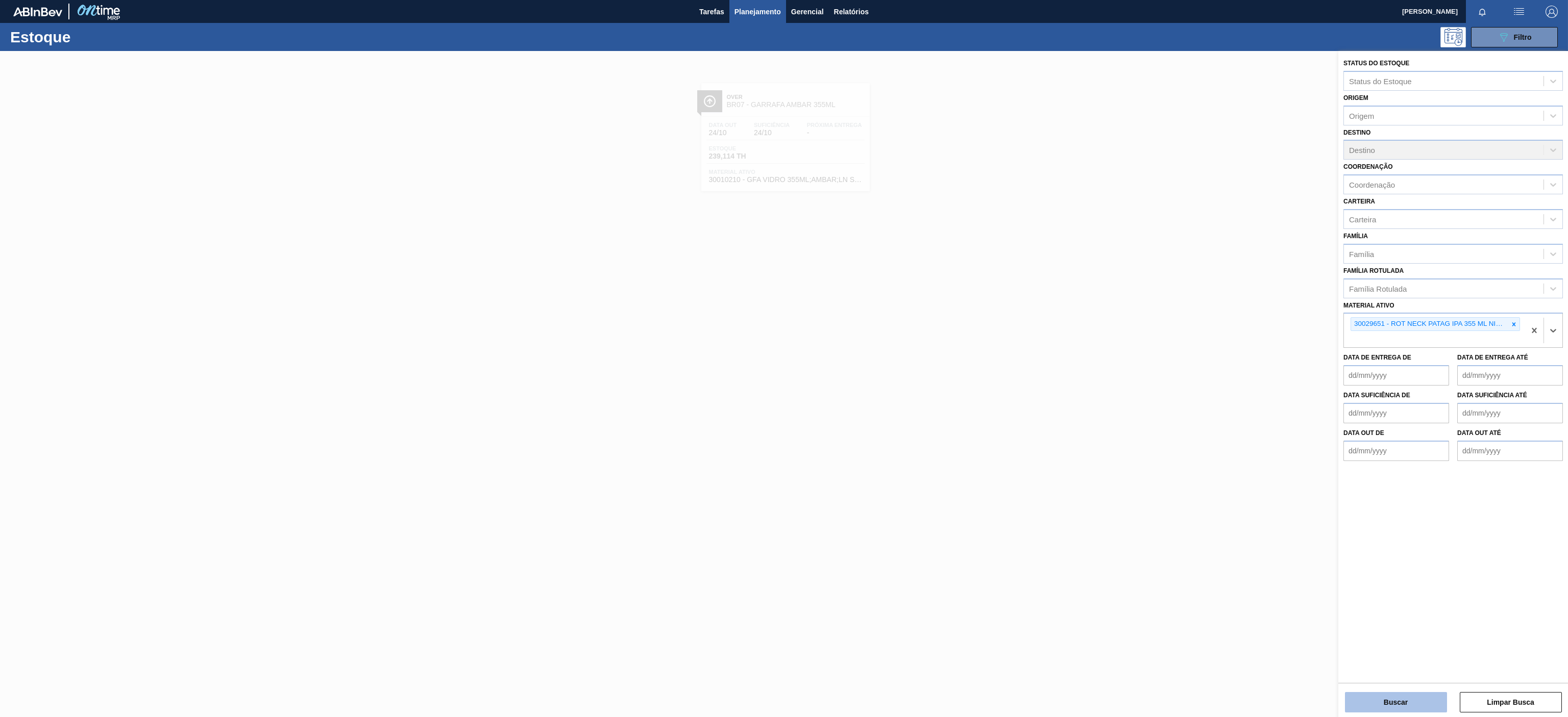
click at [1390, 702] on button "Buscar" at bounding box center [1396, 702] width 102 height 20
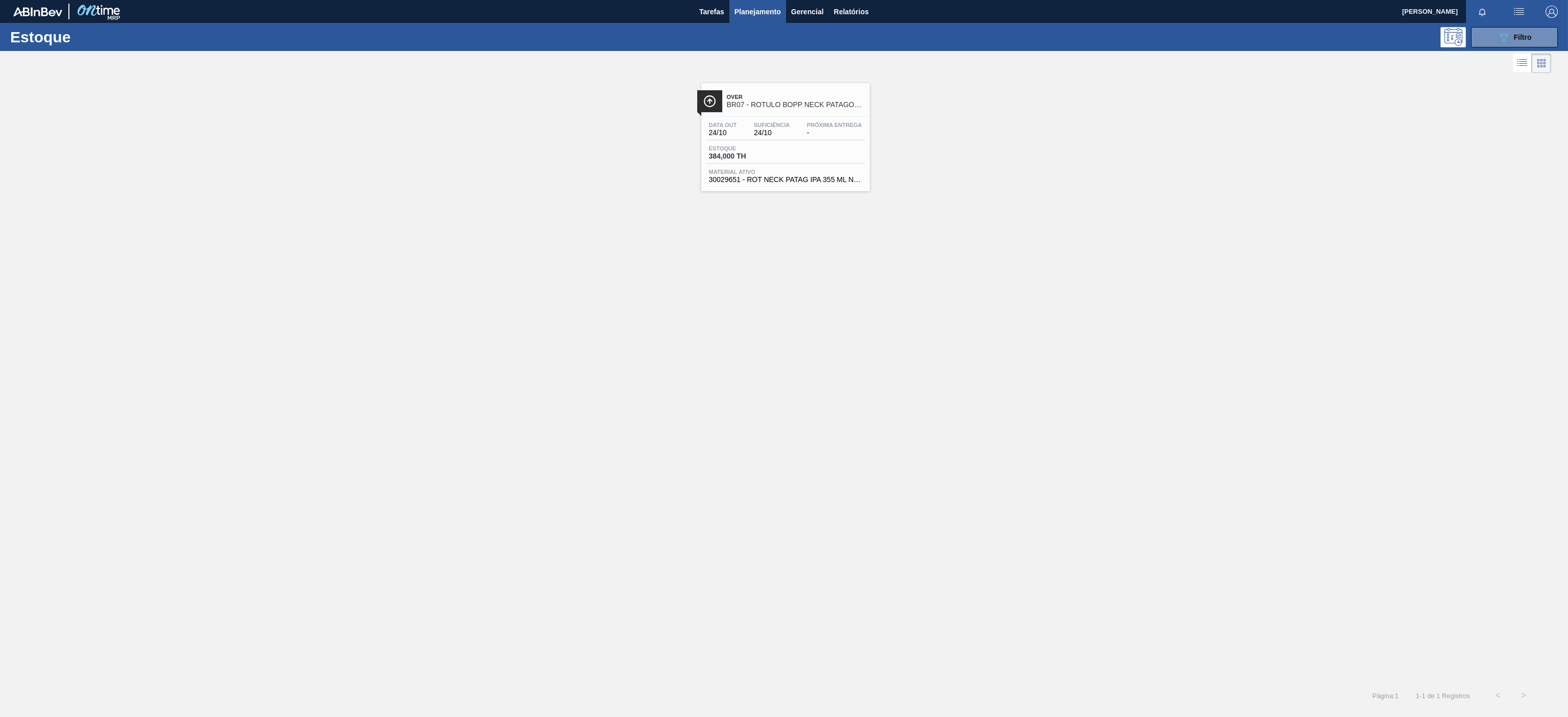
click at [741, 96] on span "Over" at bounding box center [796, 97] width 138 height 7
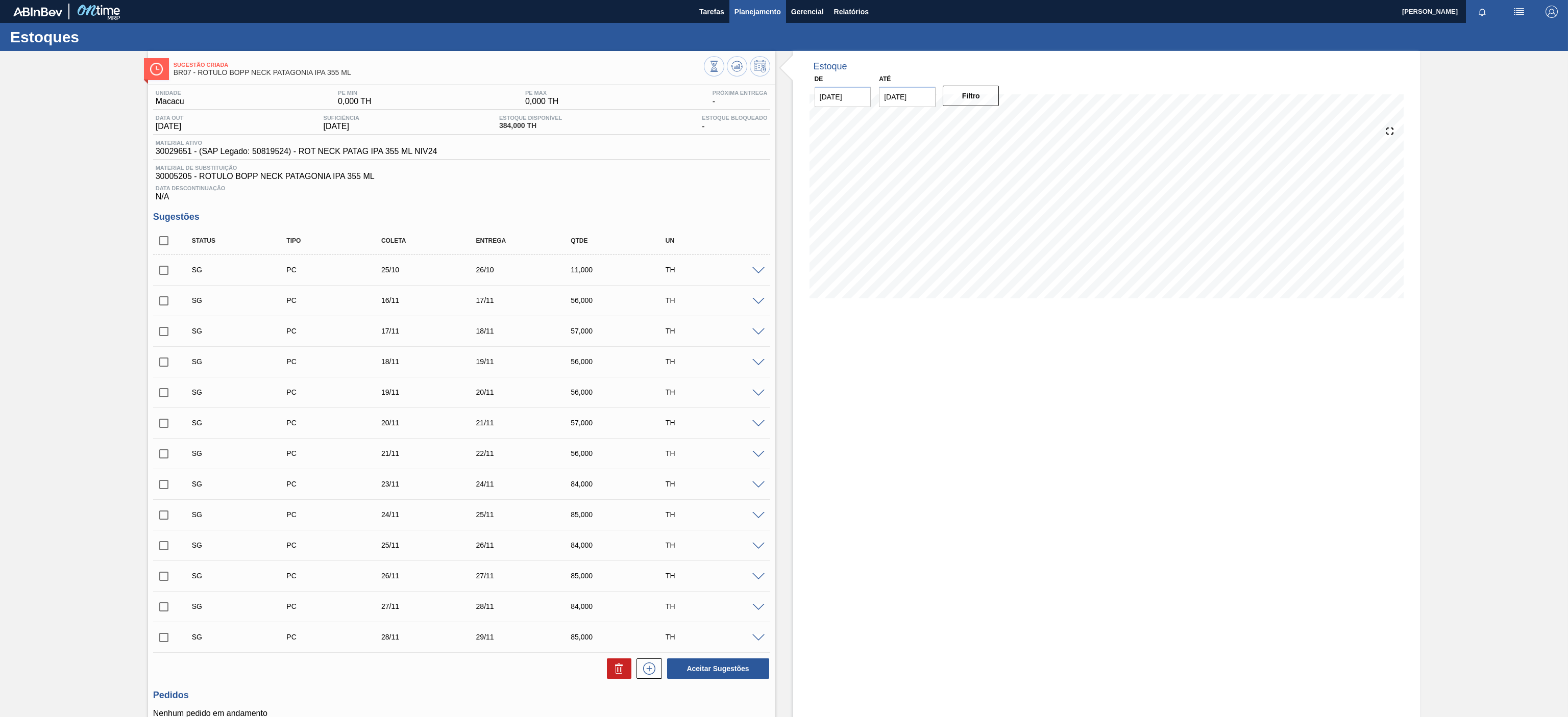
click at [751, 5] on button "Planejamento" at bounding box center [757, 11] width 57 height 23
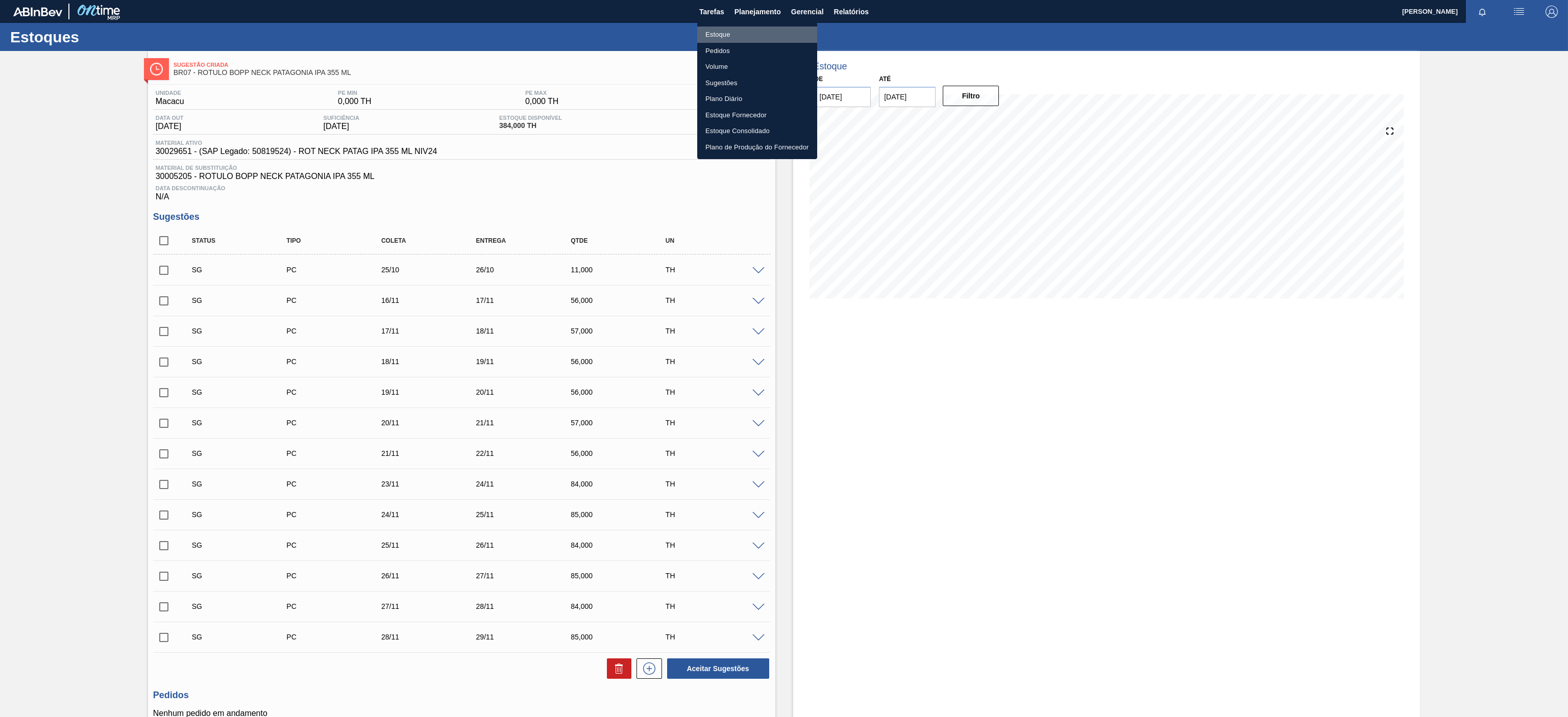
click at [704, 33] on li "Estoque" at bounding box center [757, 35] width 120 height 17
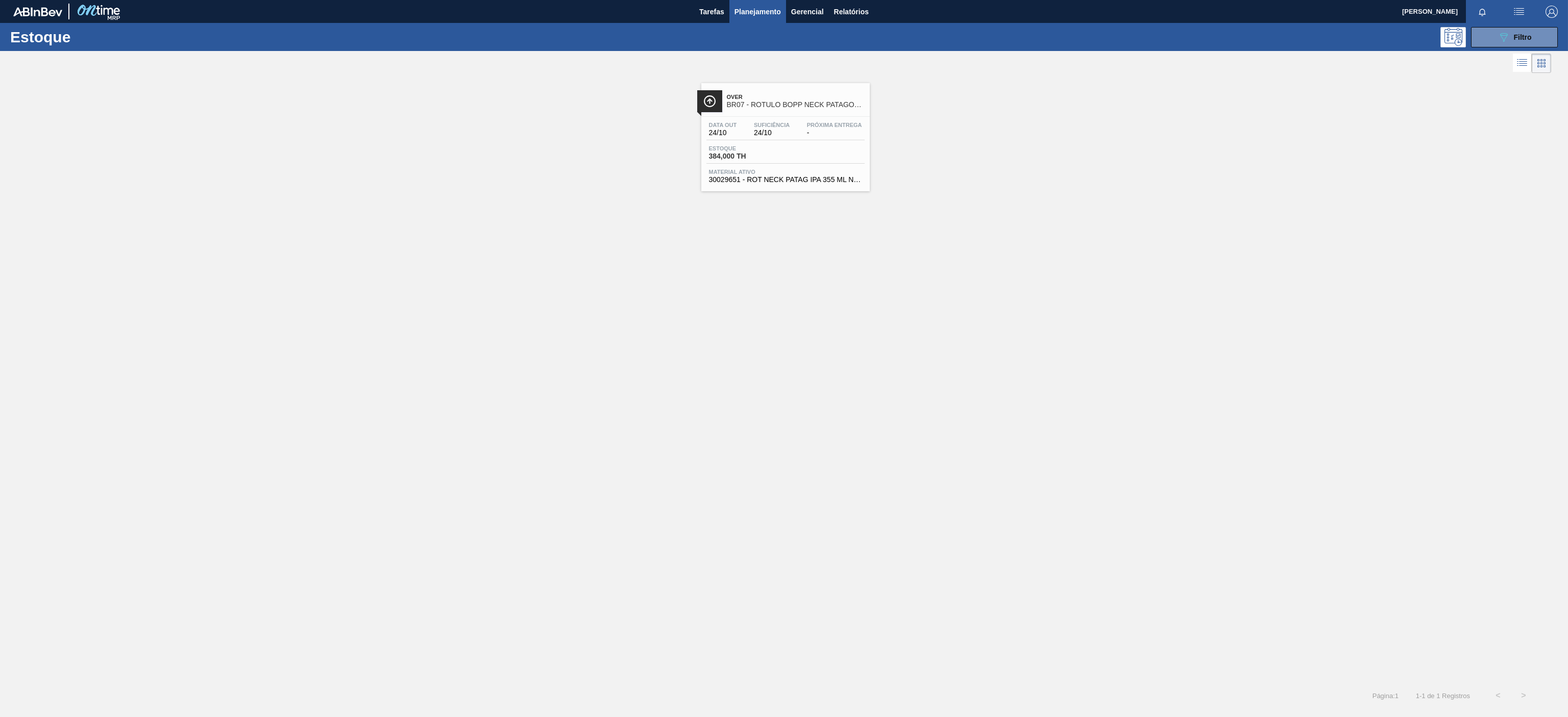
click at [1493, 49] on div "Estoque 089F7B8B-B2A5-4AFE-B5C0-19BA573D28AC Filtro" at bounding box center [784, 37] width 1568 height 28
click at [1508, 33] on icon "089F7B8B-B2A5-4AFE-B5C0-19BA573D28AC" at bounding box center [1503, 36] width 12 height 12
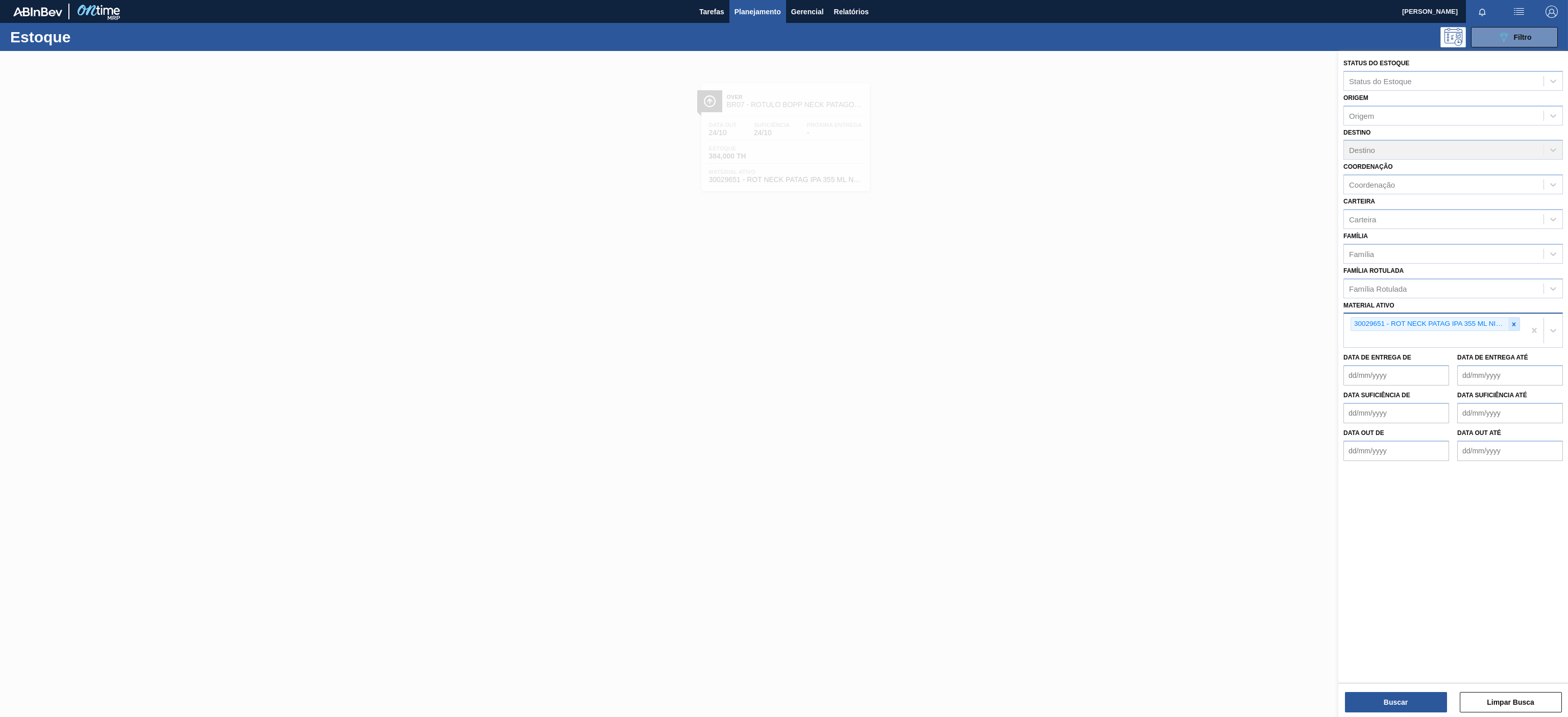
click at [1515, 322] on icon at bounding box center [1514, 325] width 7 height 7
paste ativo "30029638"
type ativo "30029638"
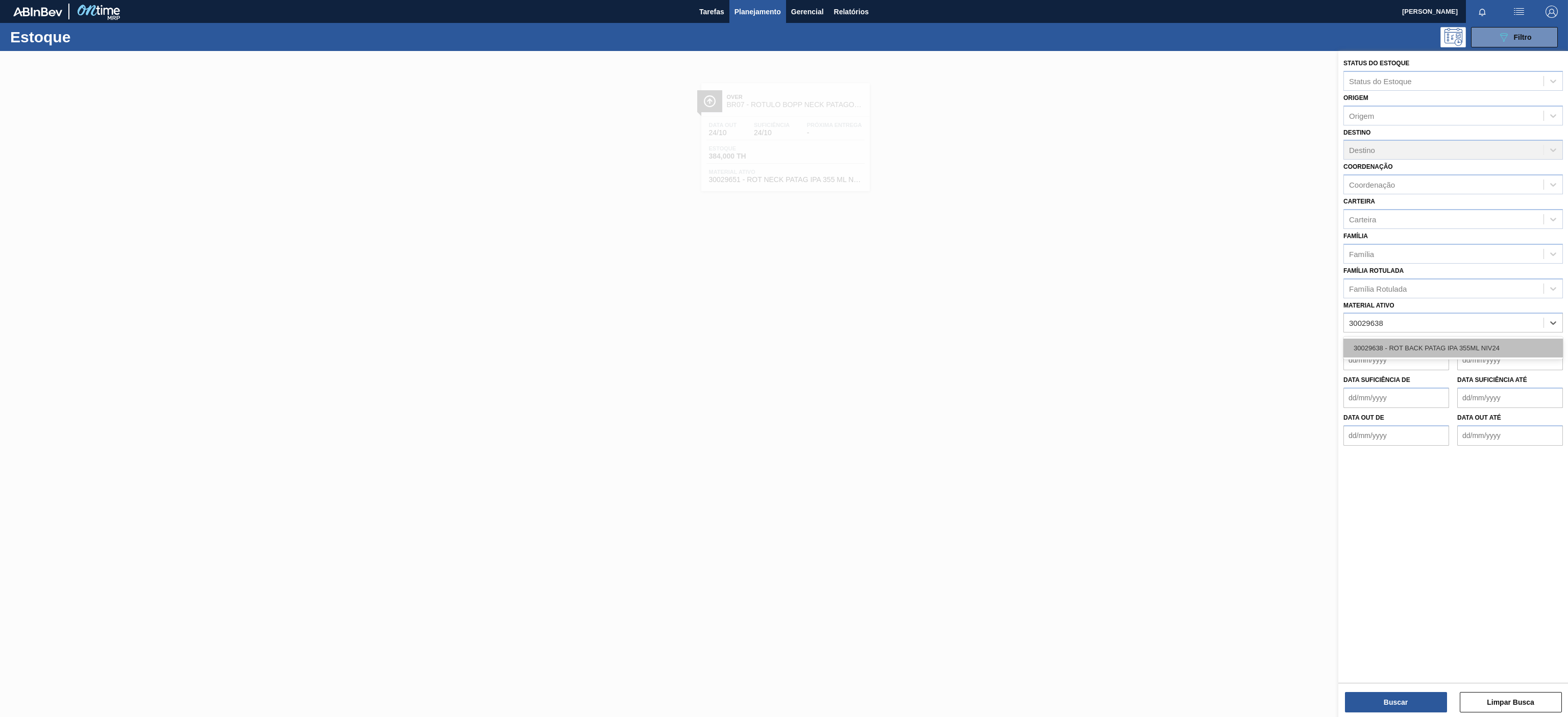
click at [1414, 342] on div "30029638 - ROT BACK PATAG IPA 355ML NIV24" at bounding box center [1454, 348] width 220 height 19
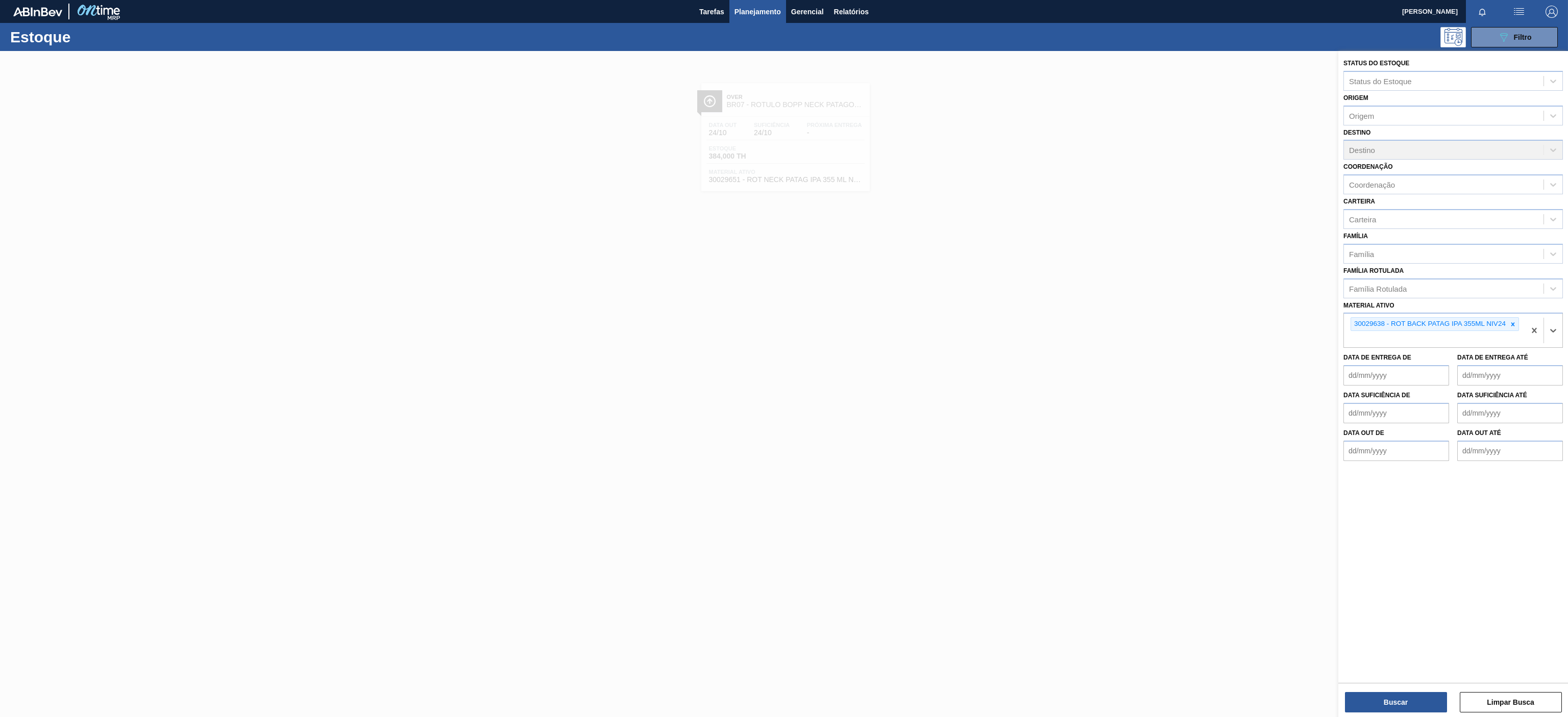
click at [1364, 691] on div "Buscar Limpar Busca" at bounding box center [1453, 697] width 230 height 29
click at [1364, 702] on button "Buscar" at bounding box center [1396, 702] width 102 height 20
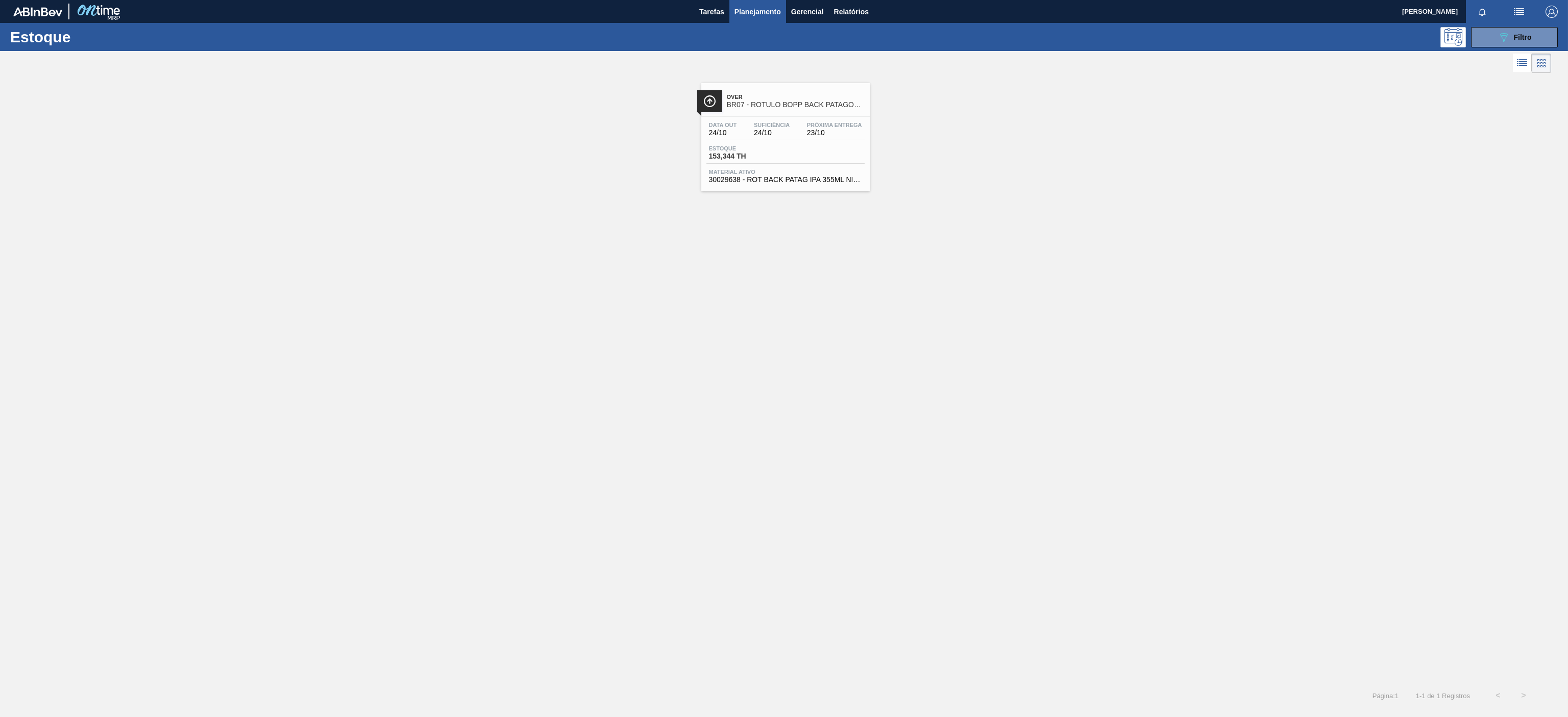
click at [783, 101] on span "BR07 - ROTULO BOPP BACK PATAGONIA IPA 355ML" at bounding box center [796, 105] width 138 height 7
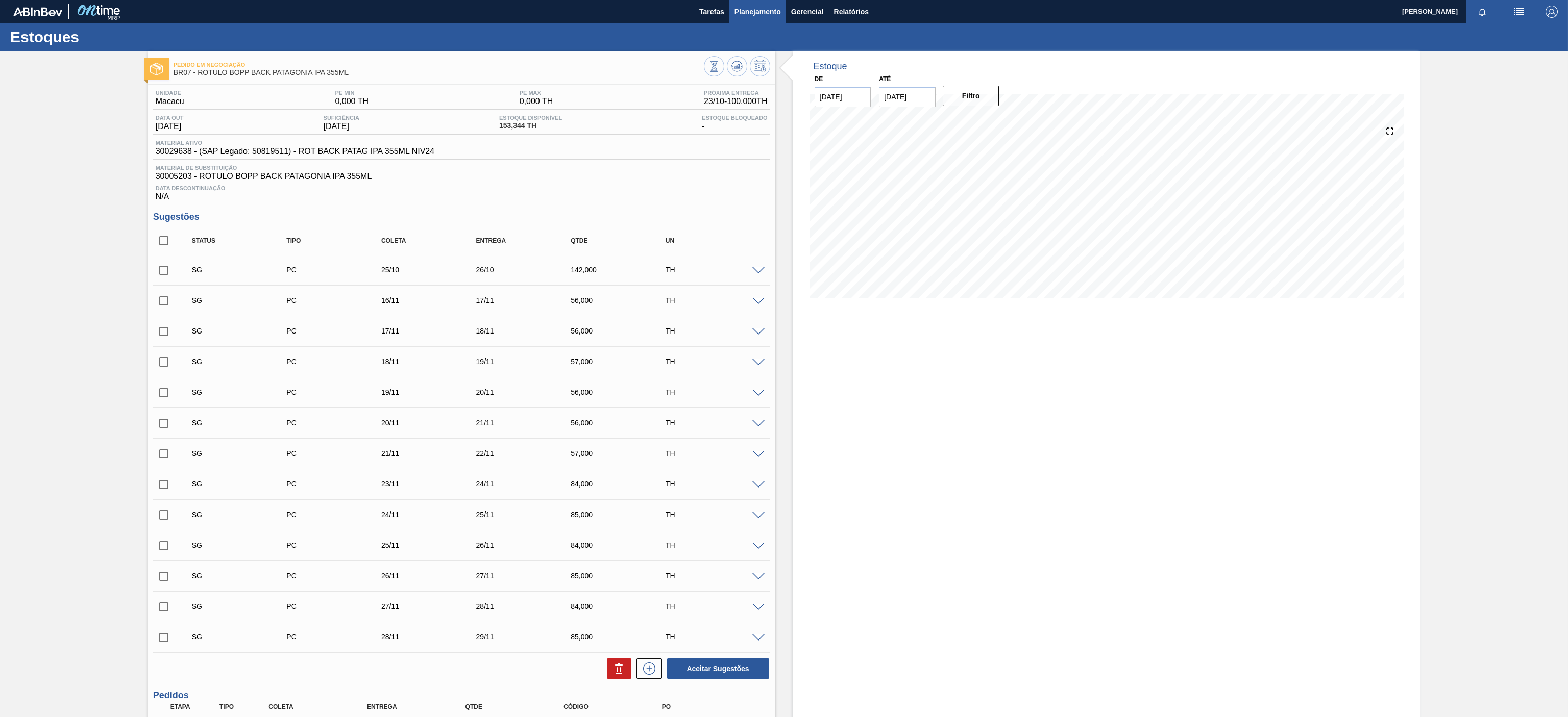
click at [755, 20] on button "Planejamento" at bounding box center [757, 11] width 57 height 23
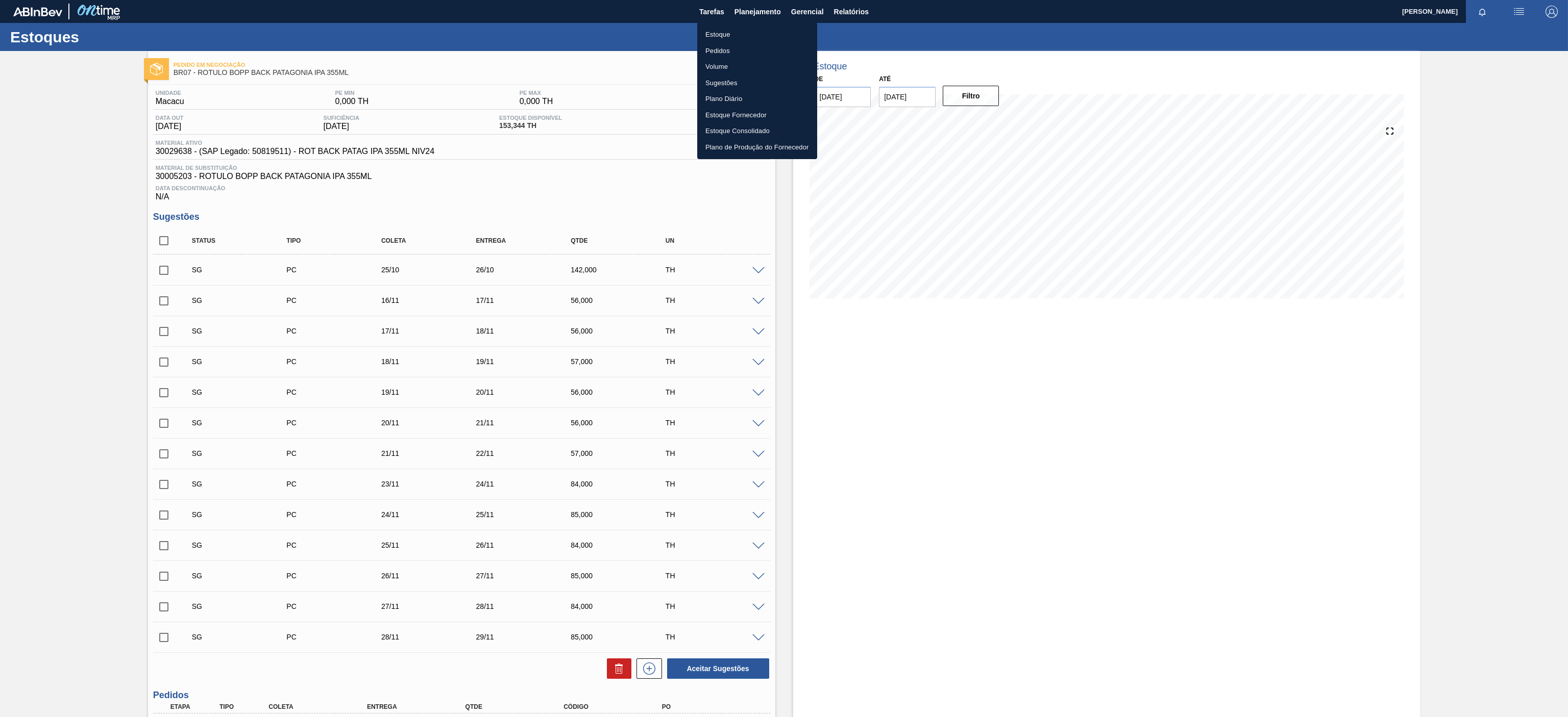
click at [717, 30] on li "Estoque" at bounding box center [757, 35] width 120 height 17
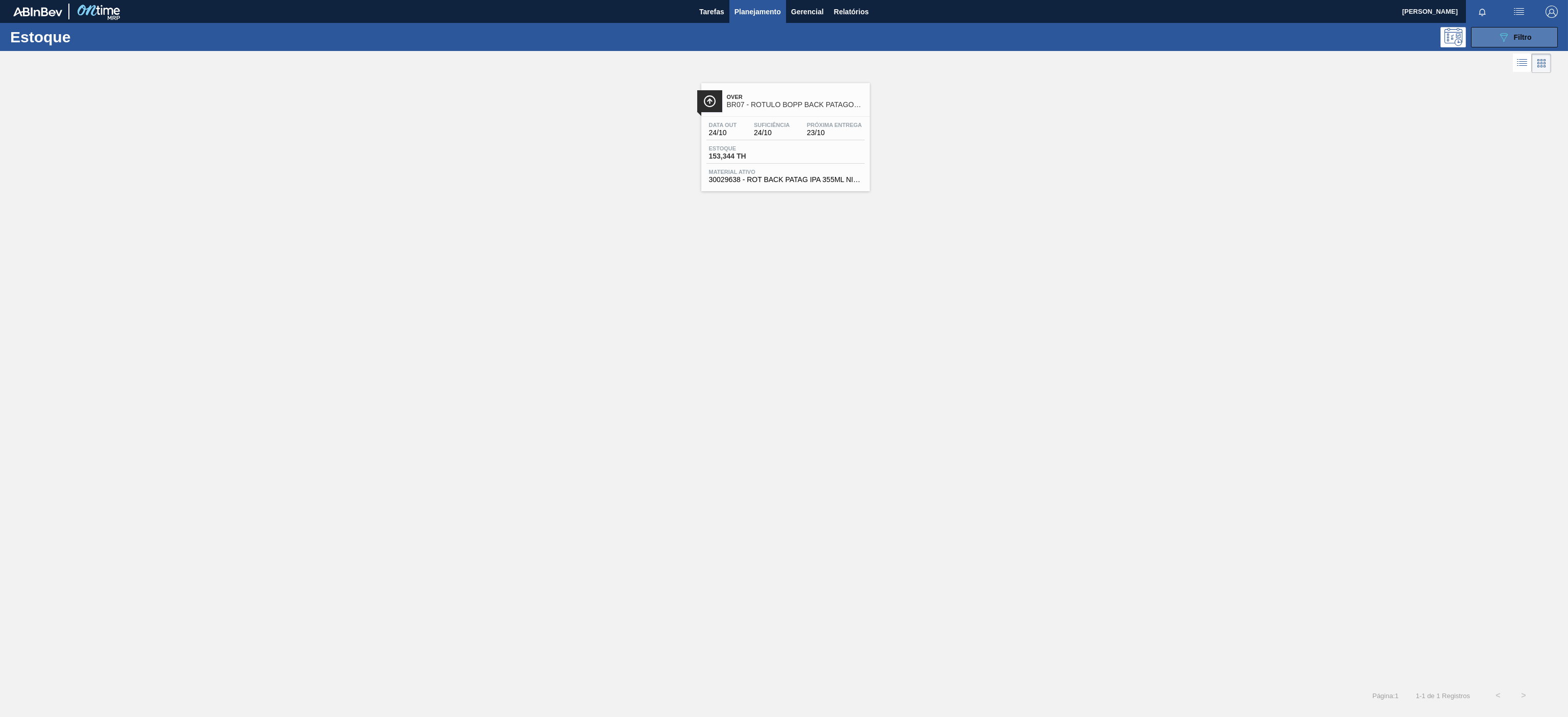
click at [1525, 33] on span "Filtro" at bounding box center [1522, 37] width 18 height 8
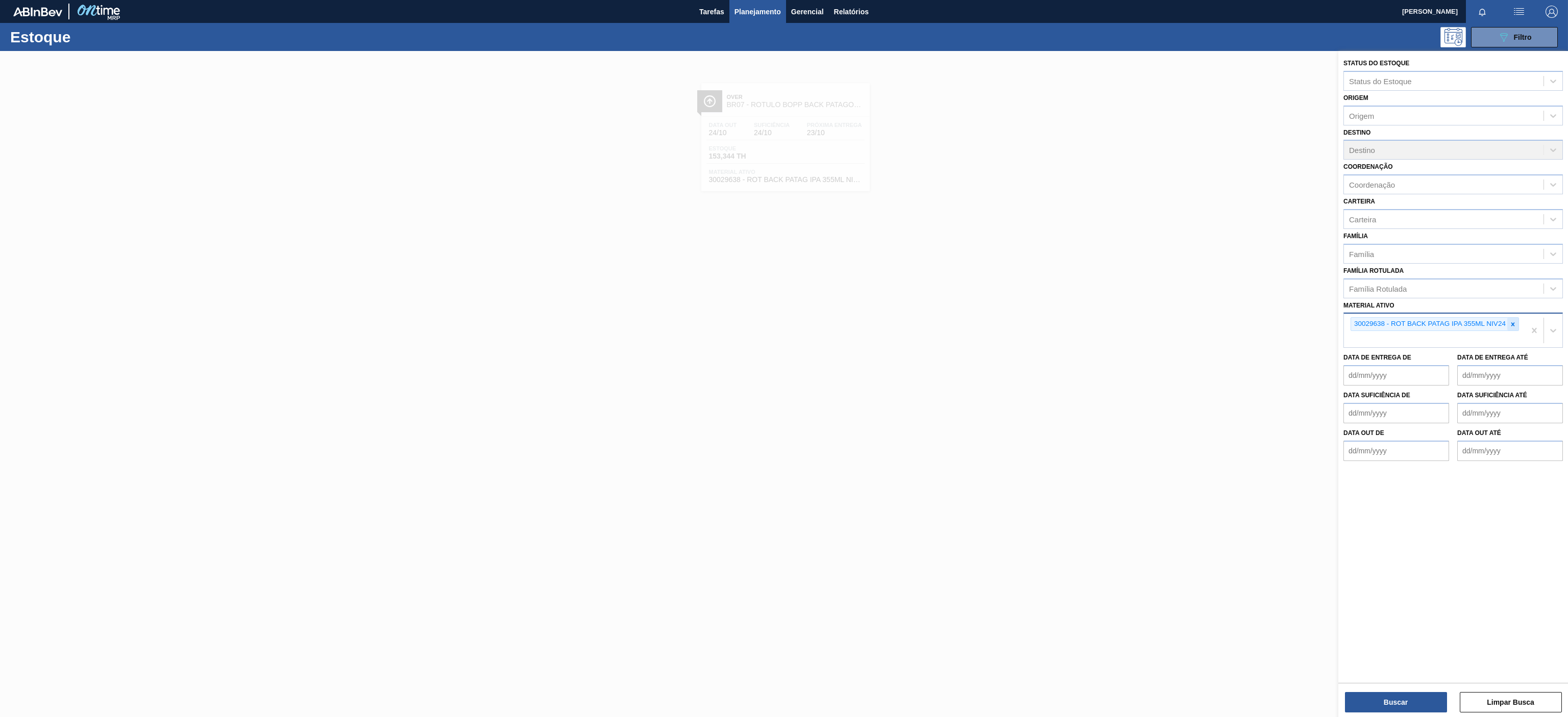
click at [1509, 325] on icon at bounding box center [1513, 325] width 7 height 7
paste ativo "30029557"
type ativo "30029557"
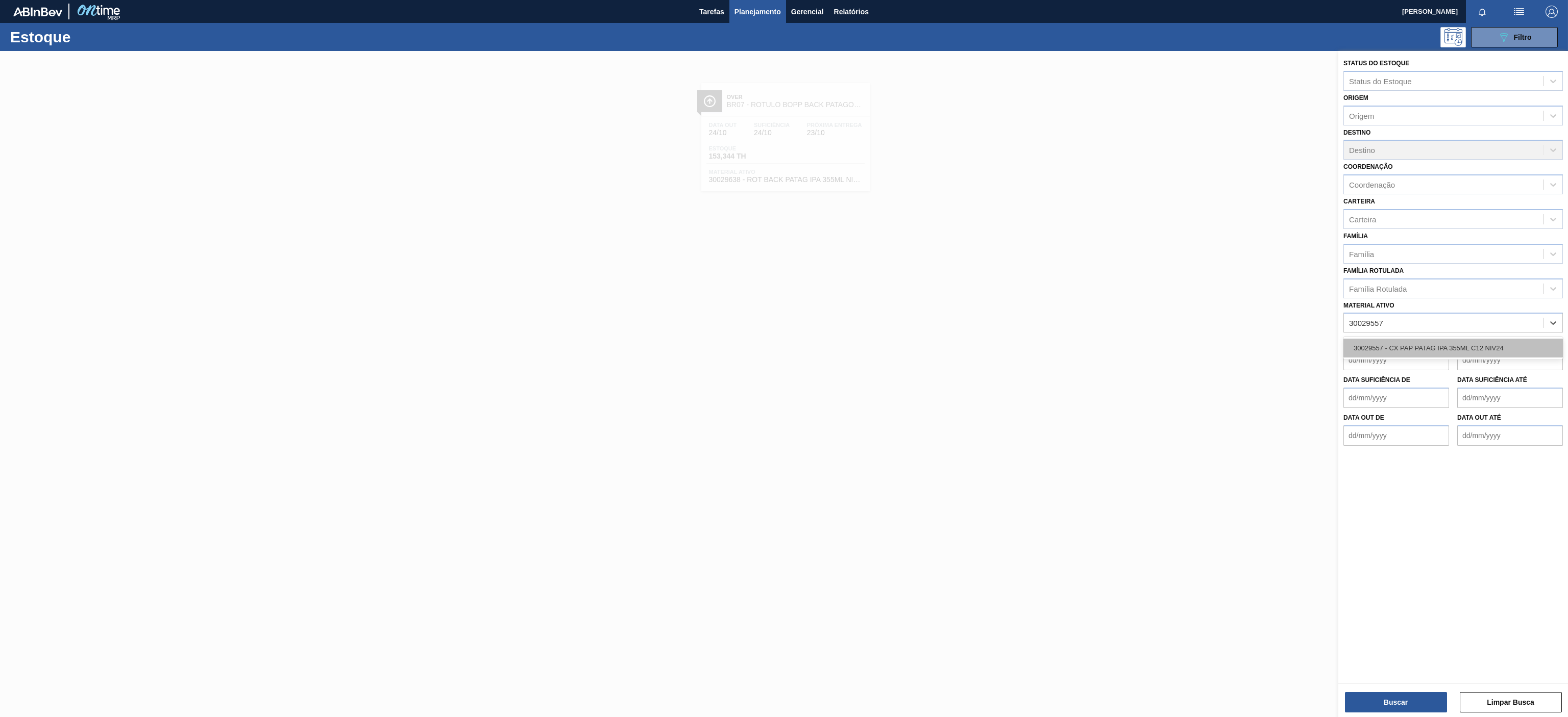
click at [1382, 352] on div "30029557 - CX PAP PATAG IPA 355ML C12 NIV24" at bounding box center [1454, 348] width 220 height 19
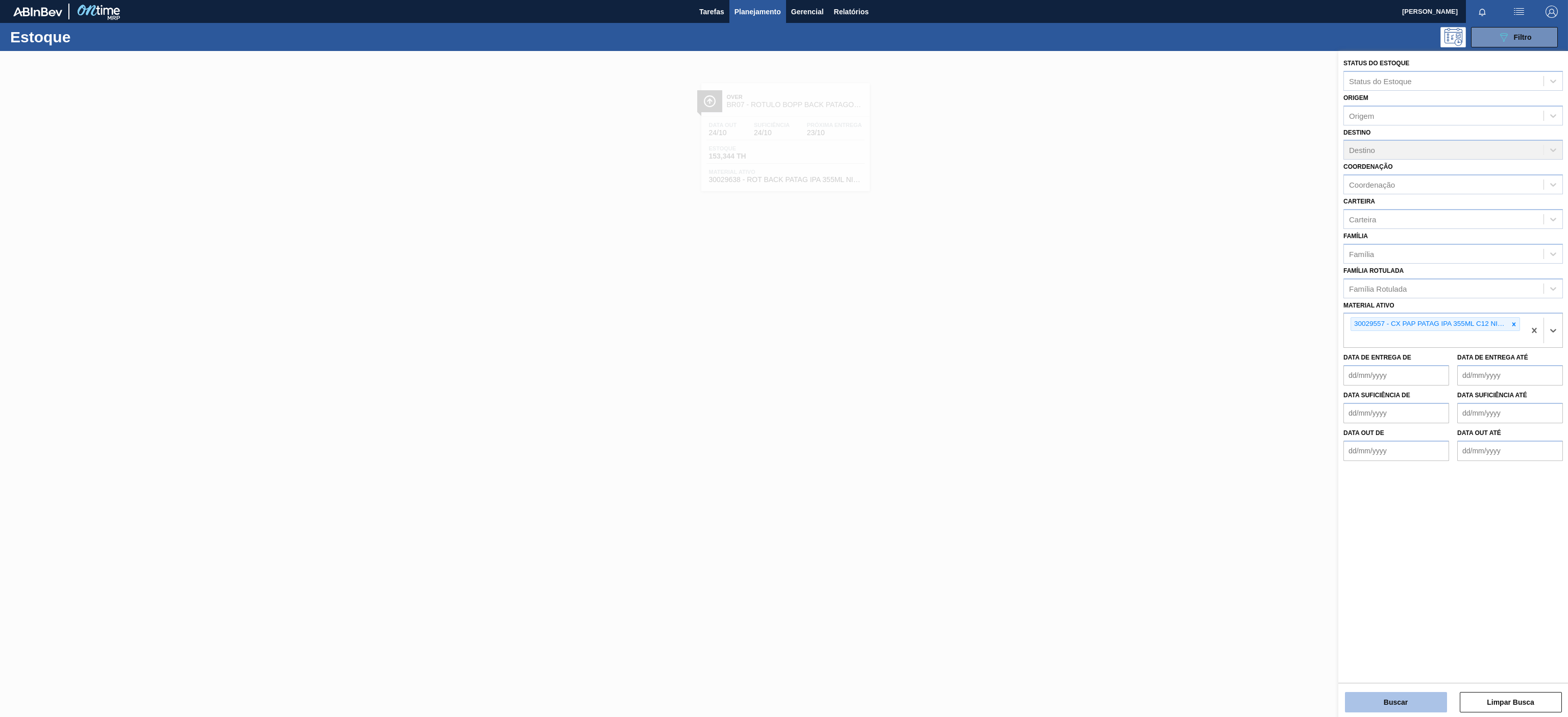
click at [1382, 698] on button "Buscar" at bounding box center [1396, 702] width 102 height 20
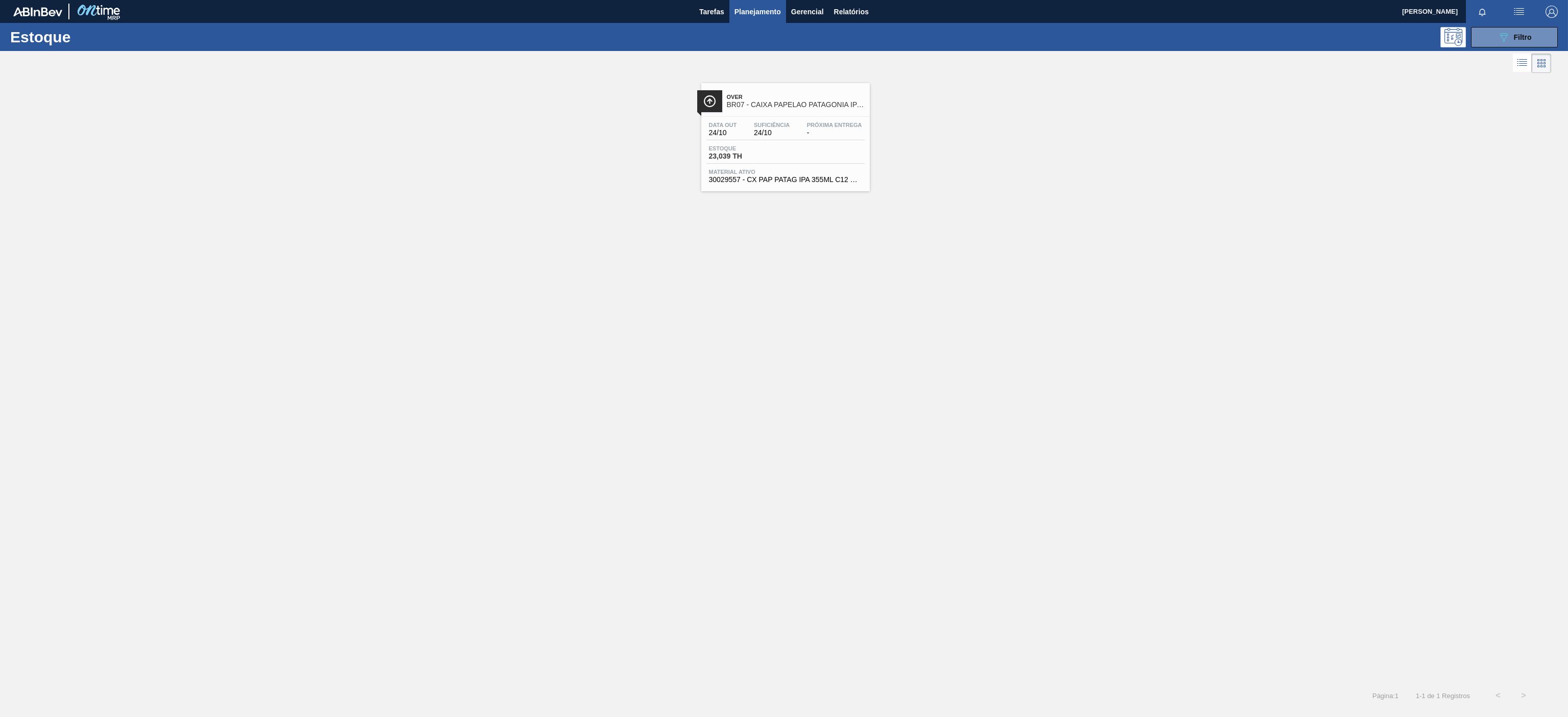
click at [820, 107] on span "BR07 - CAIXA PAPELAO PATAGONIA IPA 355 C/12" at bounding box center [796, 105] width 138 height 7
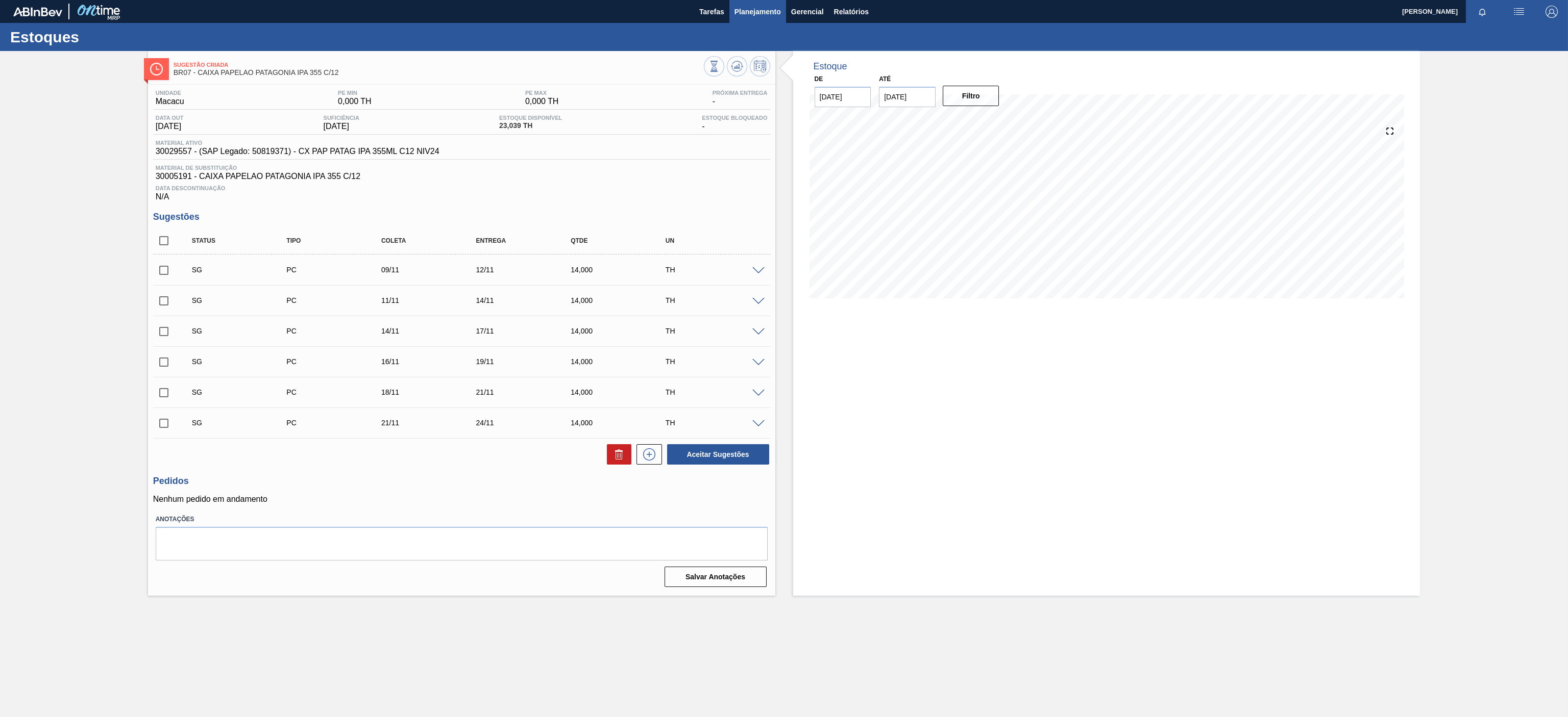
click at [757, 3] on button "Planejamento" at bounding box center [757, 11] width 57 height 23
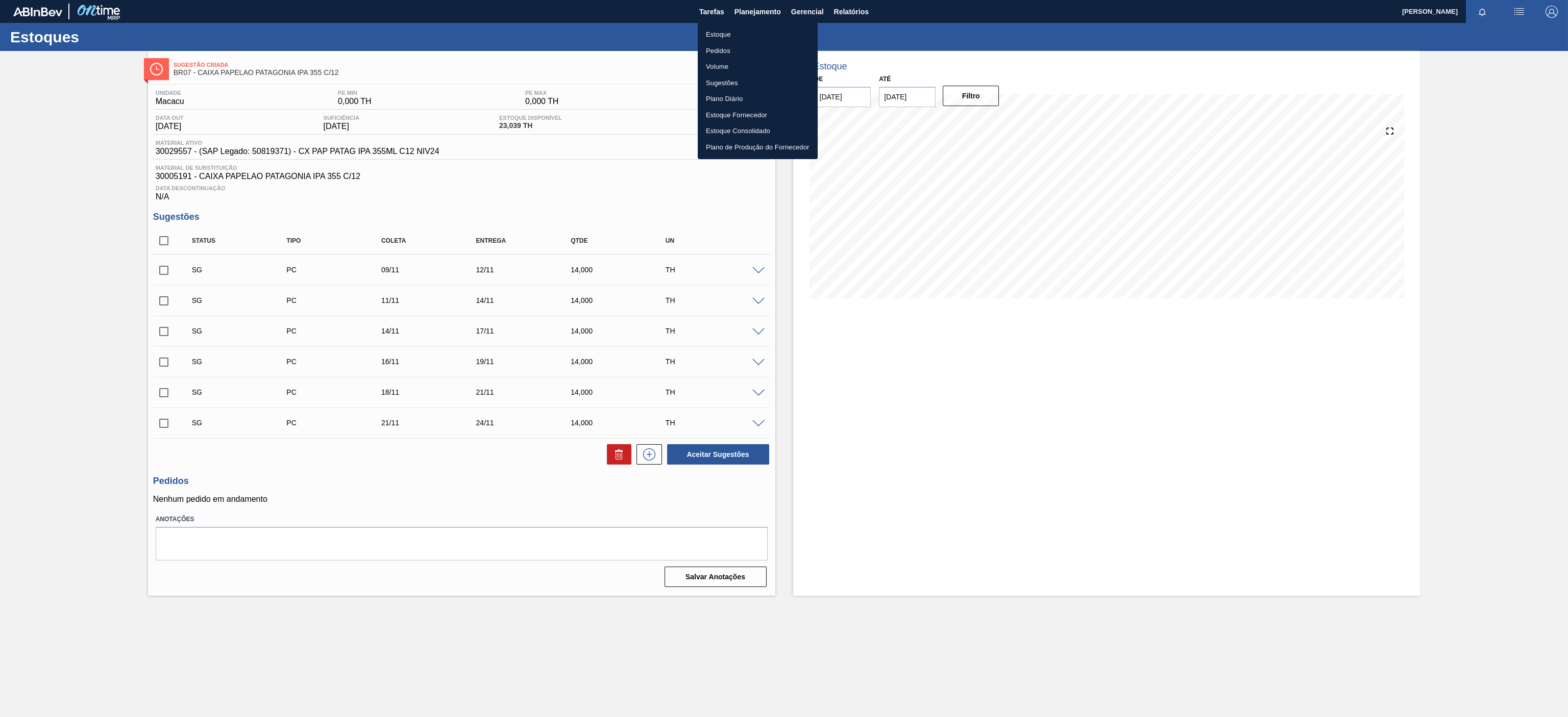
click at [730, 22] on ul "Estoque Pedidos Volume Sugestões Plano Diário Estoque Fornecedor Estoque Consol…" at bounding box center [757, 90] width 120 height 137
click at [713, 40] on li "Estoque" at bounding box center [757, 35] width 120 height 17
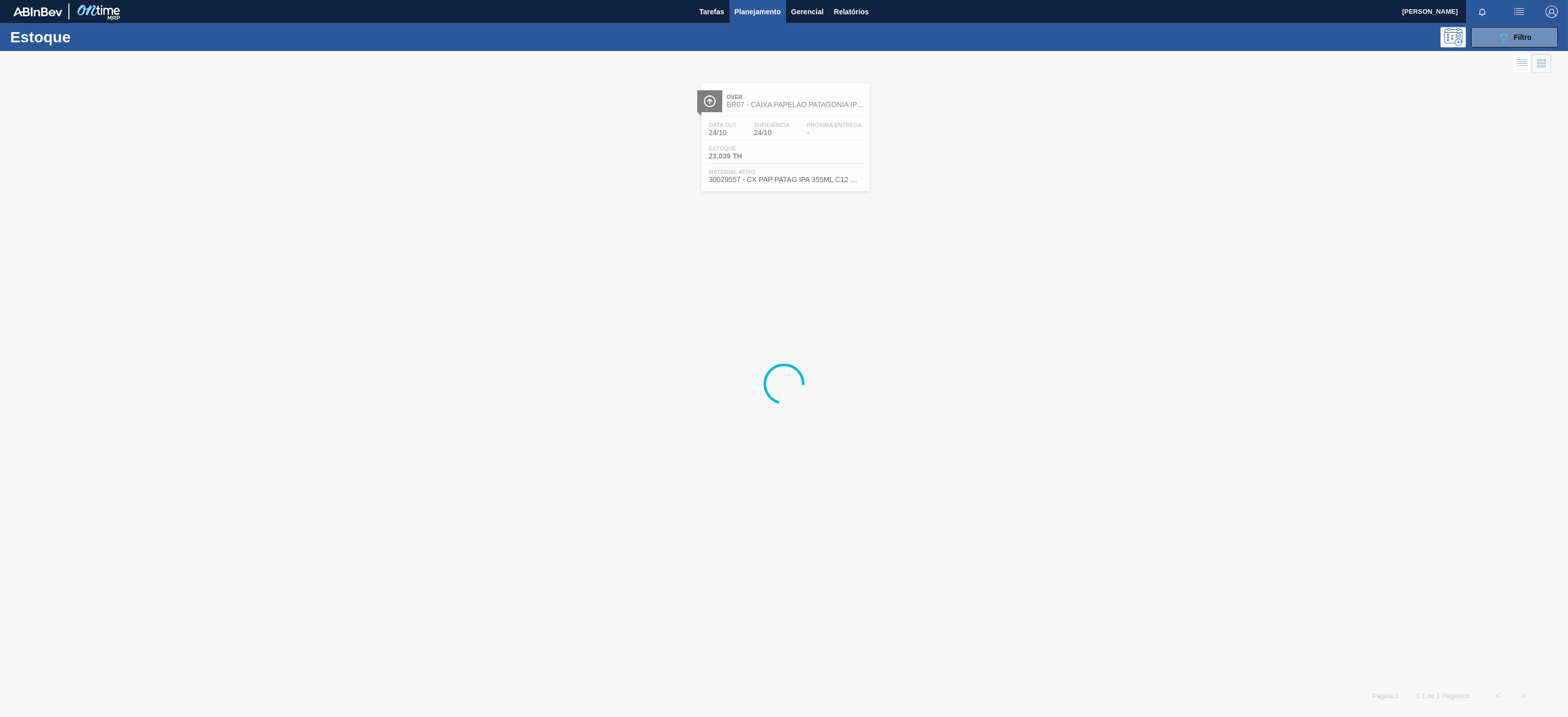
click at [1523, 25] on div "Estoque 089F7B8B-B2A5-4AFE-B5C0-19BA573D28AC Filtro" at bounding box center [784, 37] width 1568 height 28
click at [1535, 29] on button "089F7B8B-B2A5-4AFE-B5C0-19BA573D28AC Filtro" at bounding box center [1514, 37] width 87 height 20
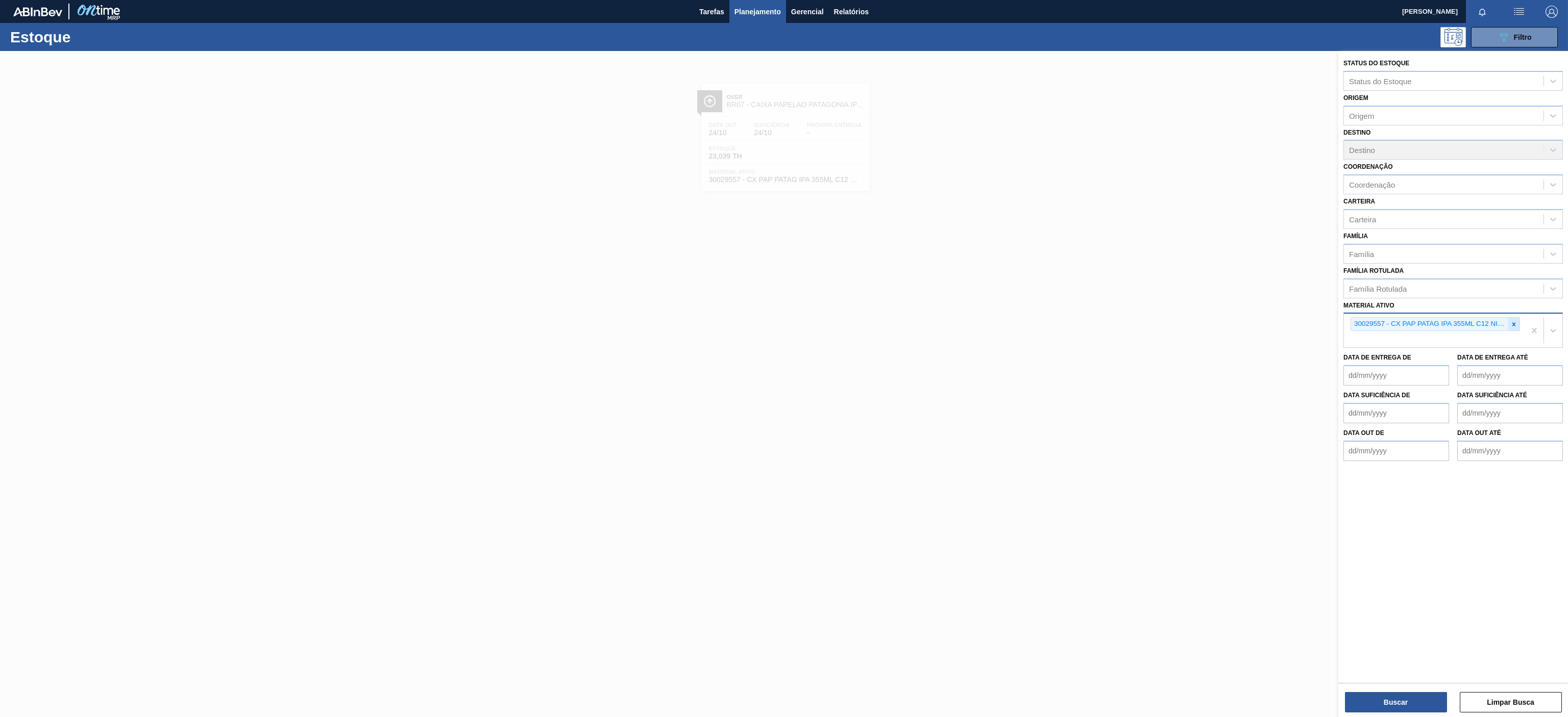
click at [1516, 320] on div at bounding box center [1514, 325] width 11 height 13
paste ativo "30004536"
type ativo "30004536"
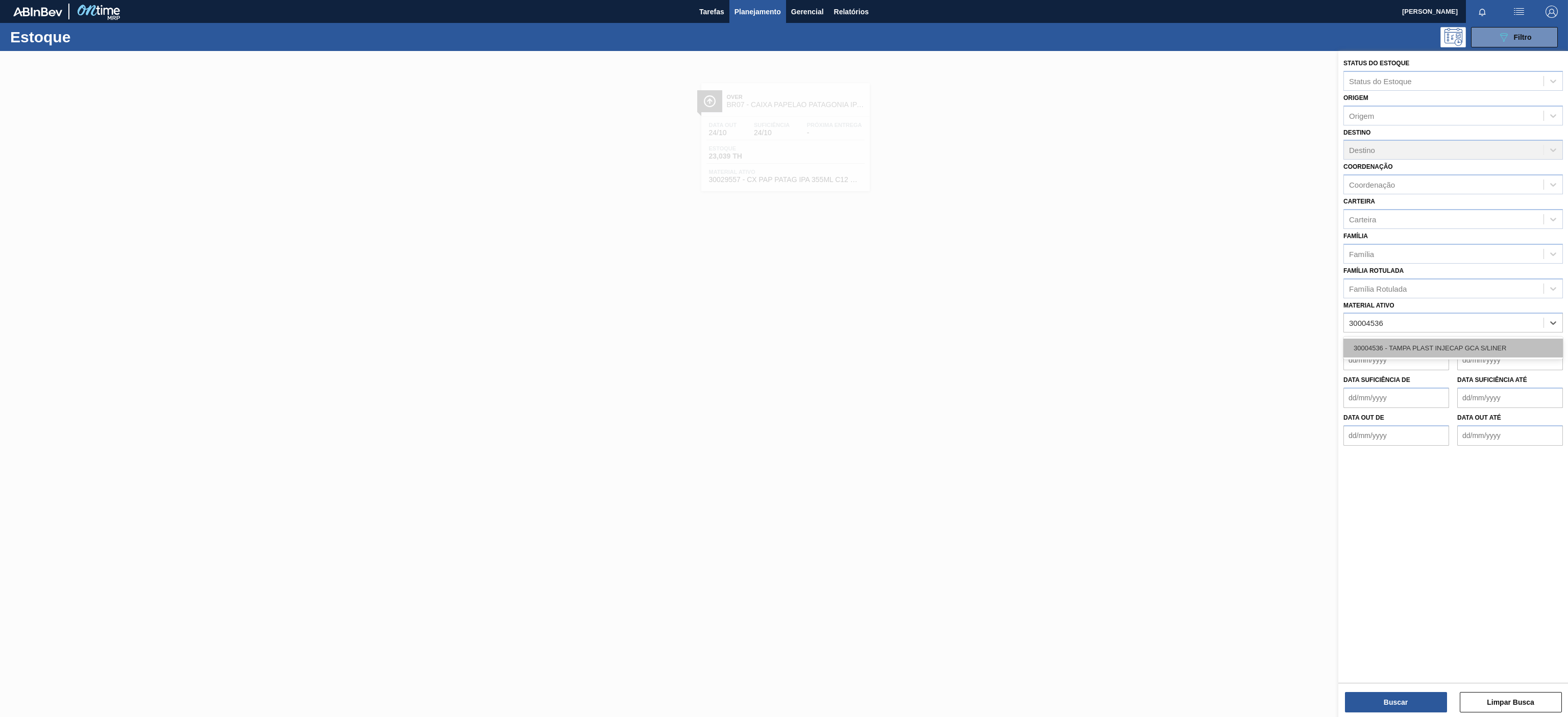
click at [1414, 357] on div "30004536 - TAMPA PLAST INJECAP GCA S/LINER" at bounding box center [1454, 348] width 220 height 19
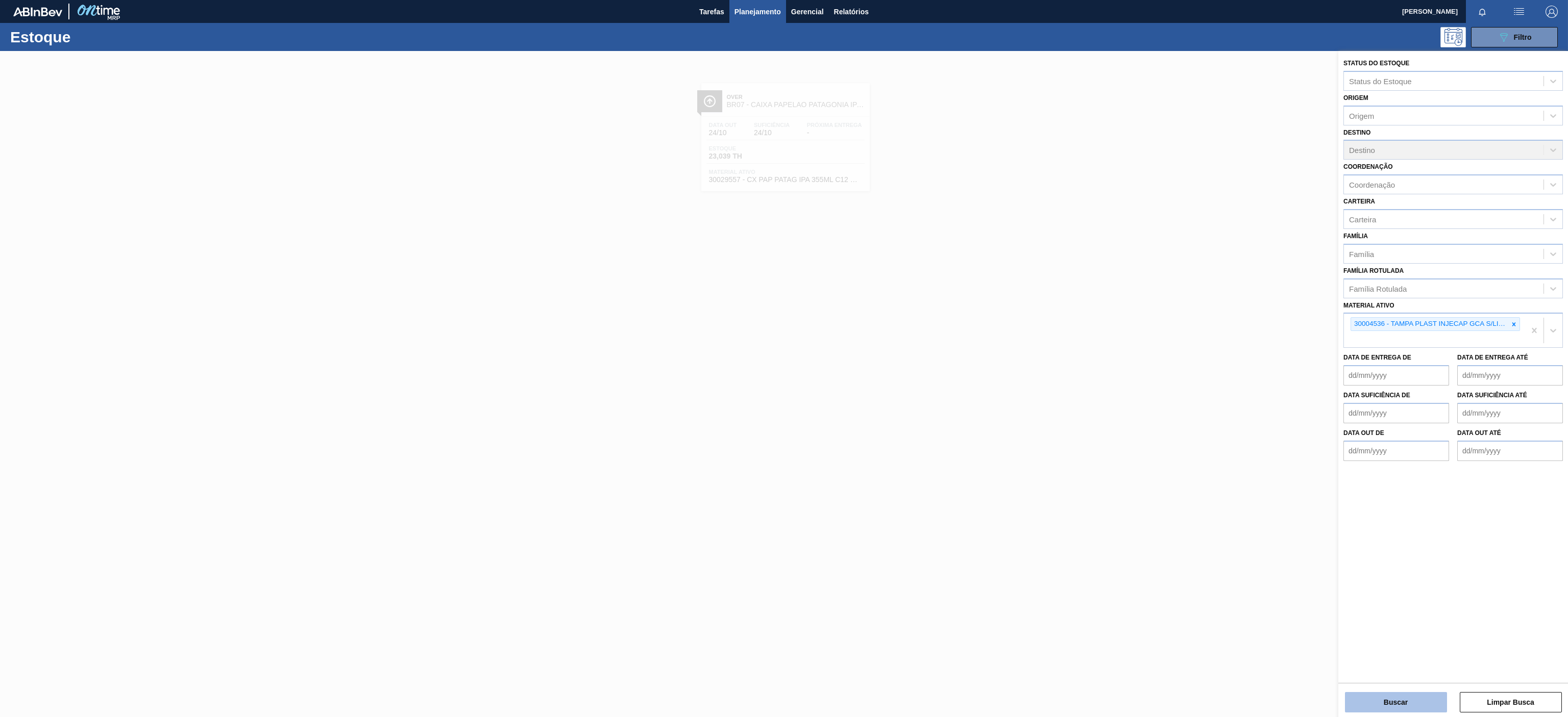
click at [1421, 702] on button "Buscar" at bounding box center [1396, 702] width 102 height 20
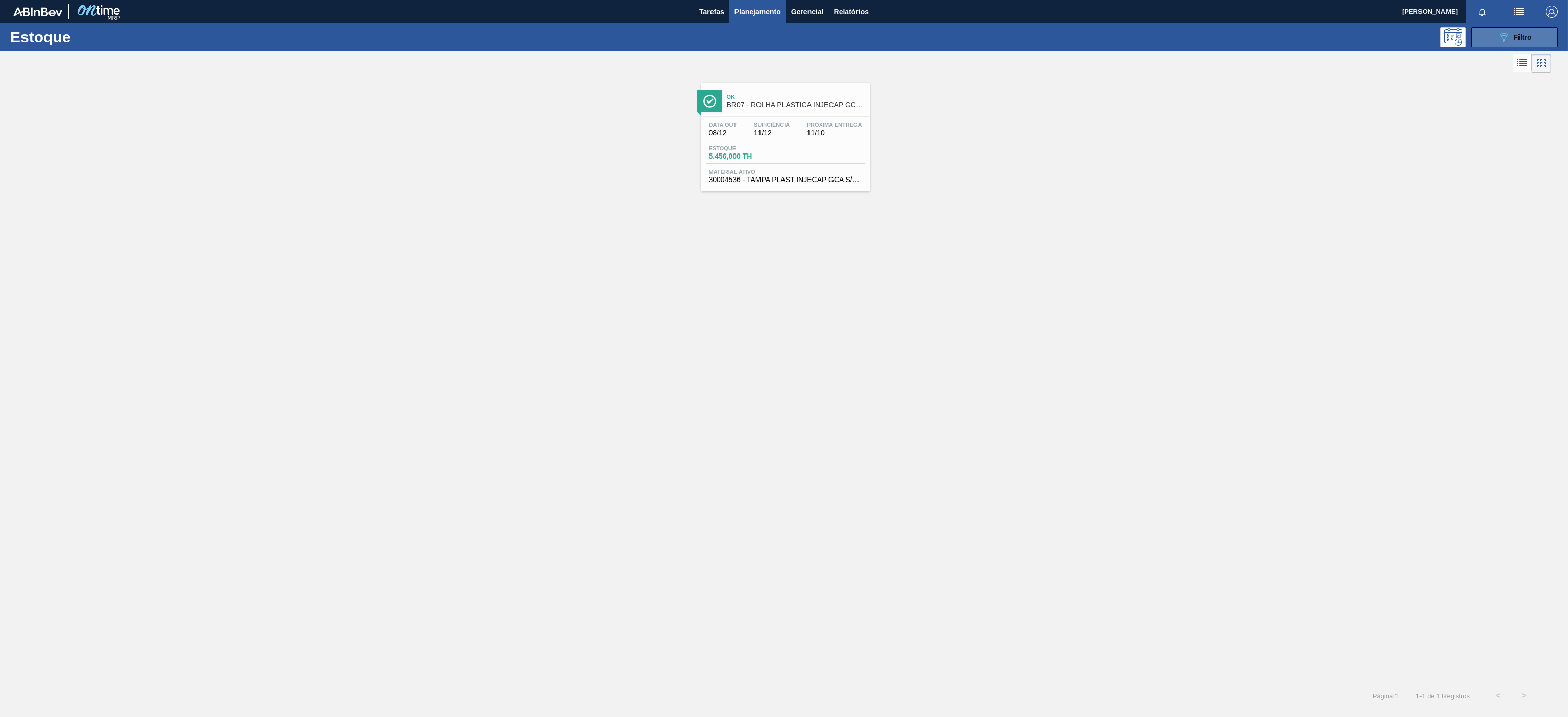
click at [1511, 33] on div "089F7B8B-B2A5-4AFE-B5C0-19BA573D28AC Filtro" at bounding box center [1514, 36] width 34 height 12
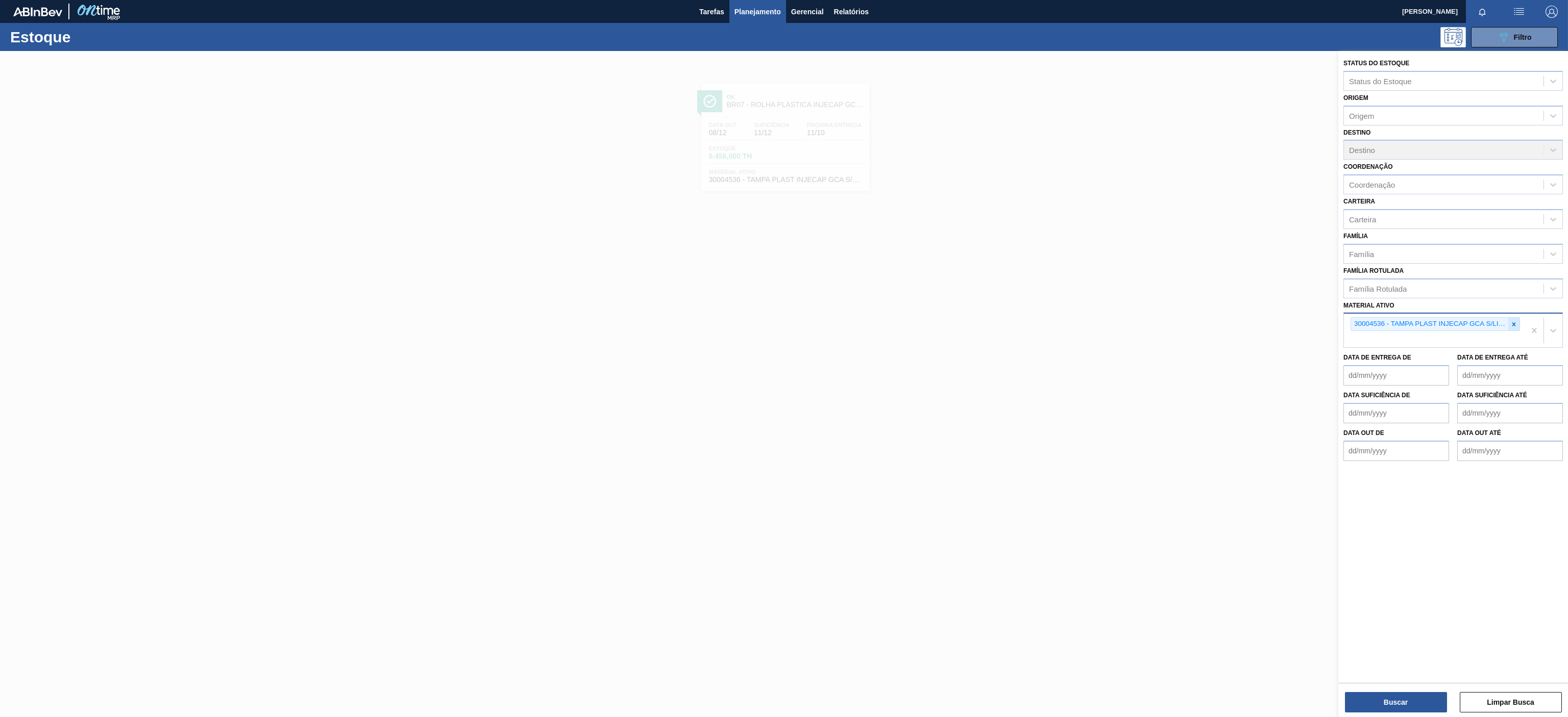
click at [1512, 325] on icon at bounding box center [1514, 325] width 7 height 7
paste ativo "30031878"
type ativo "30031878"
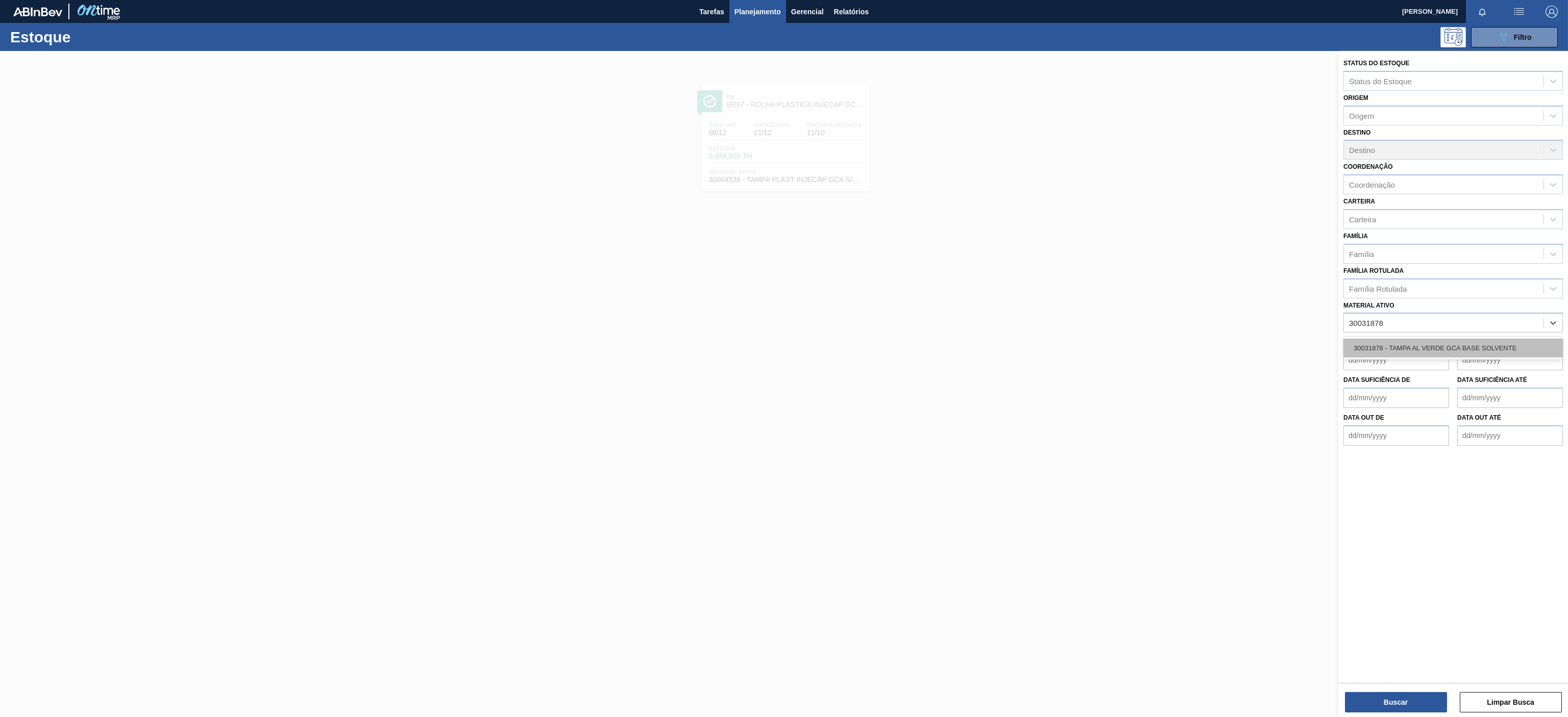
click at [1429, 340] on div "30031878 - TAMPA AL VERDE GCA BASE SOLVENTE" at bounding box center [1454, 348] width 220 height 19
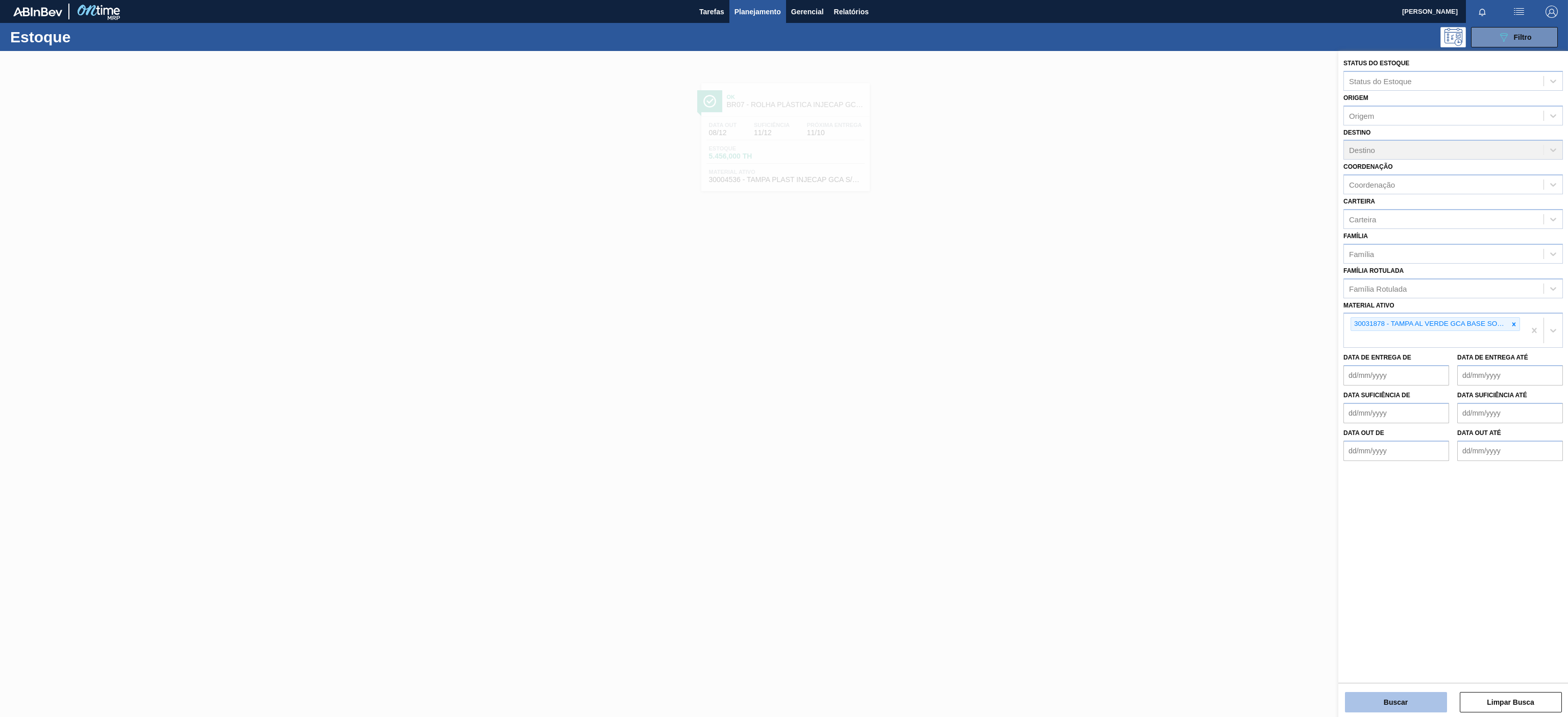
click at [1412, 697] on button "Buscar" at bounding box center [1396, 702] width 102 height 20
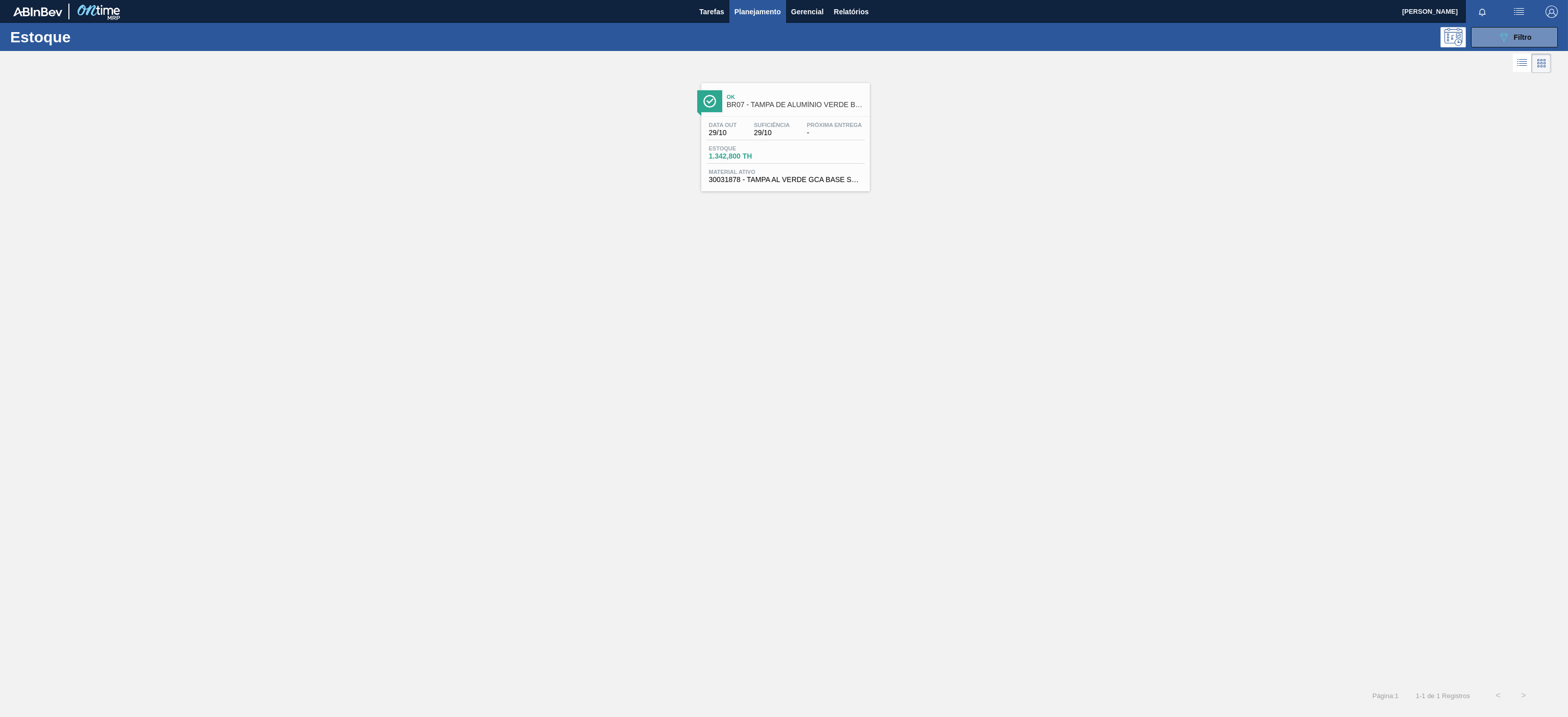
click at [798, 112] on div "Ok BR07 - TAMPA DE ALUMÍNIO VERDE BALL" at bounding box center [796, 101] width 138 height 23
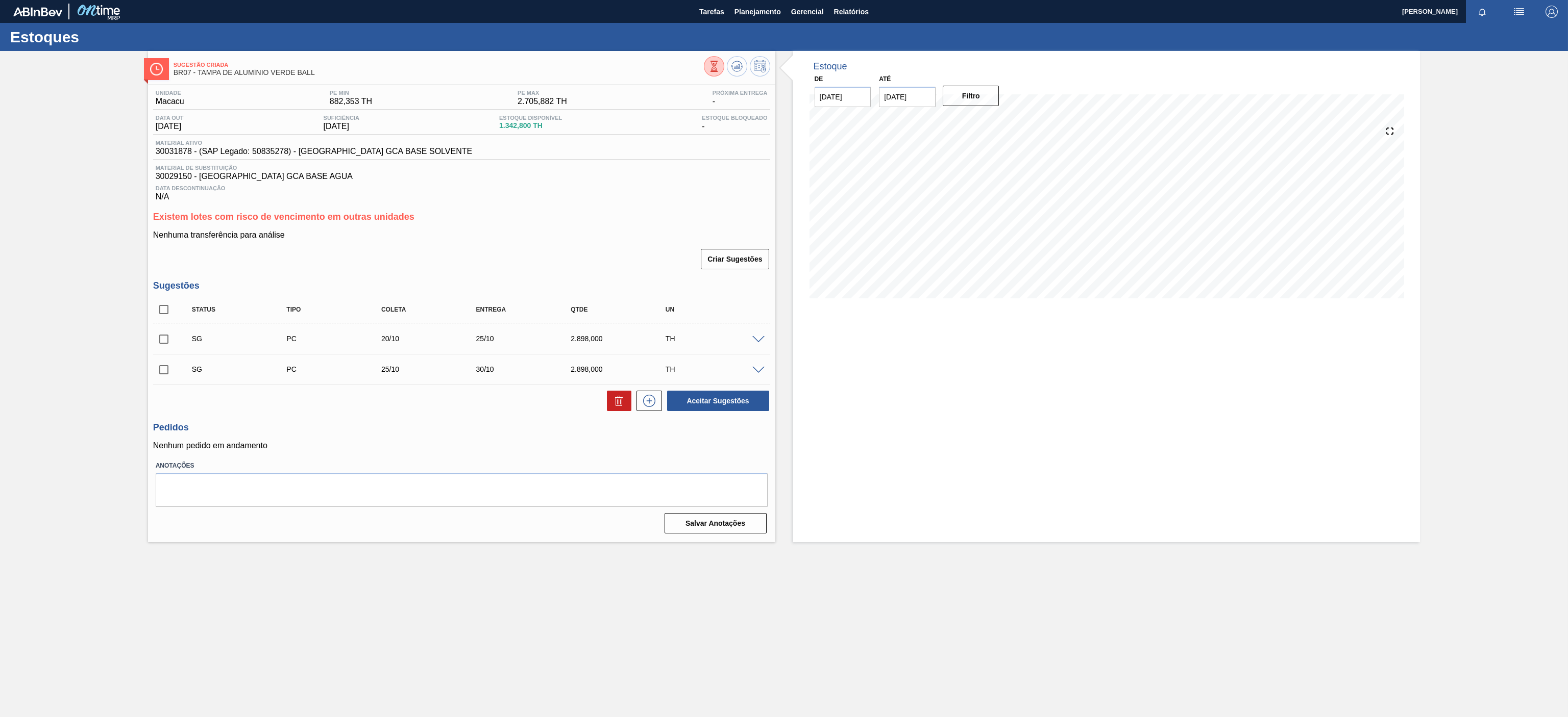
click at [55, 162] on div "Sugestão Criada BR07 - TAMPA DE ALUMÍNIO VERDE BALL Unidade Macacu PE MIN 882,3…" at bounding box center [784, 297] width 1568 height 491
click at [558, 217] on h3 "Existem lotes com risco de vencimento em outras unidades" at bounding box center [462, 218] width 617 height 11
